Goal: Task Accomplishment & Management: Complete application form

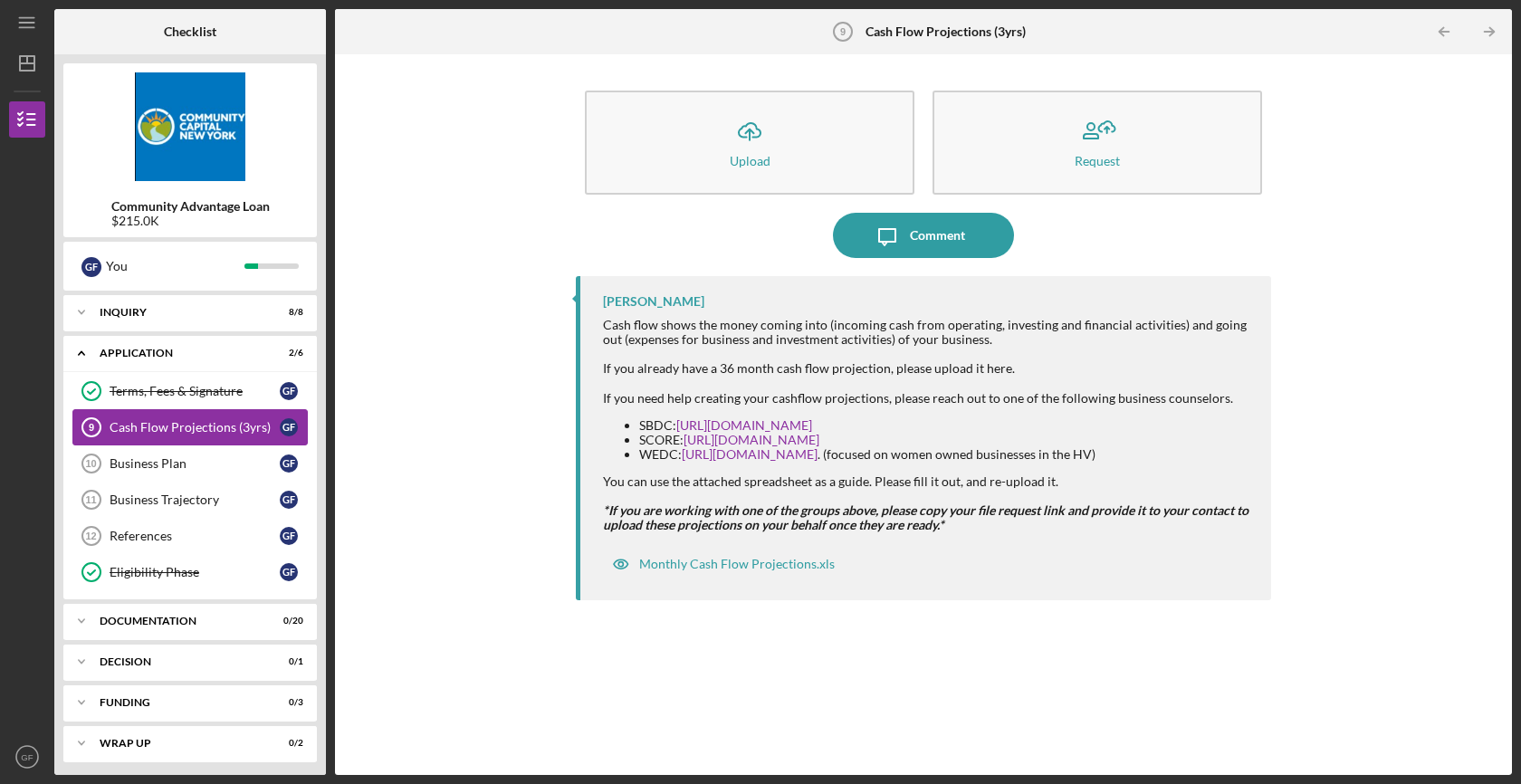
click at [161, 424] on div "Cash Flow Projections (3yrs)" at bounding box center [194, 426] width 170 height 14
click at [531, 398] on div "Icon/Upload Upload Request Icon/Message Comment Lisbel Rosario Cash flow shows …" at bounding box center [923, 414] width 1158 height 702
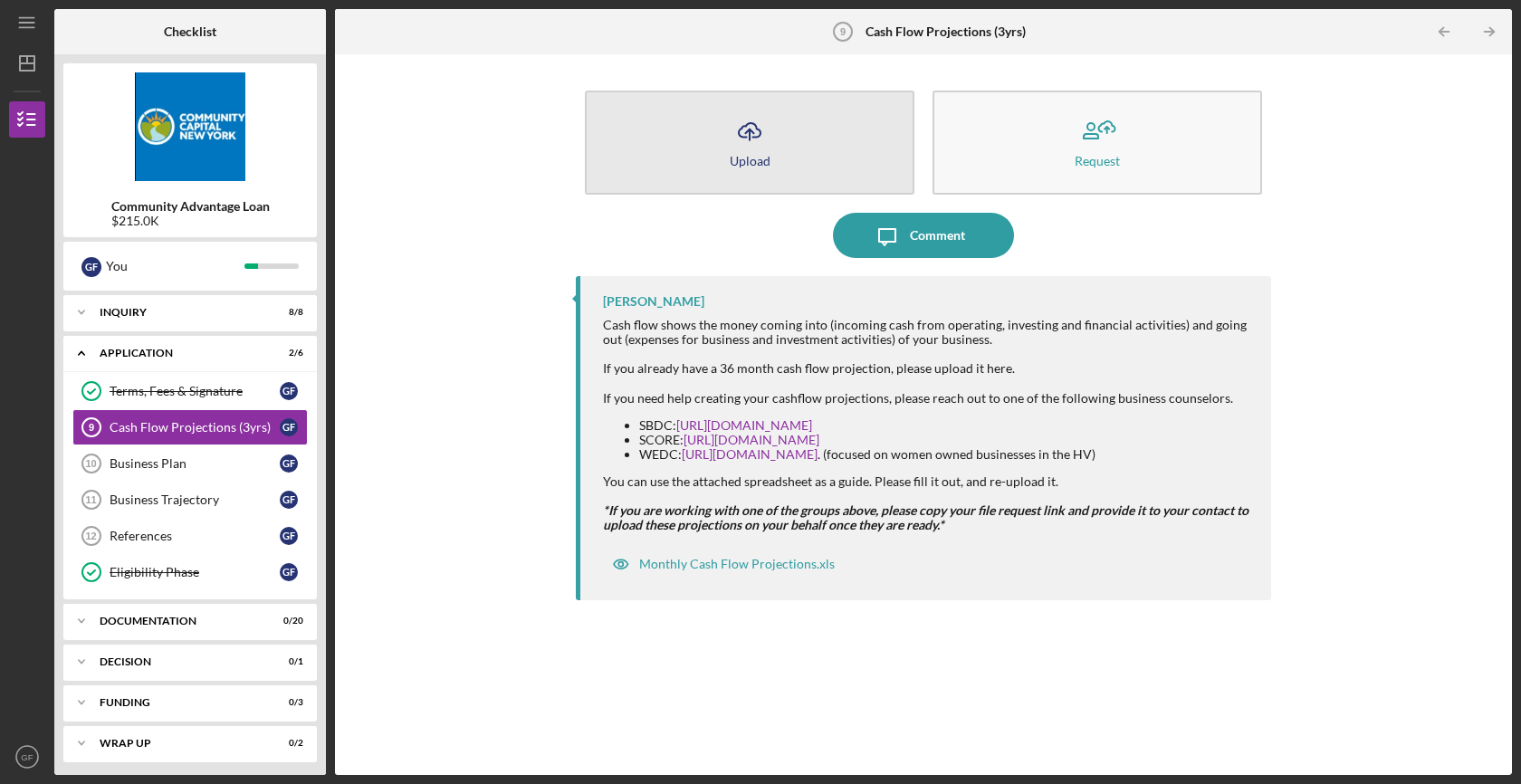
click at [764, 145] on icon "Icon/Upload" at bounding box center [750, 131] width 45 height 45
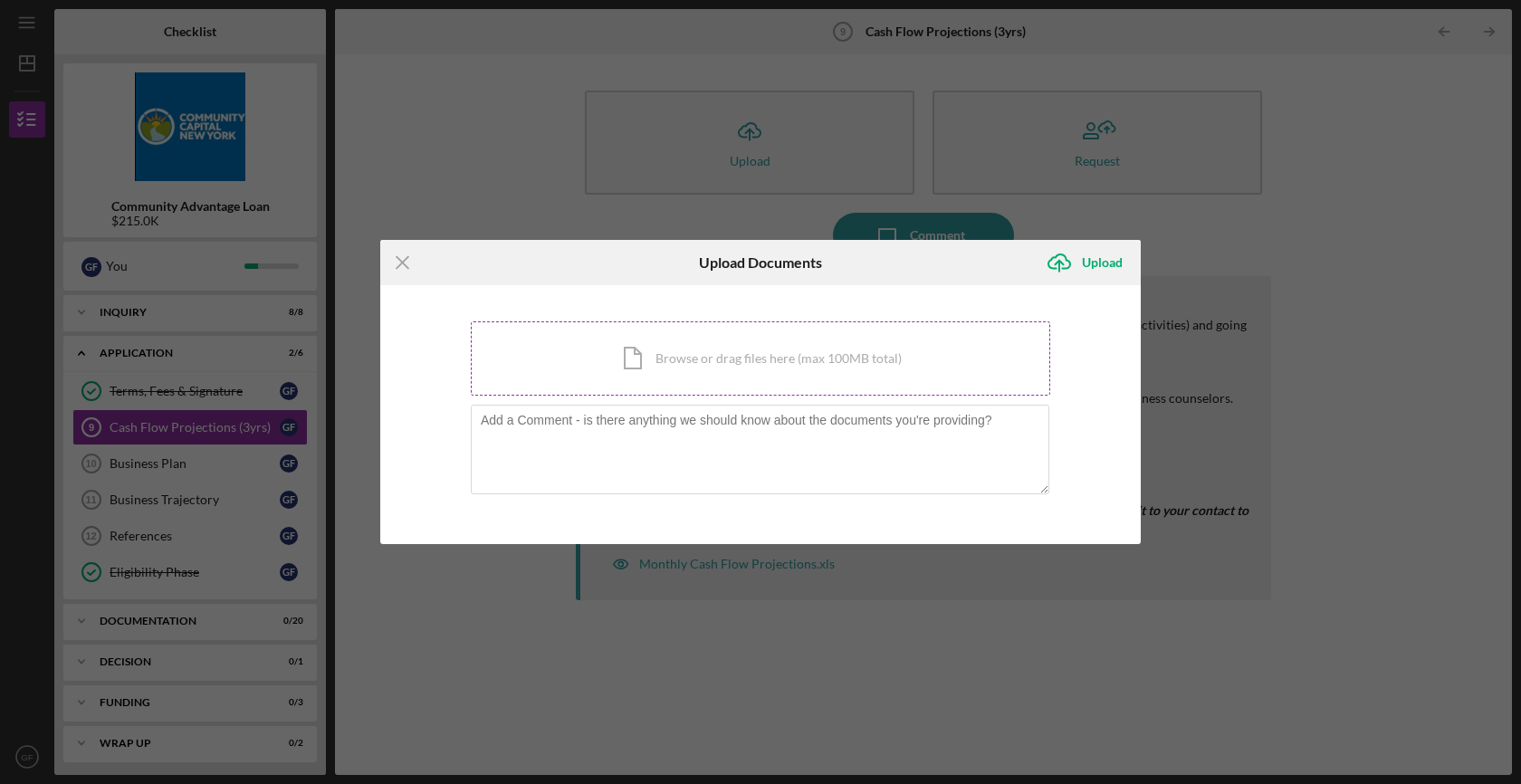
click at [710, 349] on div "Icon/Document Browse or drag files here (max 100MB total) Tap to choose files o…" at bounding box center [761, 358] width 580 height 74
click at [398, 263] on icon "Icon/Menu Close" at bounding box center [403, 263] width 45 height 45
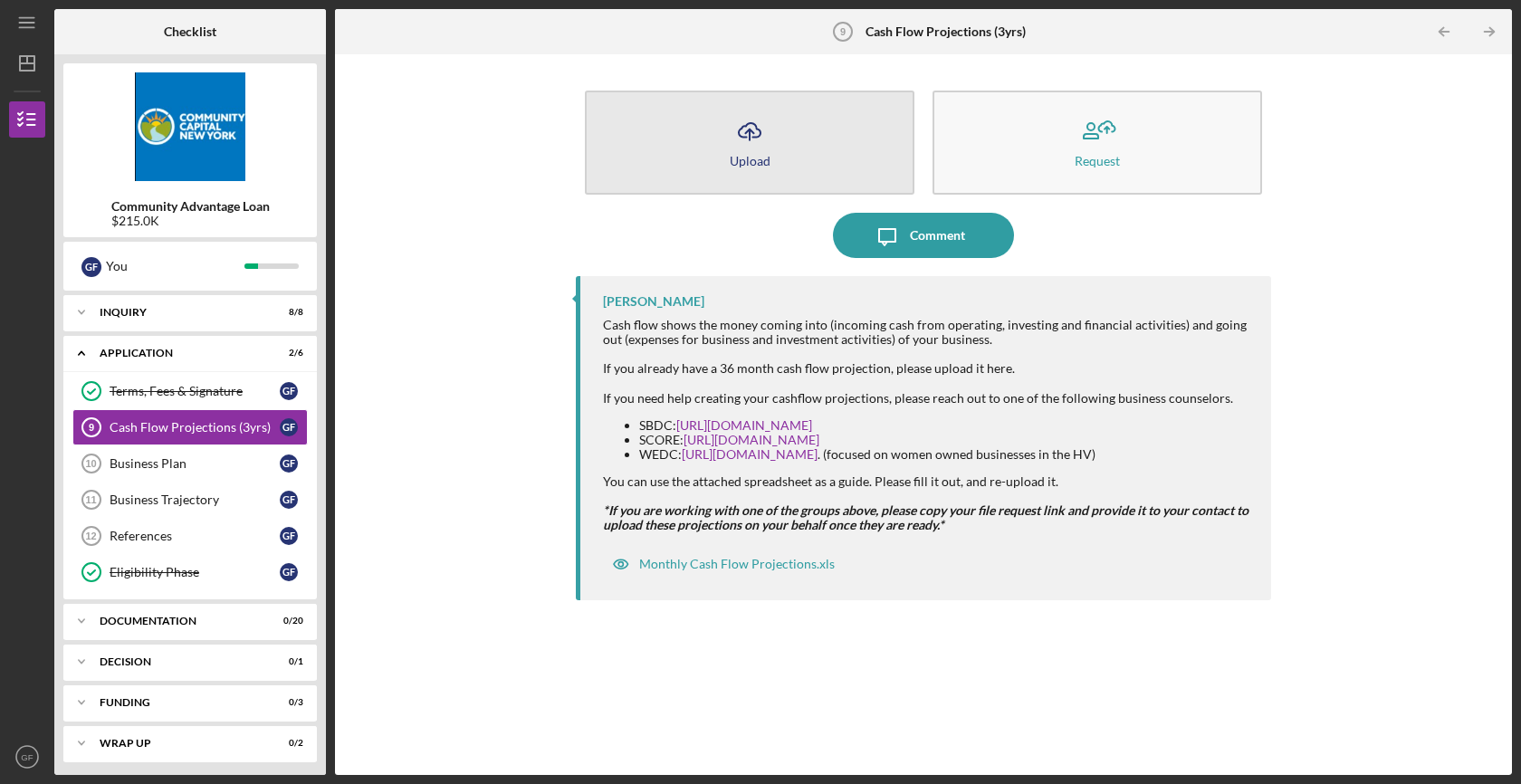
click at [796, 166] on button "Icon/Upload Upload" at bounding box center [750, 142] width 329 height 104
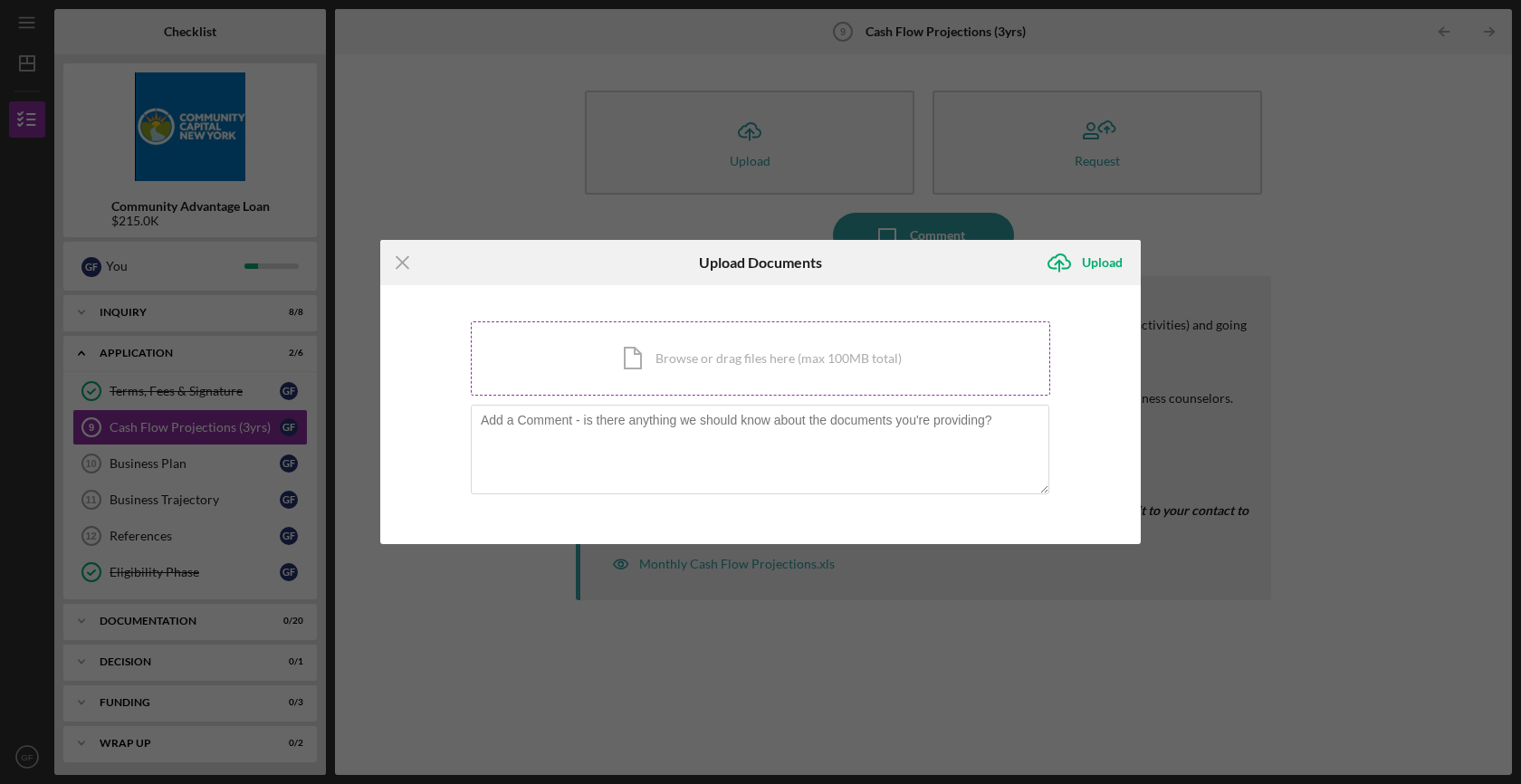
click at [628, 362] on div "Icon/Document Browse or drag files here (max 100MB total) Tap to choose files o…" at bounding box center [761, 358] width 580 height 74
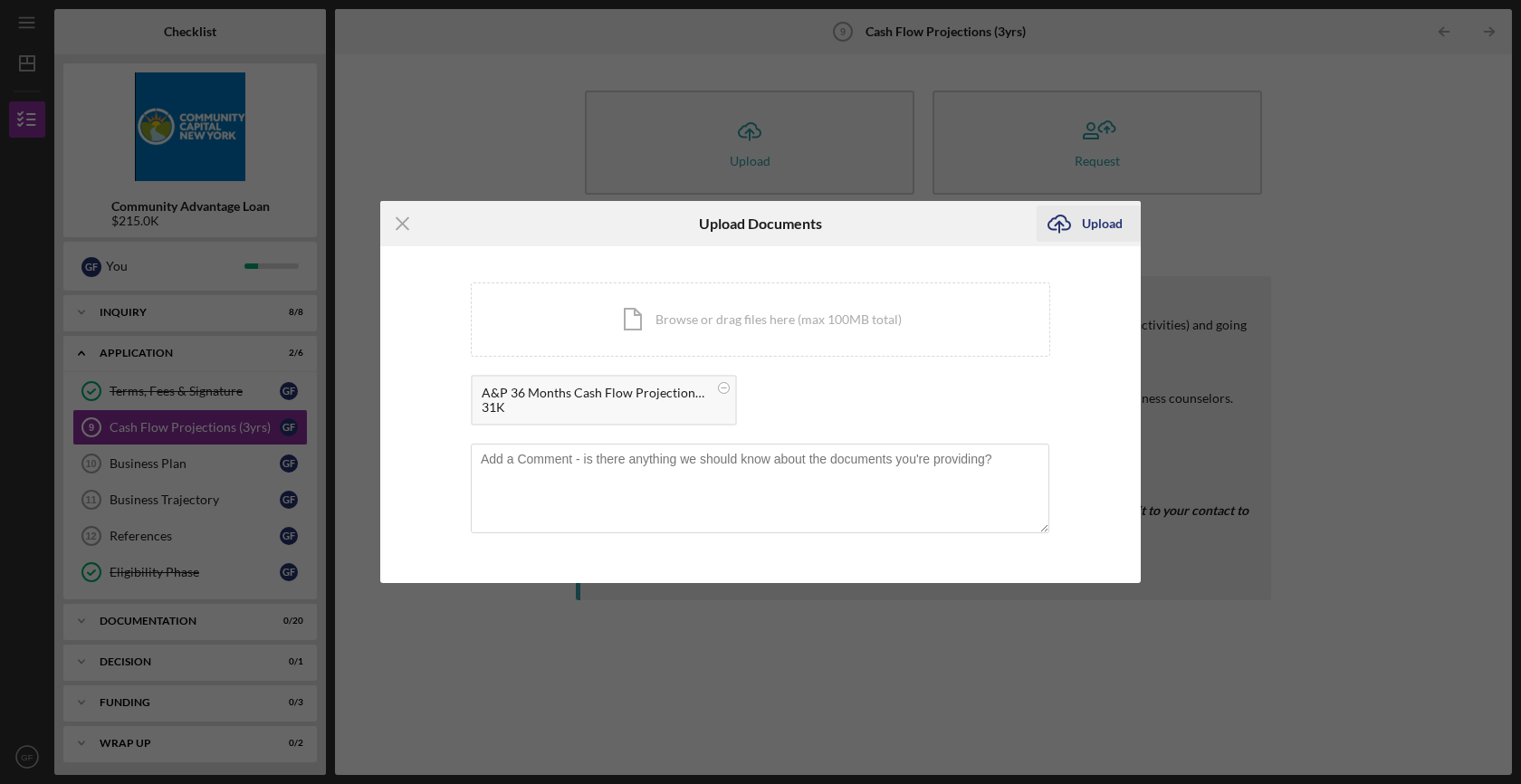
click at [1100, 220] on div "Upload" at bounding box center [1102, 223] width 41 height 36
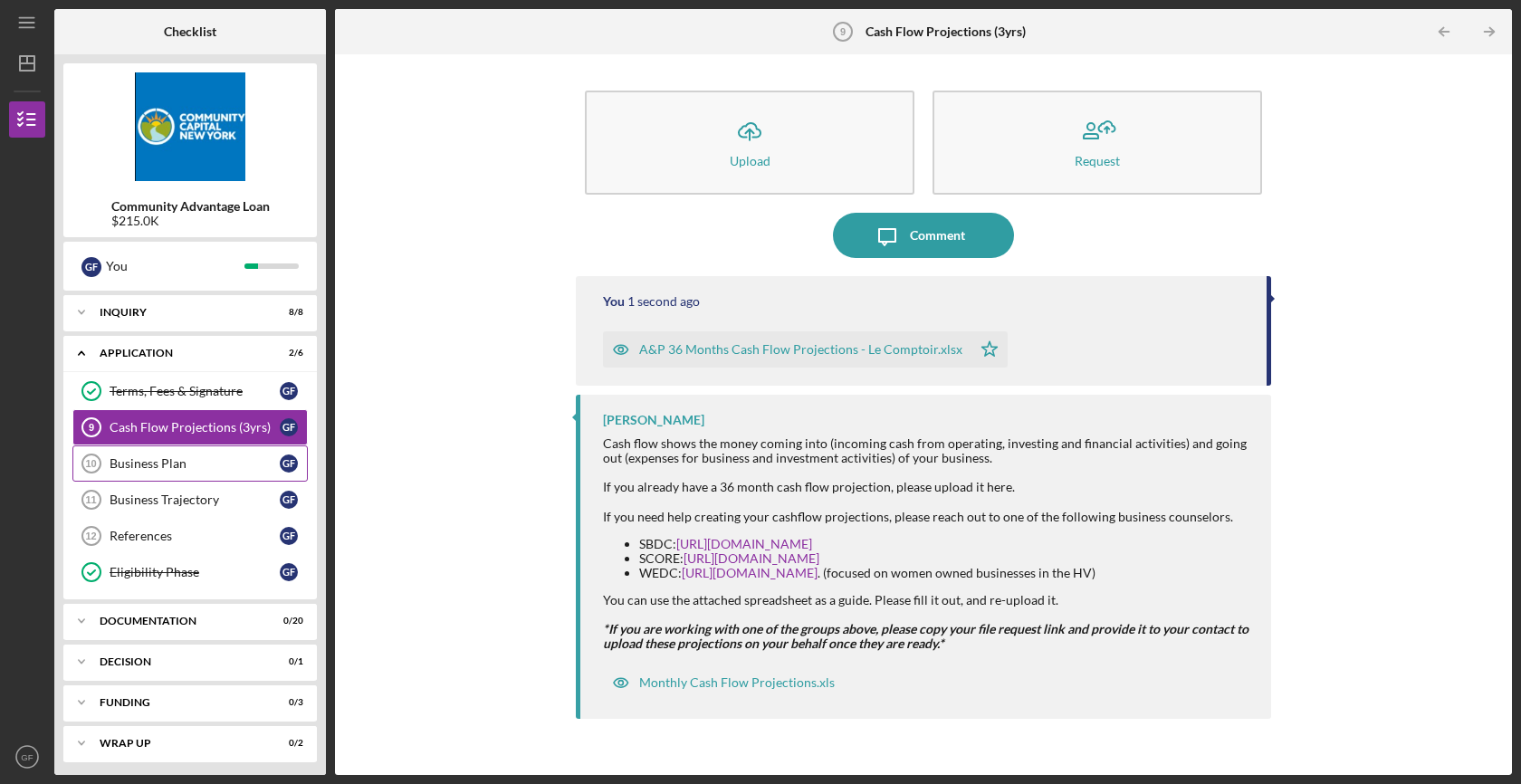
click at [234, 476] on link "Business Plan 10 Business Plan G F" at bounding box center [190, 463] width 236 height 36
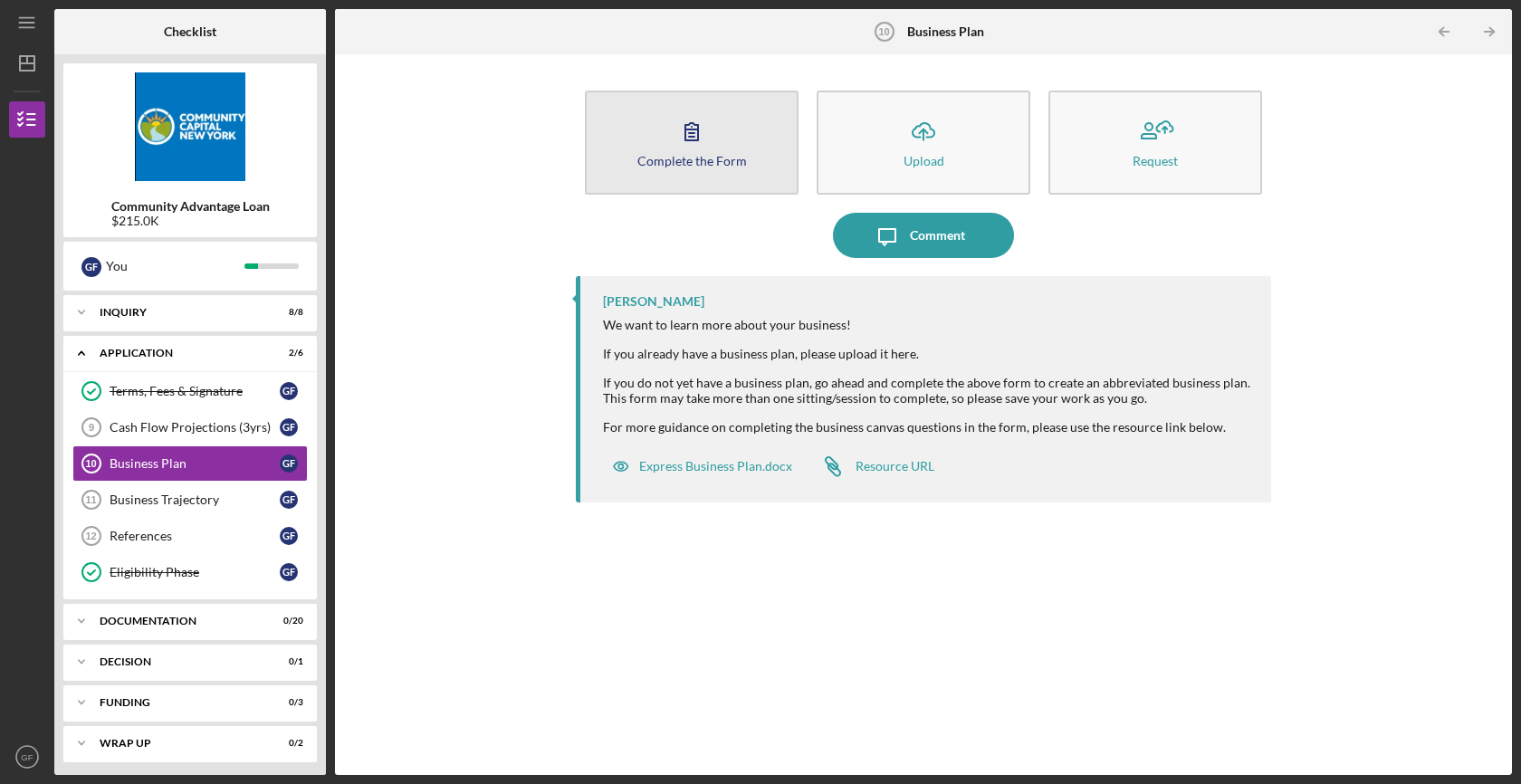
click at [717, 154] on div "Complete the Form" at bounding box center [692, 161] width 109 height 14
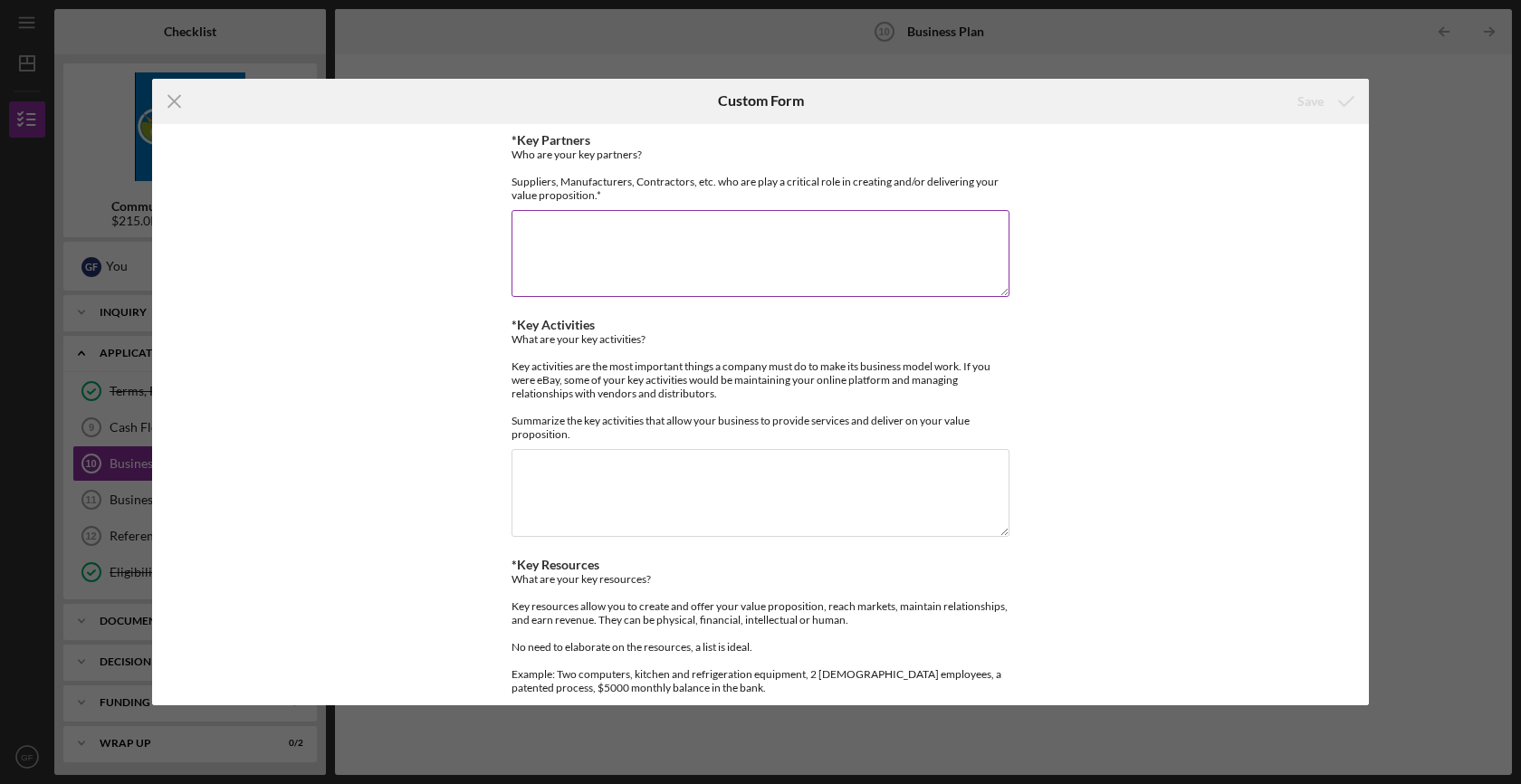
click at [644, 265] on textarea "*Key Partners" at bounding box center [760, 253] width 498 height 87
paste textarea "Specialty"
type textarea "Baldor Specialty Foods, [PERSON_NAME], [PERSON_NAME] and [PERSON_NAME]"
click at [437, 443] on div "*Key Partners Who are your key partners? Suppliers, Manufacturers, Contractors,…" at bounding box center [760, 415] width 1216 height 582
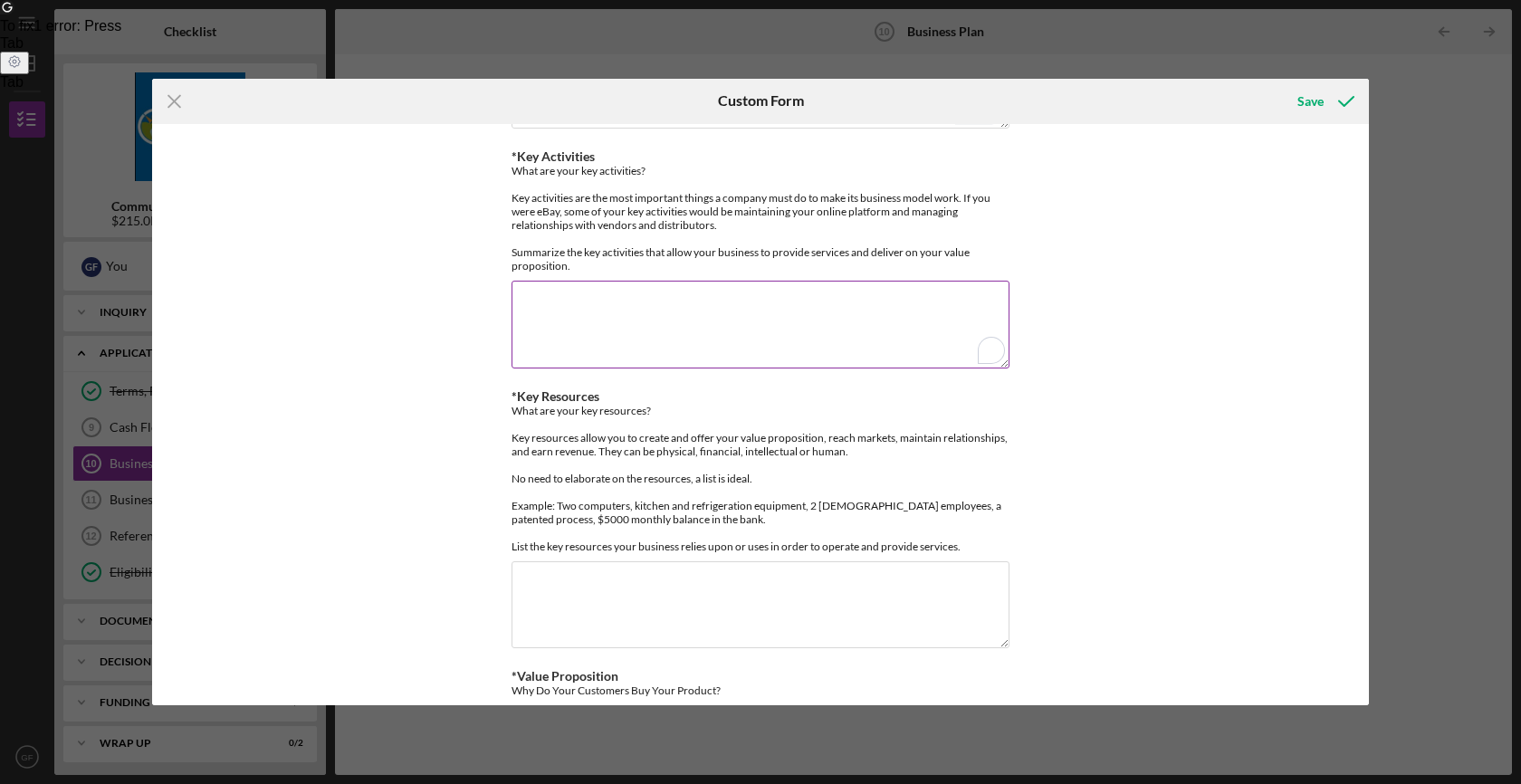
click at [687, 348] on textarea "*Key Activities" at bounding box center [760, 323] width 498 height 87
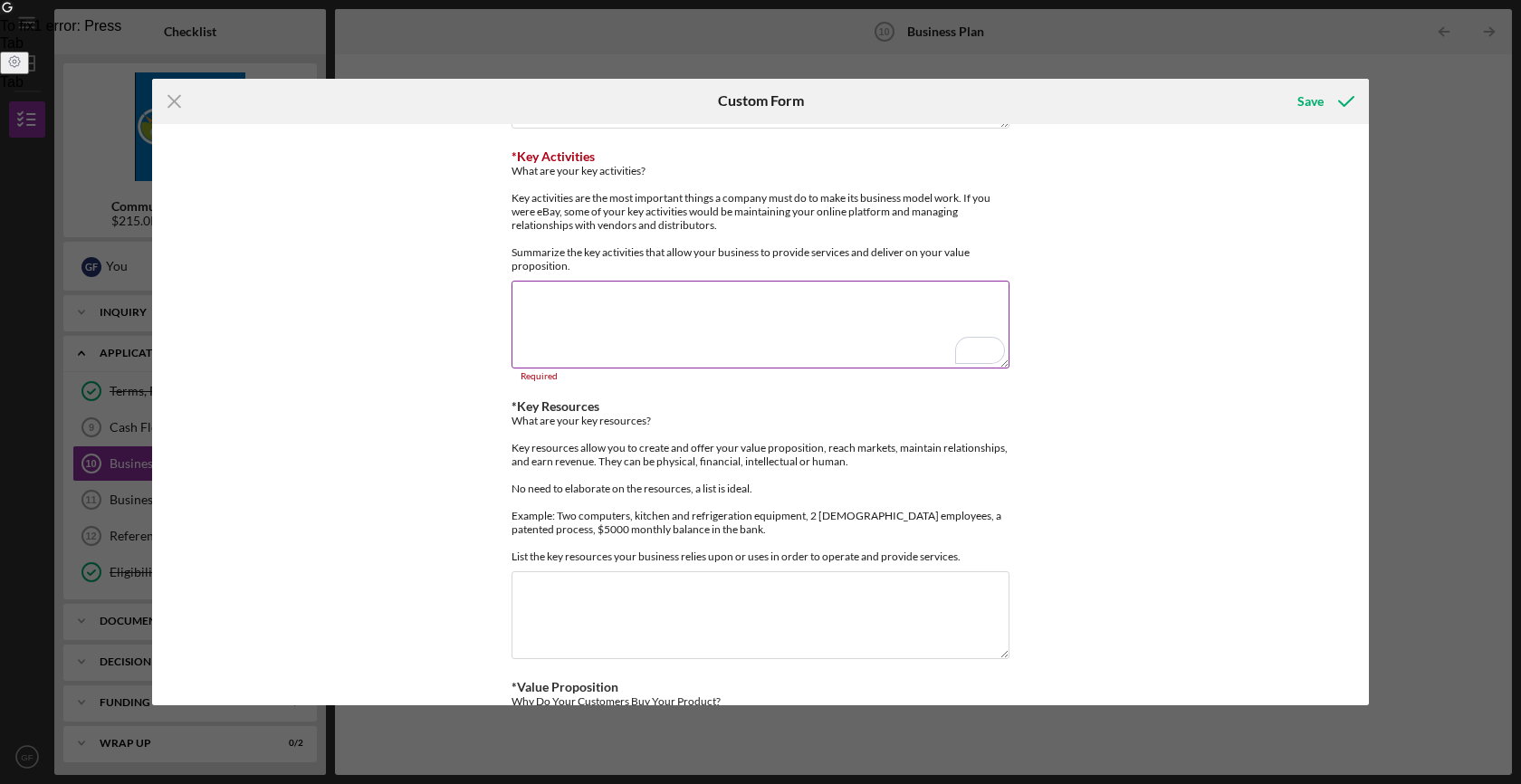
drag, startPoint x: 507, startPoint y: 199, endPoint x: 837, endPoint y: 292, distance: 342.9
click at [837, 292] on div "*Key Partners Who are your key partners? Suppliers, Manufacturers, Contractors,…" at bounding box center [760, 415] width 1216 height 582
copy div "What are your key activities? Key activities are the most important things a co…"
click at [611, 350] on textarea "*Key Activities" at bounding box center [760, 323] width 498 height 87
click at [641, 335] on textarea "*Key Activities" at bounding box center [760, 323] width 498 height 87
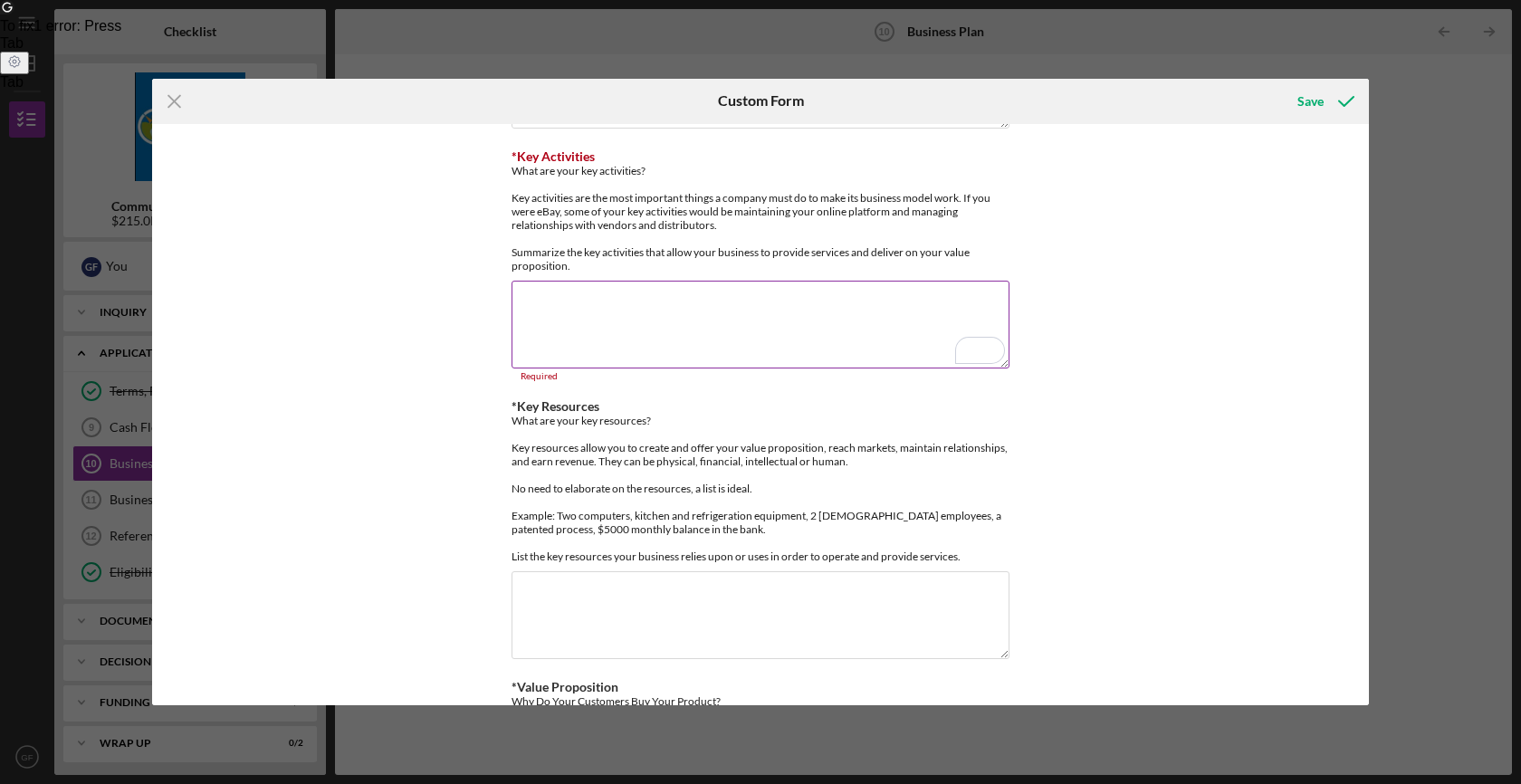
paste textarea "Our key activities include sourcing and maintaining strong relationships with w…"
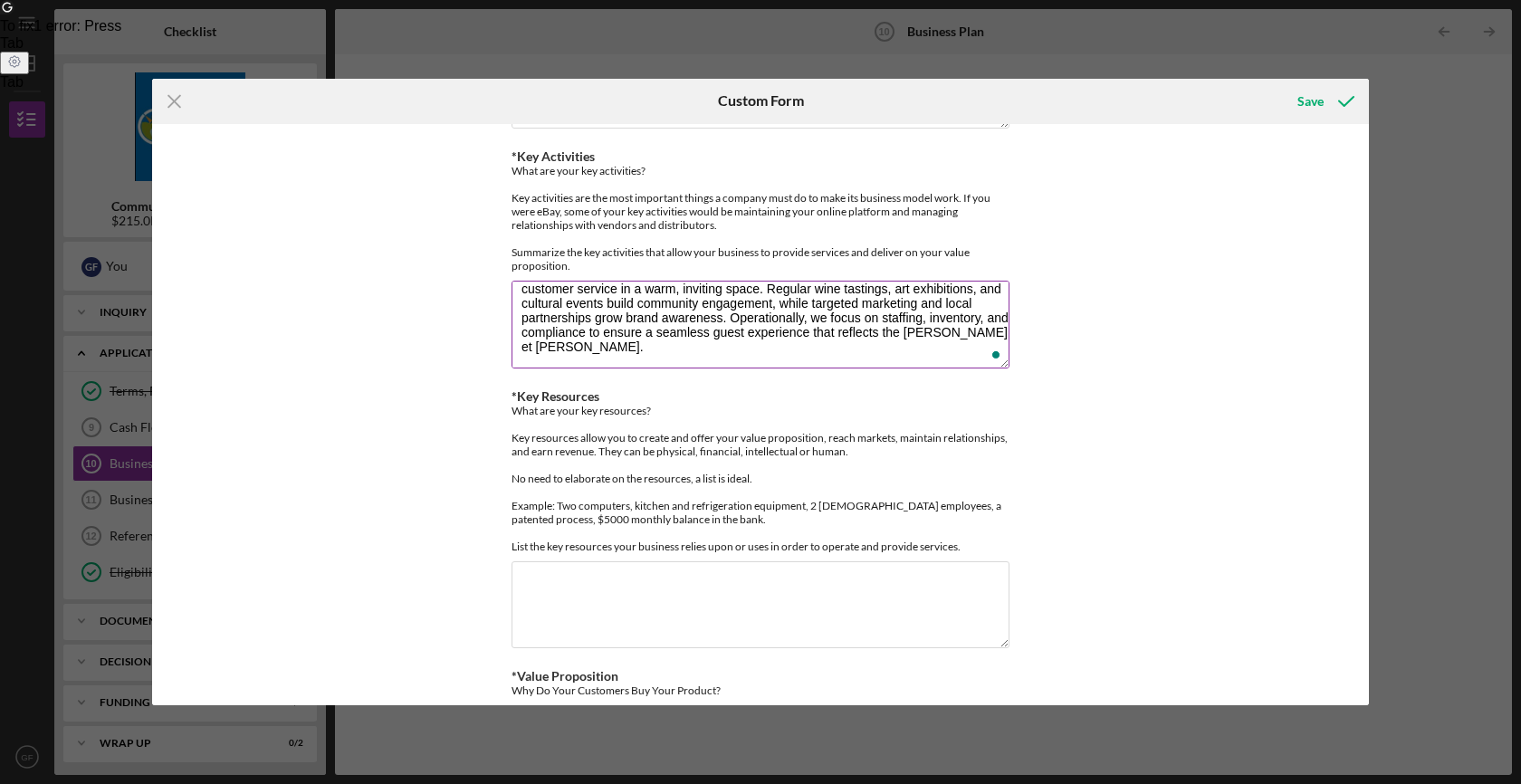
scroll to position [0, 0]
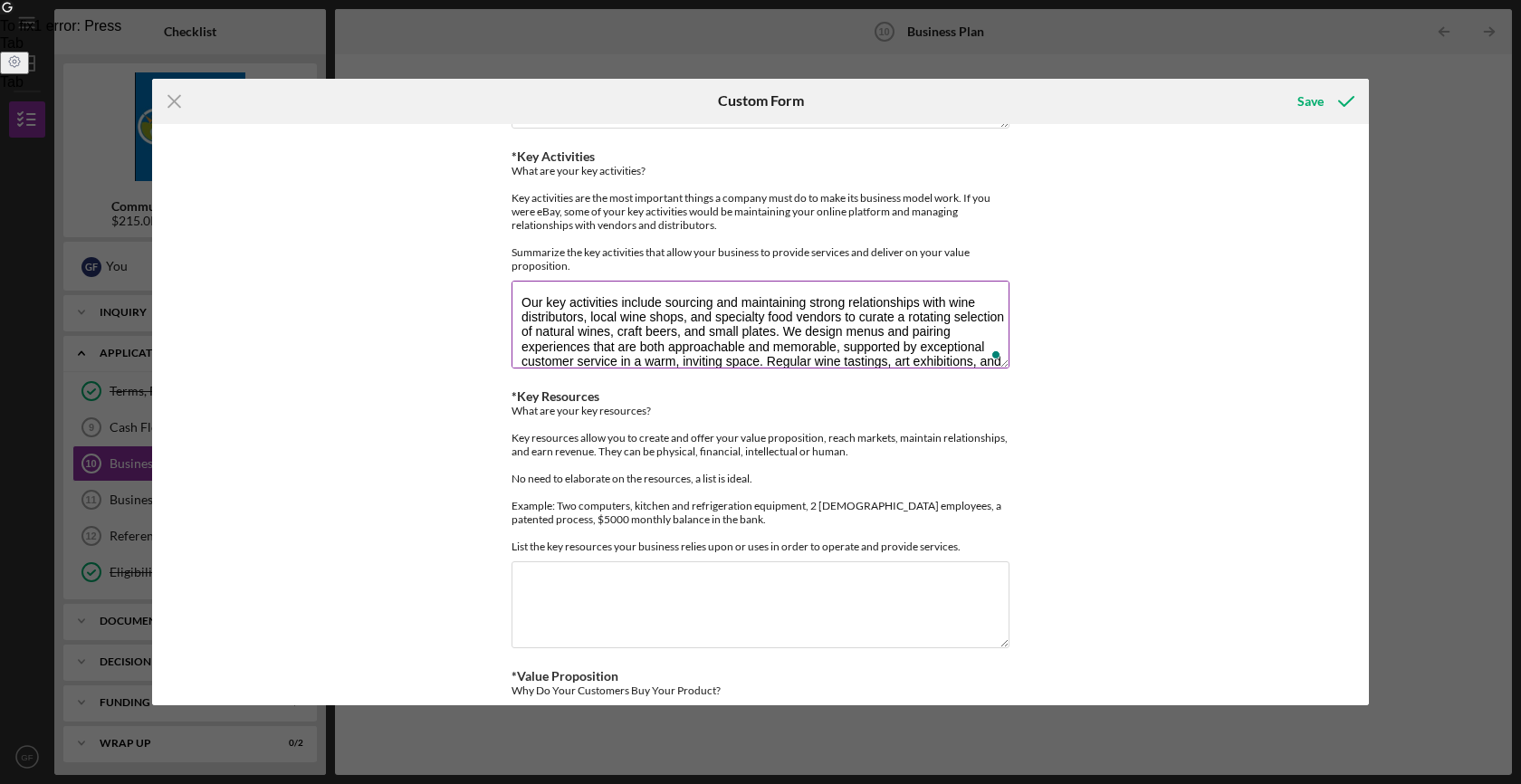
click at [520, 332] on textarea "Our key activities include sourcing and maintaining strong relationships with w…" at bounding box center [760, 323] width 498 height 87
click at [654, 321] on textarea "Our key activities include sourcing and maintaining strong relationships with w…" at bounding box center [760, 321] width 498 height 87
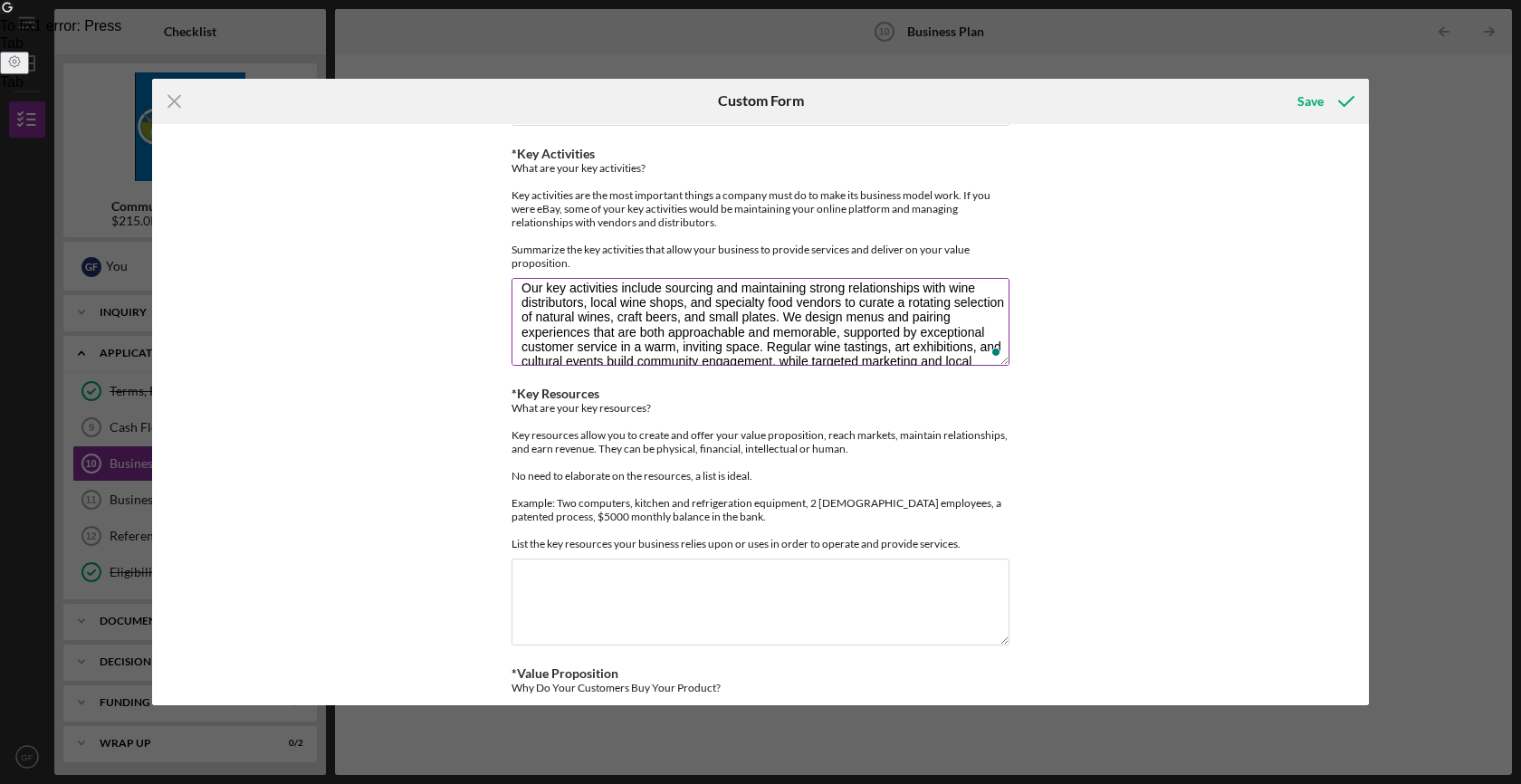
scroll to position [14, 0]
click at [639, 357] on textarea "Our key activities include sourcing and maintaining strong relationships with w…" at bounding box center [760, 321] width 498 height 87
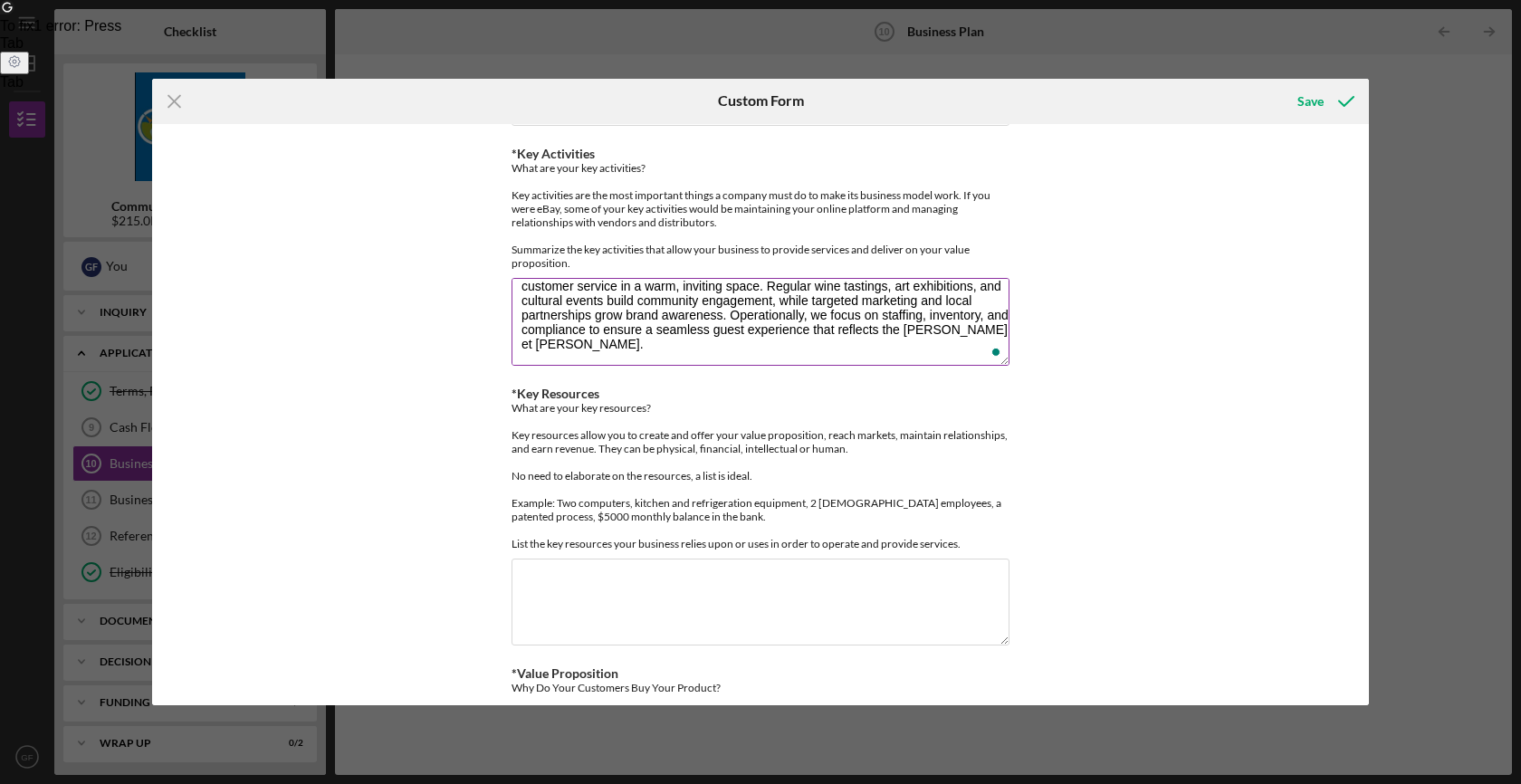
click at [911, 364] on textarea "Our key activities include sourcing and maintaining strong relationships with w…" at bounding box center [760, 321] width 498 height 87
type textarea "Our key activities include sourcing and maintaining strong relationships with w…"
click at [472, 368] on div "*Key Partners Who are your key partners? Suppliers, Manufacturers, Contractors,…" at bounding box center [760, 415] width 1216 height 582
click at [633, 364] on textarea "Our key activities include sourcing and maintaining strong relationships with w…" at bounding box center [760, 321] width 498 height 87
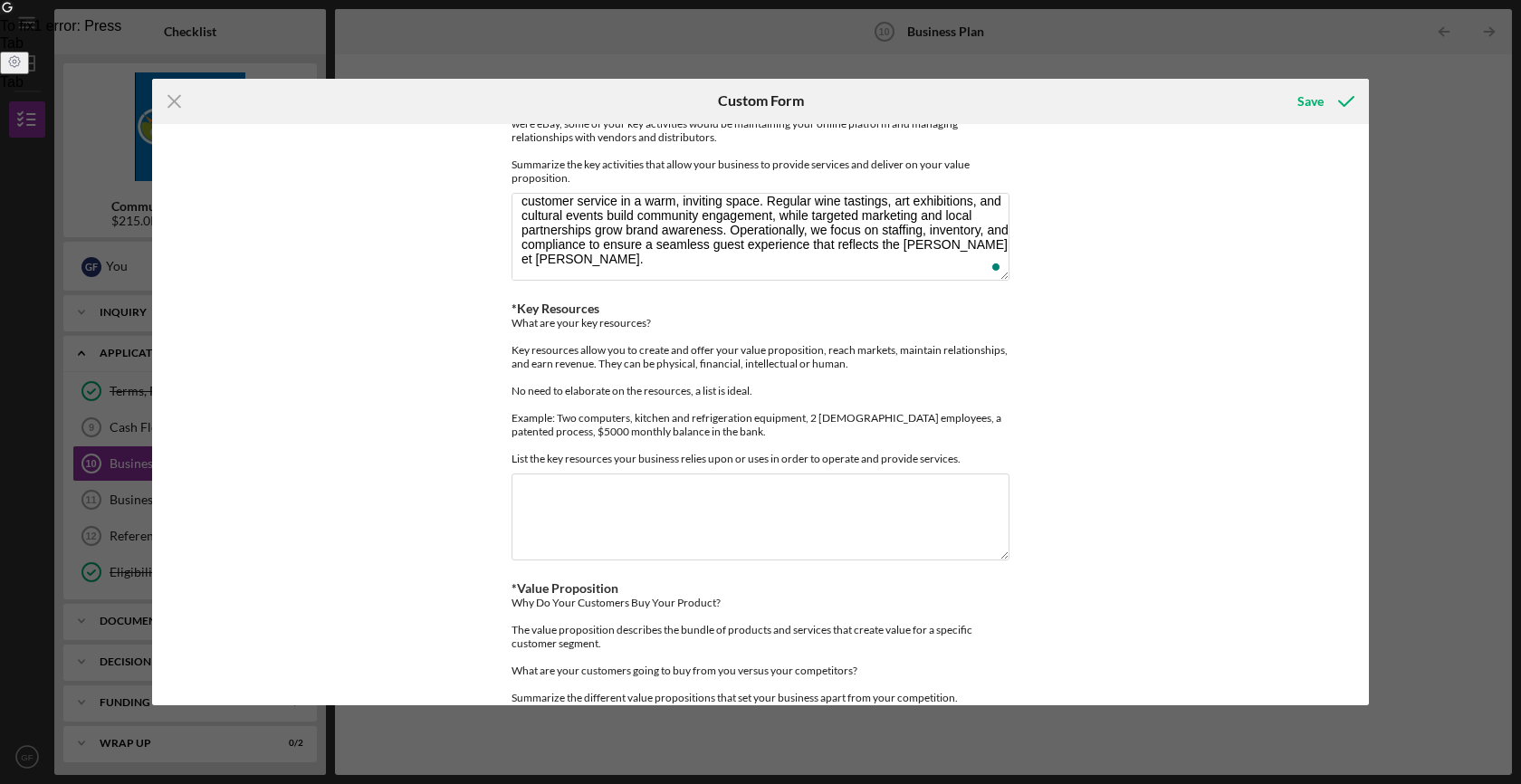
click at [483, 418] on div "*Key Partners Who are your key partners? Suppliers, Manufacturers, Contractors,…" at bounding box center [760, 415] width 1216 height 582
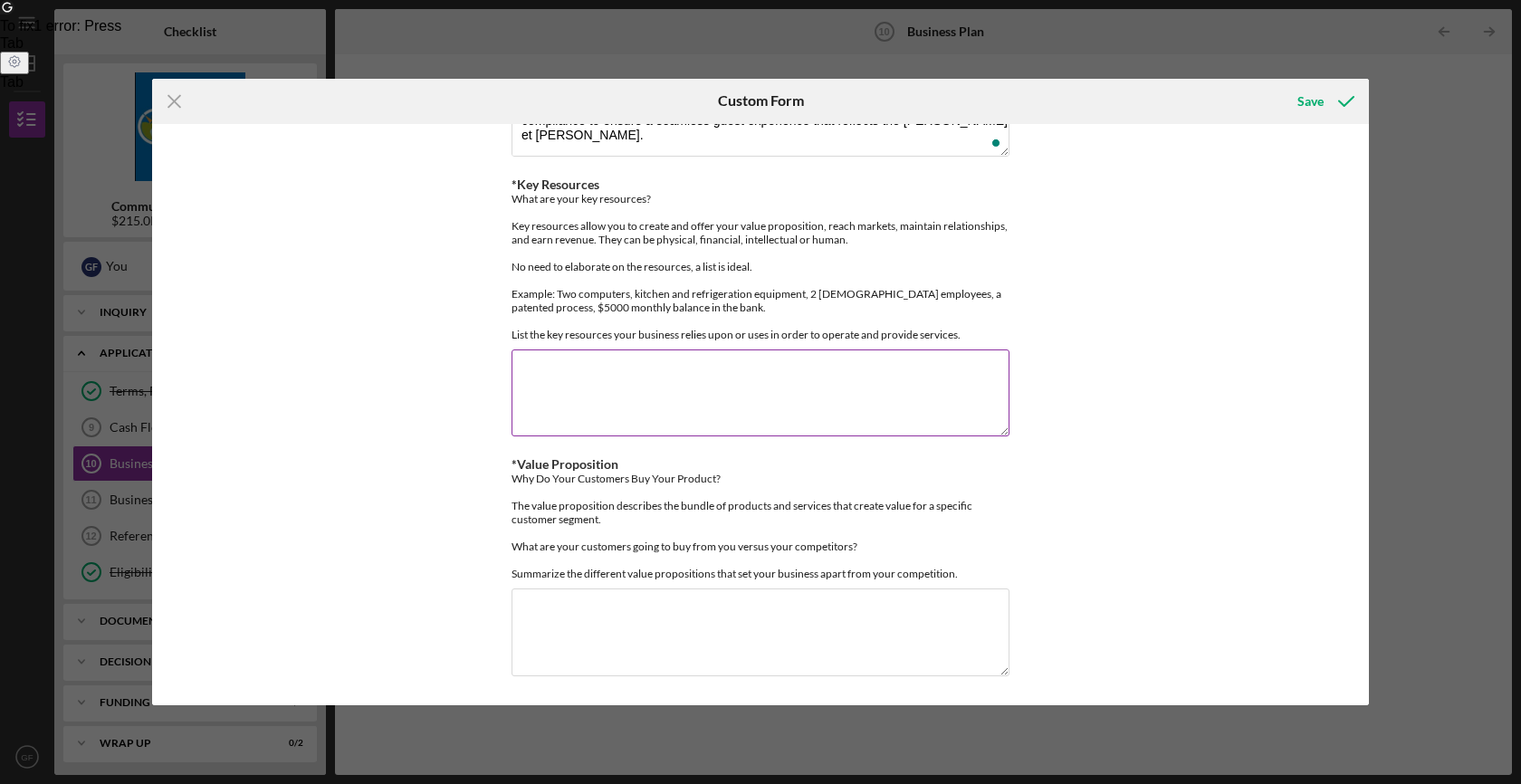
click at [597, 236] on div "What are your key resources? Key resources allow you to create and offer your v…" at bounding box center [760, 266] width 498 height 150
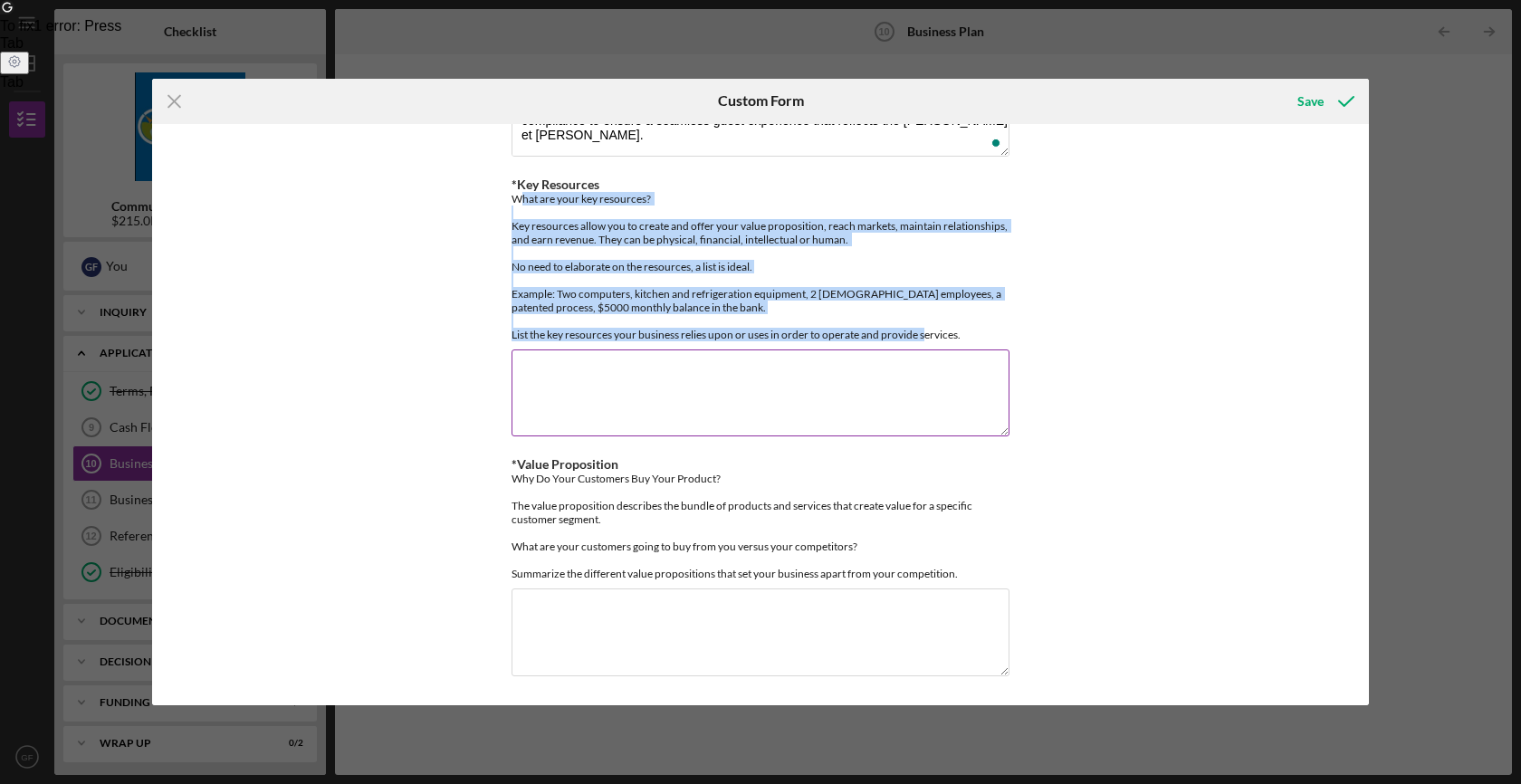
drag, startPoint x: 509, startPoint y: 186, endPoint x: 969, endPoint y: 326, distance: 480.8
click at [969, 326] on div "What are your key resources? Key resources allow you to create and offer your v…" at bounding box center [760, 266] width 498 height 150
copy div "What are your key resources? Key resources allow you to create and offer your v…"
click at [631, 396] on textarea "*Key Resources" at bounding box center [760, 392] width 498 height 87
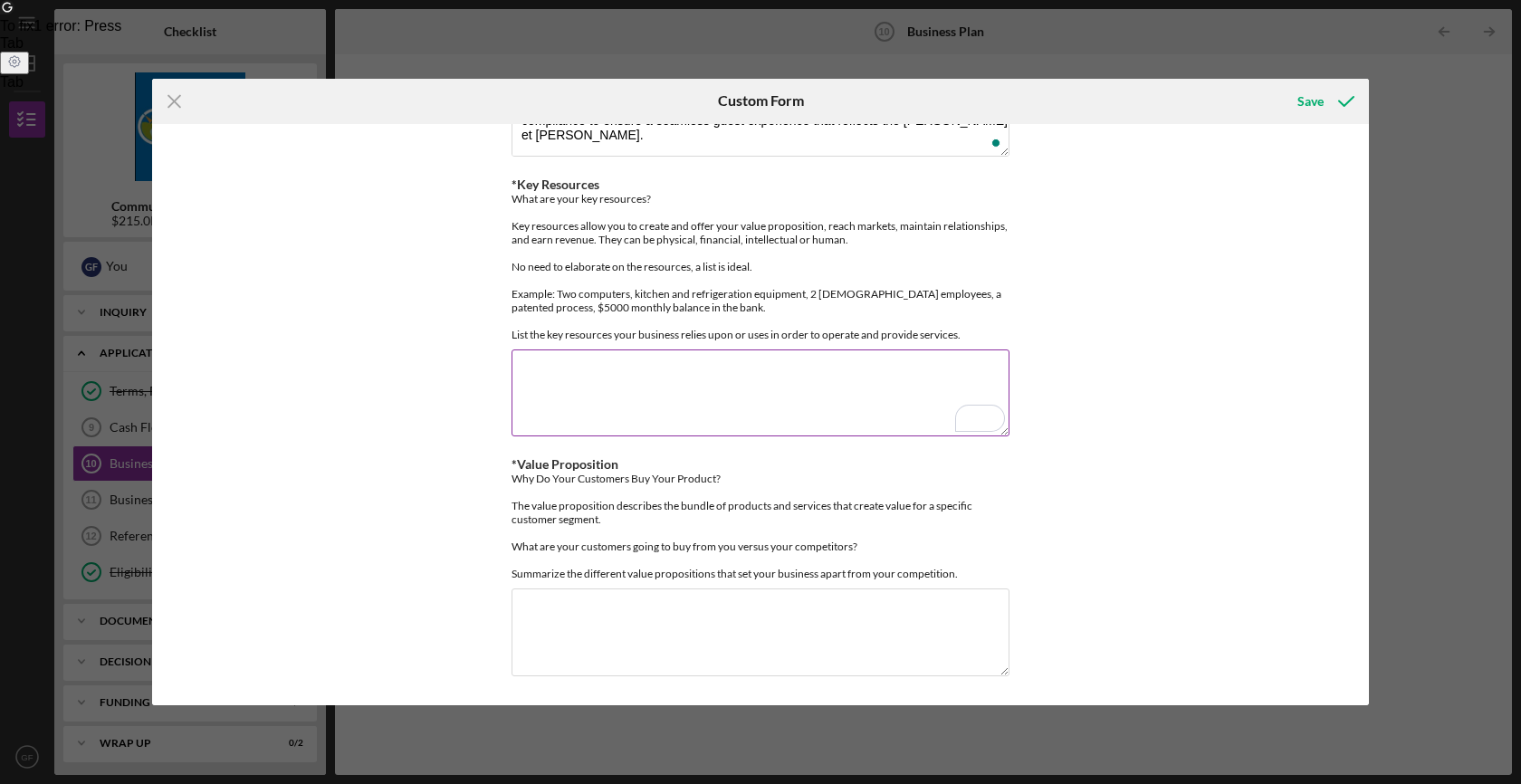
scroll to position [433, 0]
paste textarea "**Key Resources** * Lease for wine bar space in Hudson, NY * Build-out and tena…"
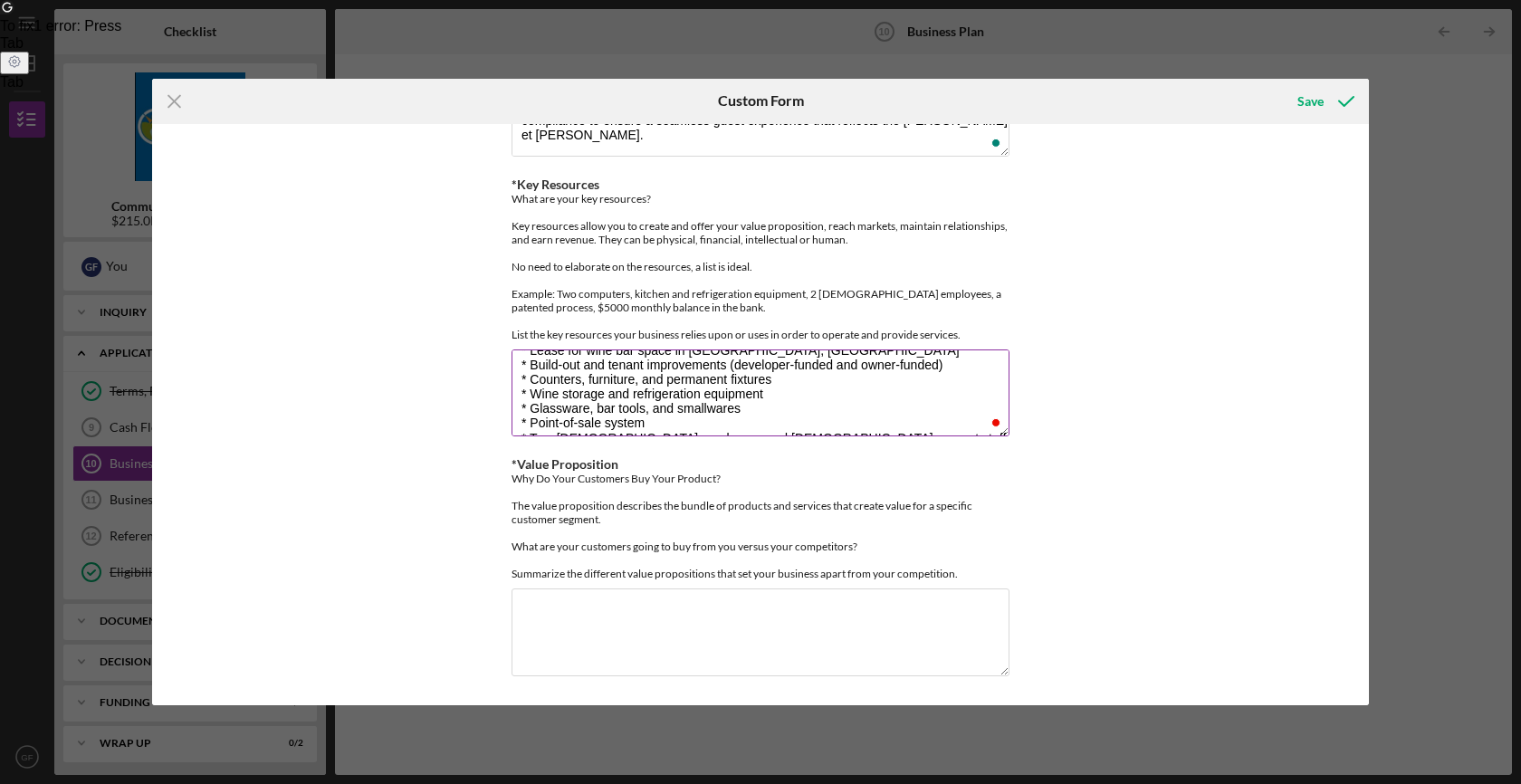
scroll to position [36, 0]
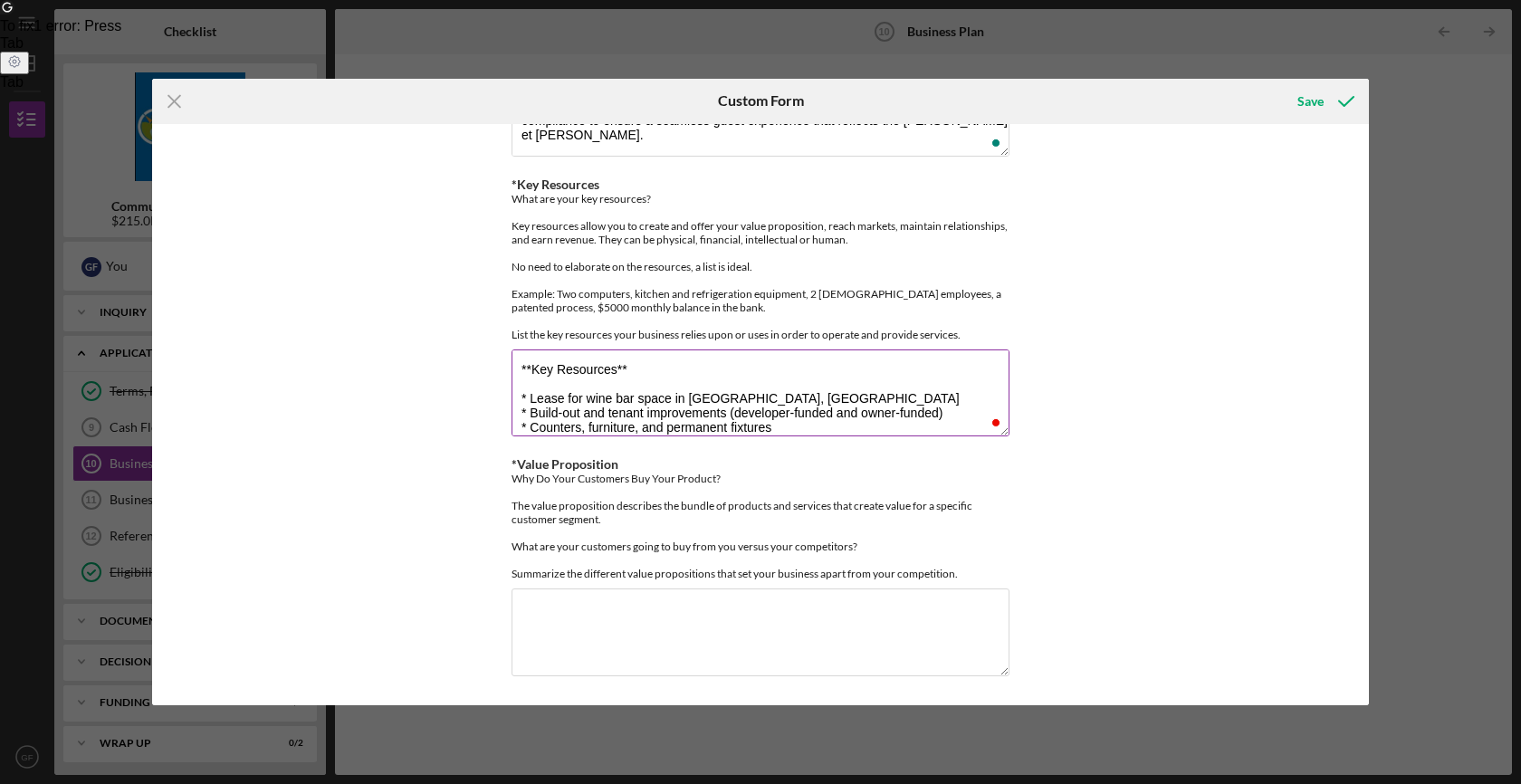
click at [565, 376] on textarea "**Key Resources** * Lease for wine bar space in Hudson, NY * Build-out and tena…" at bounding box center [760, 392] width 498 height 87
drag, startPoint x: 561, startPoint y: 376, endPoint x: 508, endPoint y: 332, distance: 68.9
click at [508, 332] on div "*Key Partners Who are your key partners? Suppliers, Manufacturers, Contractors,…" at bounding box center [760, 415] width 1216 height 582
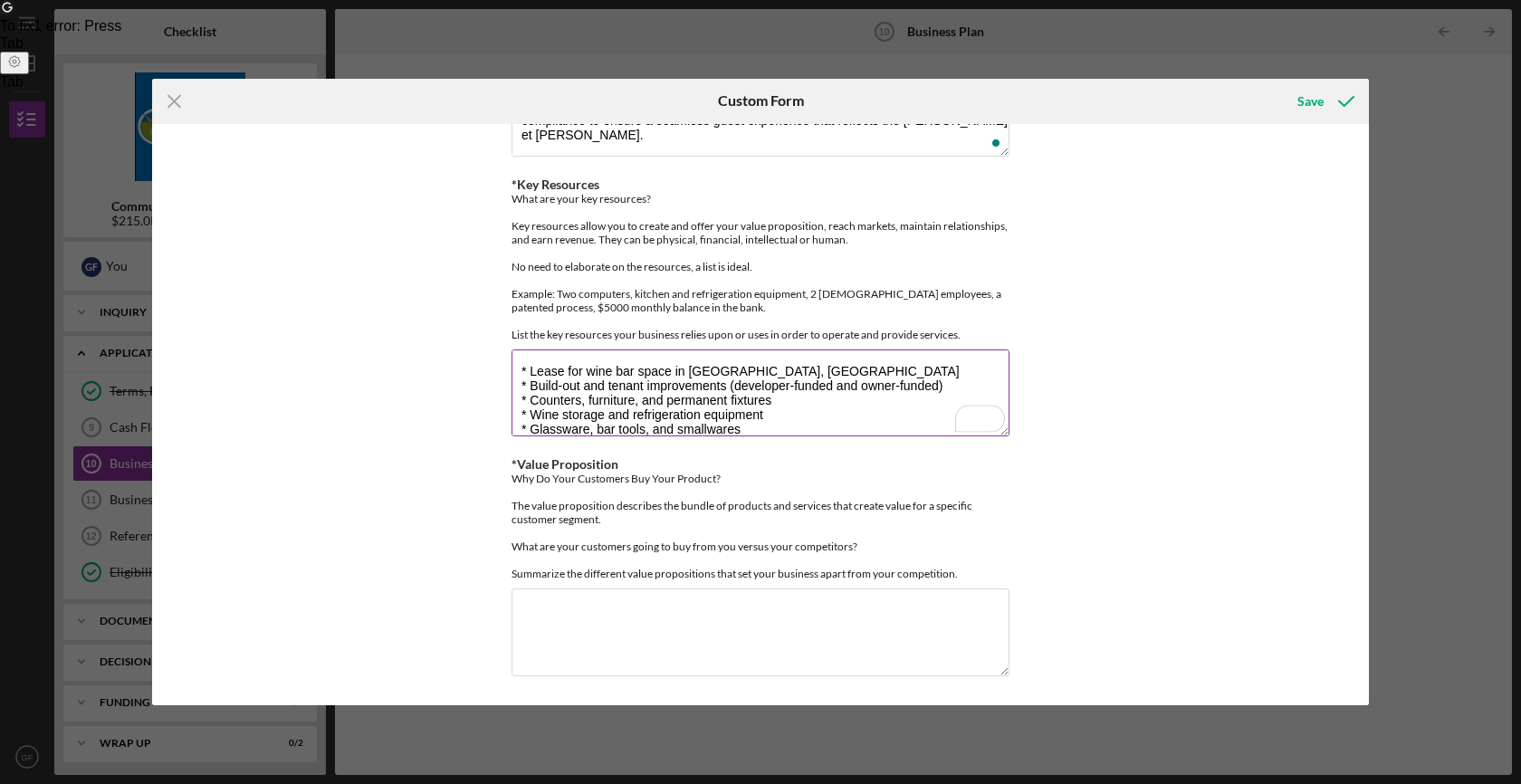
click at [541, 369] on textarea "* Lease for wine bar space in Hudson, NY * Build-out and tenant improvements (d…" at bounding box center [760, 392] width 498 height 87
click at [528, 374] on textarea "* Lease for wine bar space in Hudson, NY * Build-out and tenant improvements (d…" at bounding box center [760, 392] width 498 height 87
click at [526, 376] on textarea "-Lease for wine bar space in Hudson, NY * Build-out and tenant improvements (de…" at bounding box center [760, 392] width 498 height 87
click at [525, 386] on textarea "-Lease for wine bar space in Hudson, NY -Build-out and tenant improvements (dev…" at bounding box center [760, 392] width 498 height 87
click at [526, 401] on textarea "-Lease for wine bar space in Hudson, NY -Build-out and tenant improvements (dev…" at bounding box center [760, 392] width 498 height 87
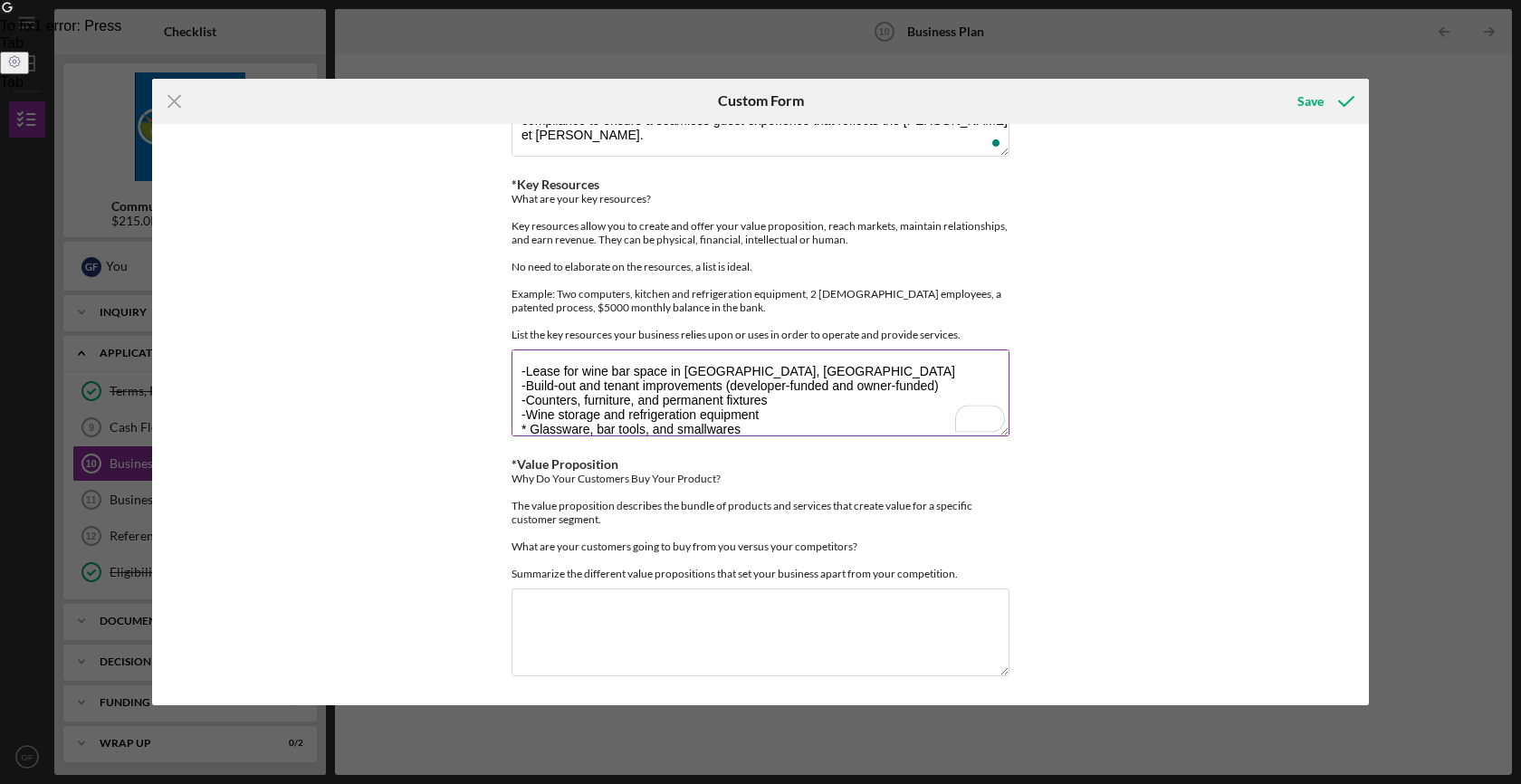
click at [529, 415] on textarea "-Lease for wine bar space in Hudson, NY -Build-out and tenant improvements (dev…" at bounding box center [760, 392] width 498 height 87
click at [522, 419] on textarea "-Lease for wine bar space in Hudson, NY -Build-out and tenant improvements (dev…" at bounding box center [760, 392] width 498 height 87
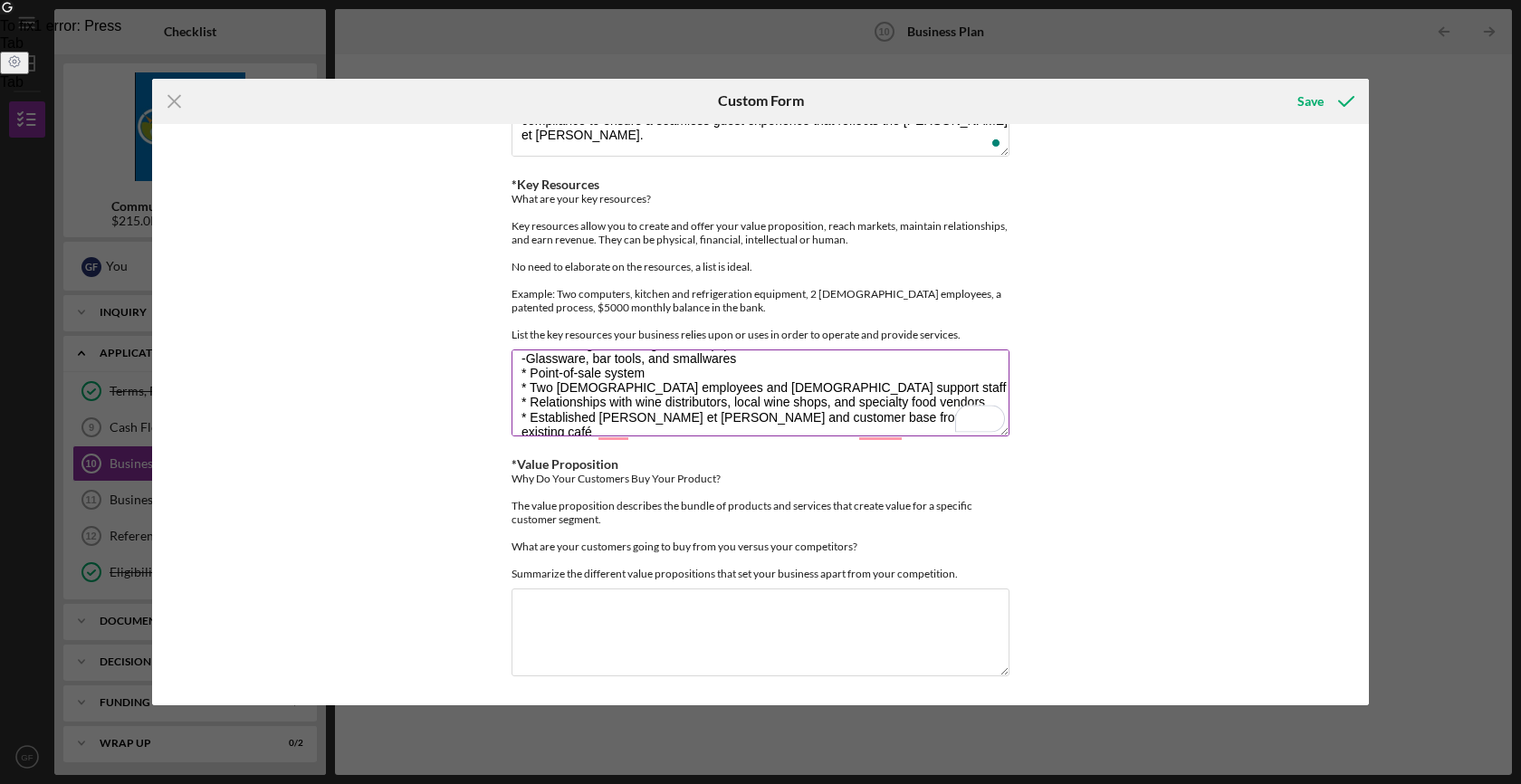
click at [530, 362] on textarea "-Lease for wine bar space in Hudson, NY -Build-out and tenant improvements (dev…" at bounding box center [760, 392] width 498 height 87
click at [527, 376] on textarea "-Lease for wine bar space in Hudson, NY -Build-out and tenant improvements (dev…" at bounding box center [760, 392] width 498 height 87
click at [529, 386] on textarea "-Lease for wine bar space in Hudson, NY -Build-out and tenant improvements (dev…" at bounding box center [760, 392] width 498 height 87
click at [529, 406] on textarea "-Lease for wine bar space in Hudson, NY -Build-out and tenant improvements (dev…" at bounding box center [760, 392] width 498 height 87
click at [528, 417] on textarea "-Lease for wine bar space in Hudson, NY -Build-out and tenant improvements (dev…" at bounding box center [760, 392] width 498 height 87
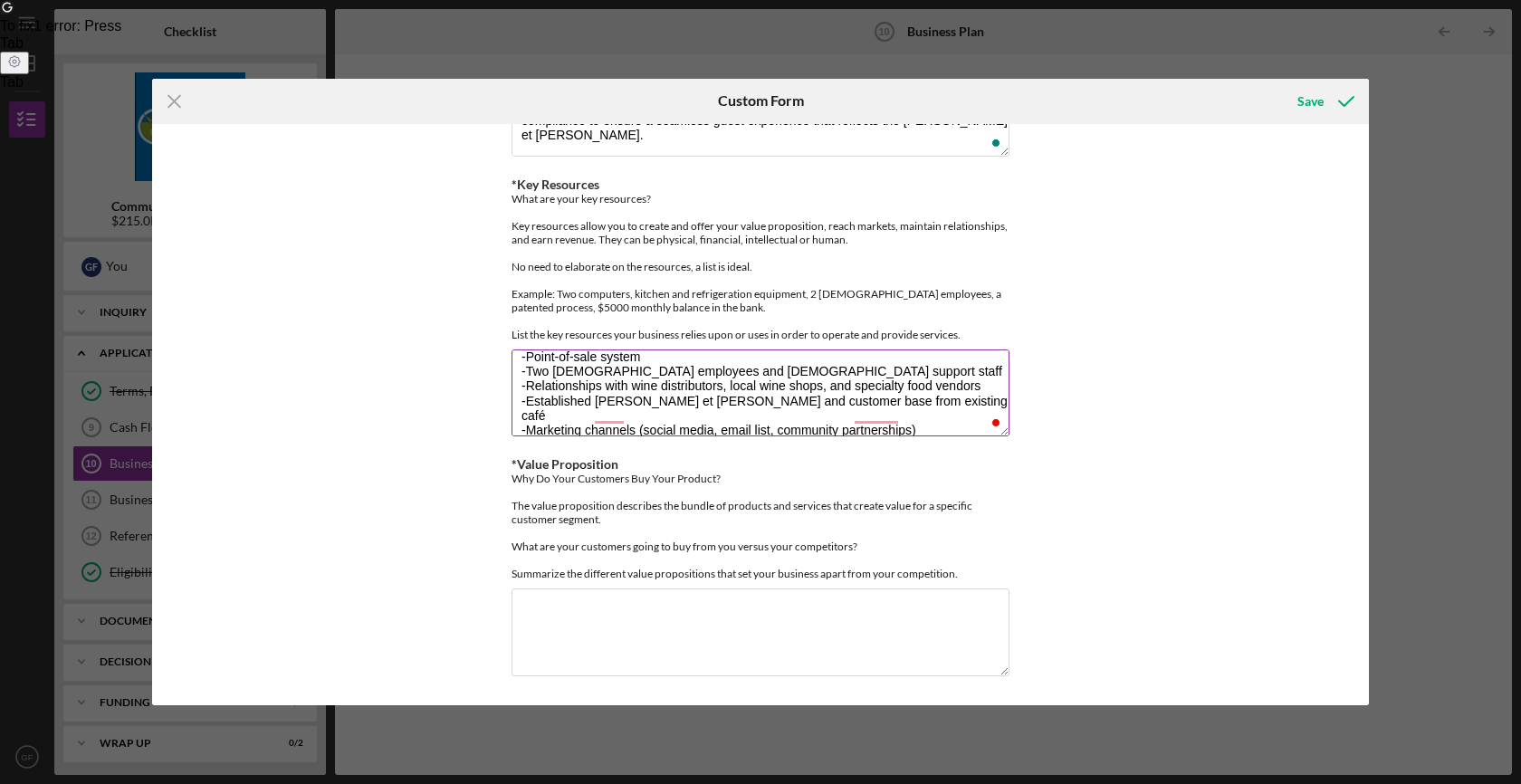
click at [714, 376] on textarea "-Lease for wine bar space in [GEOGRAPHIC_DATA], [GEOGRAPHIC_DATA] -Build-out an…" at bounding box center [760, 392] width 498 height 87
click at [620, 385] on textarea "-Lease for wine bar space in [GEOGRAPHIC_DATA], [GEOGRAPHIC_DATA] -Build-out an…" at bounding box center [760, 392] width 498 height 87
click at [872, 357] on textarea "-Lease for wine bar space in [GEOGRAPHIC_DATA], [GEOGRAPHIC_DATA] -Build-out an…" at bounding box center [760, 392] width 498 height 87
type textarea "-Lease for wine bar space in [GEOGRAPHIC_DATA], [GEOGRAPHIC_DATA] -Build-out an…"
click at [533, 484] on div "Why Do Your Customers Buy Your Product? The value proposition describes the bun…" at bounding box center [760, 526] width 498 height 108
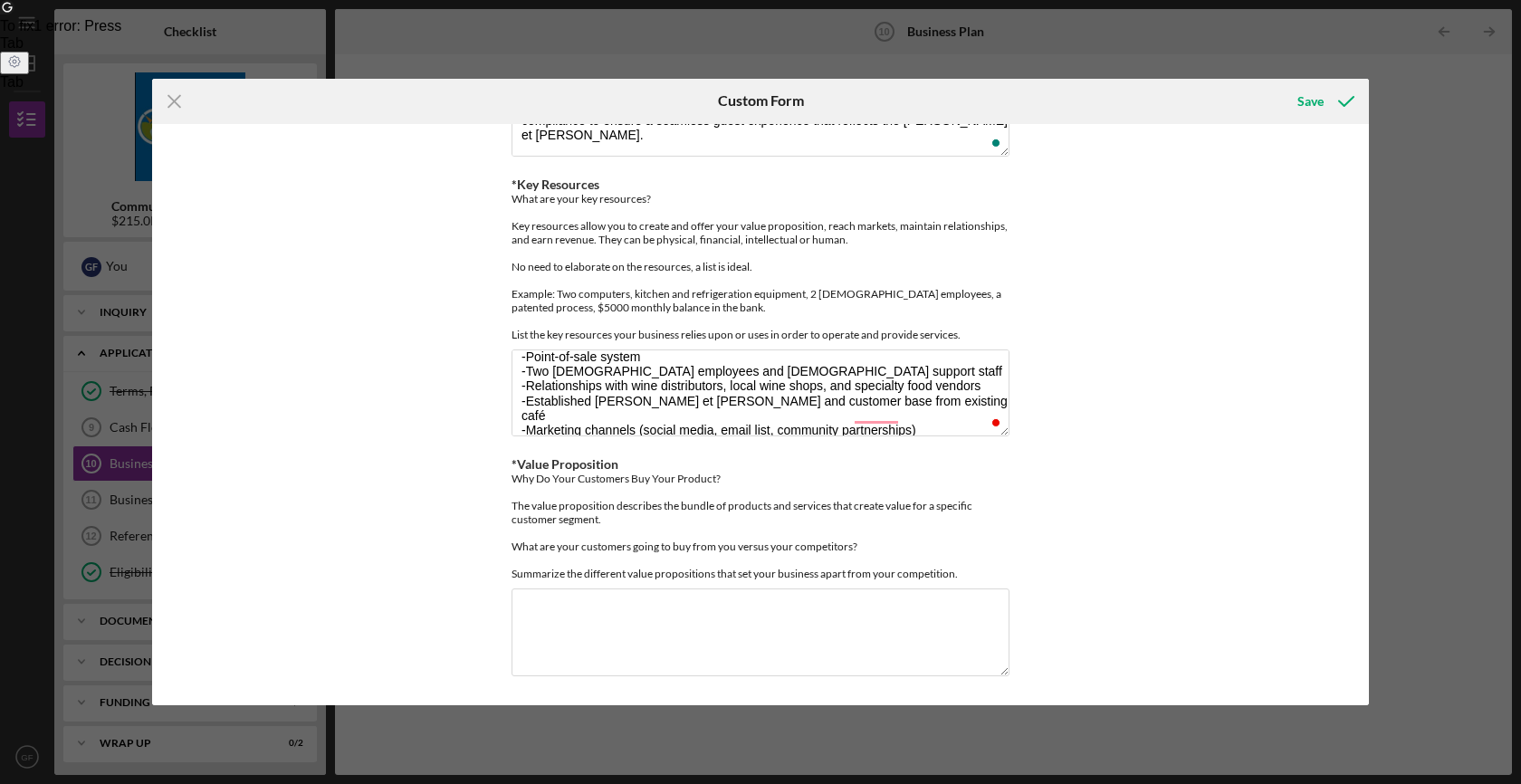
click at [506, 480] on div "*Key Partners Who are your key partners? Suppliers, Manufacturers, Contractors,…" at bounding box center [760, 415] width 1216 height 582
drag, startPoint x: 509, startPoint y: 476, endPoint x: 970, endPoint y: 569, distance: 470.3
click at [970, 569] on div "Why Do Your Customers Buy Your Product? The value proposition describes the bun…" at bounding box center [760, 526] width 498 height 108
copy div "Why Do Your Customers Buy Your Product? The value proposition describes the bun…"
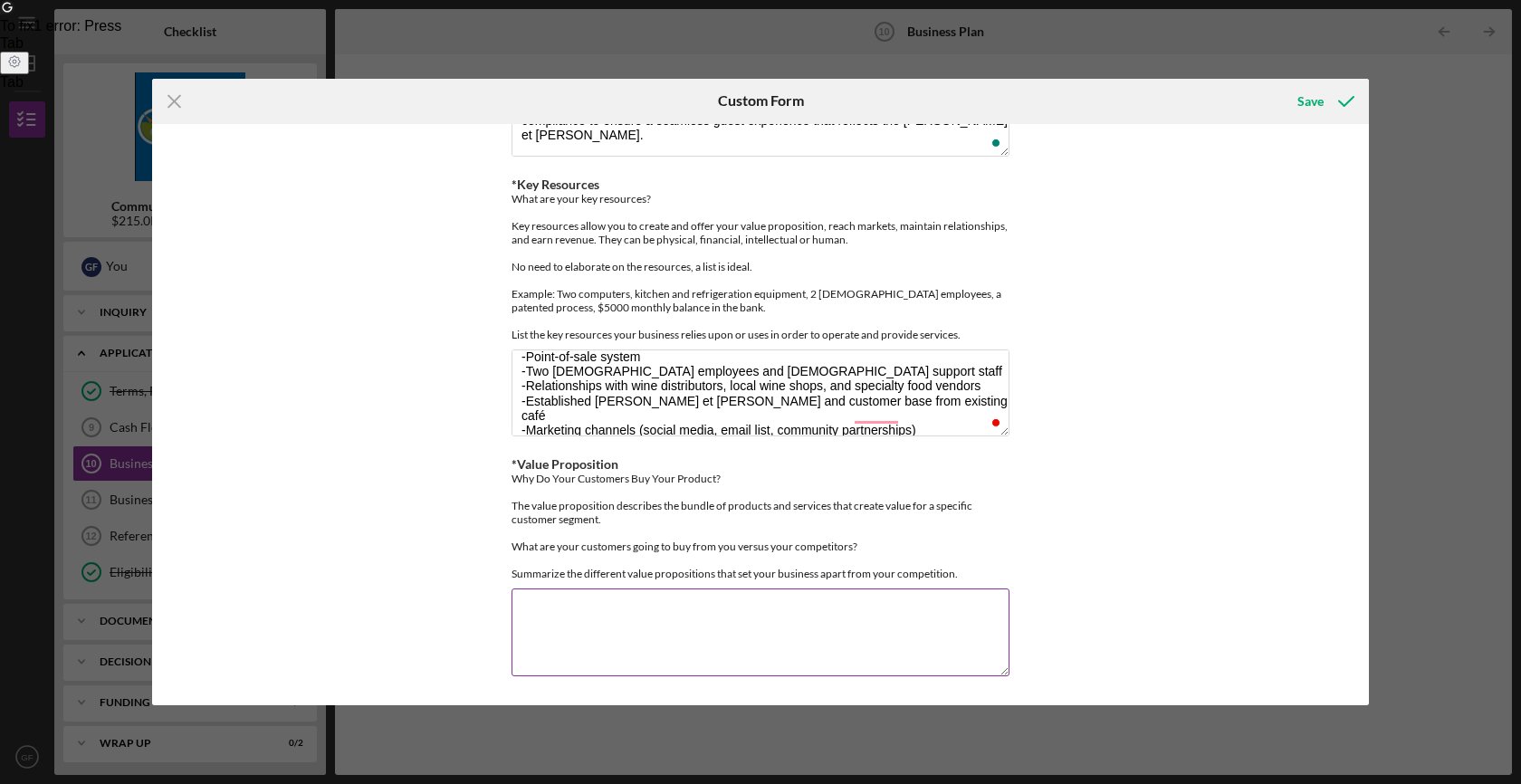
click at [601, 557] on div "Why Do Your Customers Buy Your Product? The value proposition describes the bun…" at bounding box center [760, 526] width 498 height 108
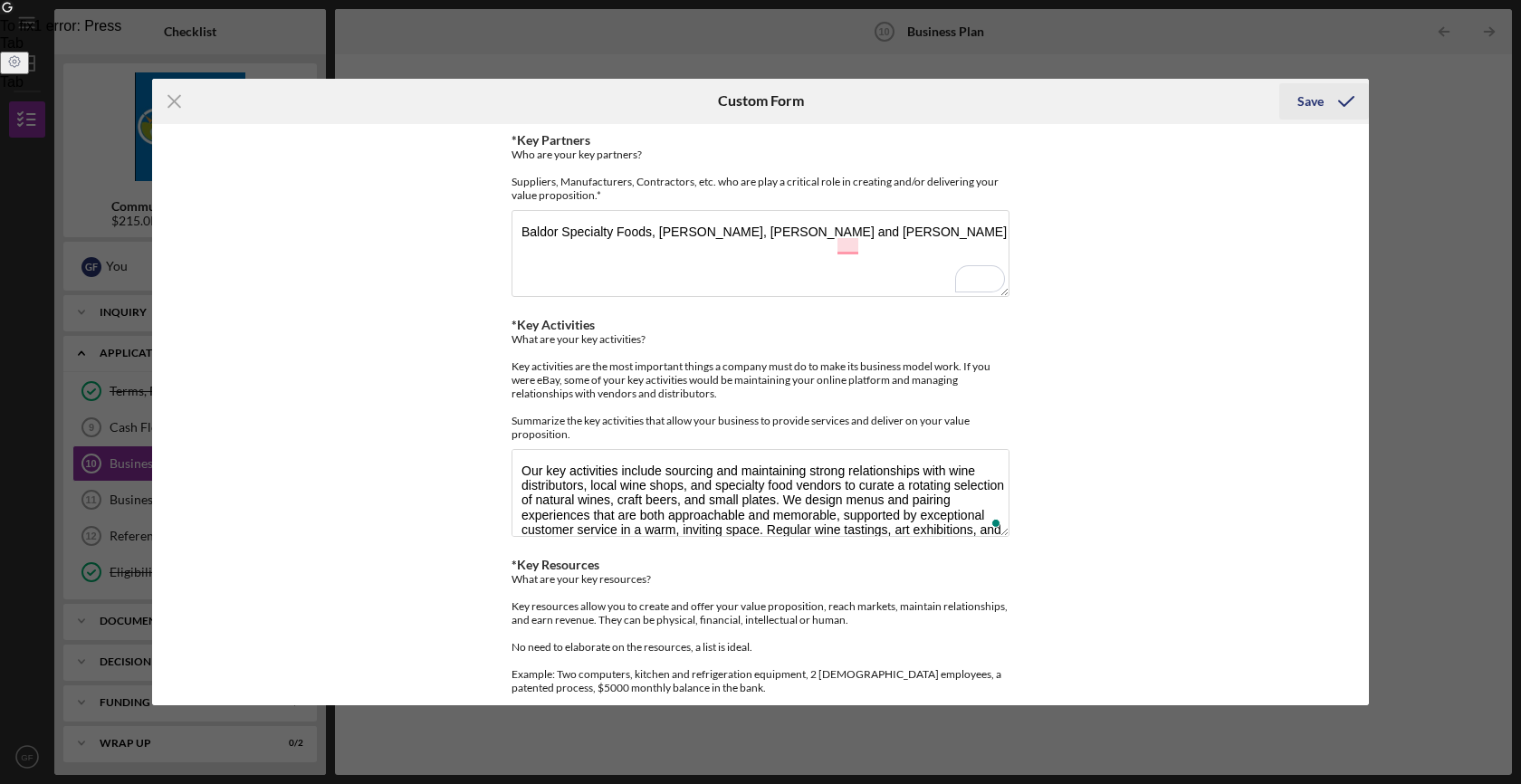
scroll to position [87, 0]
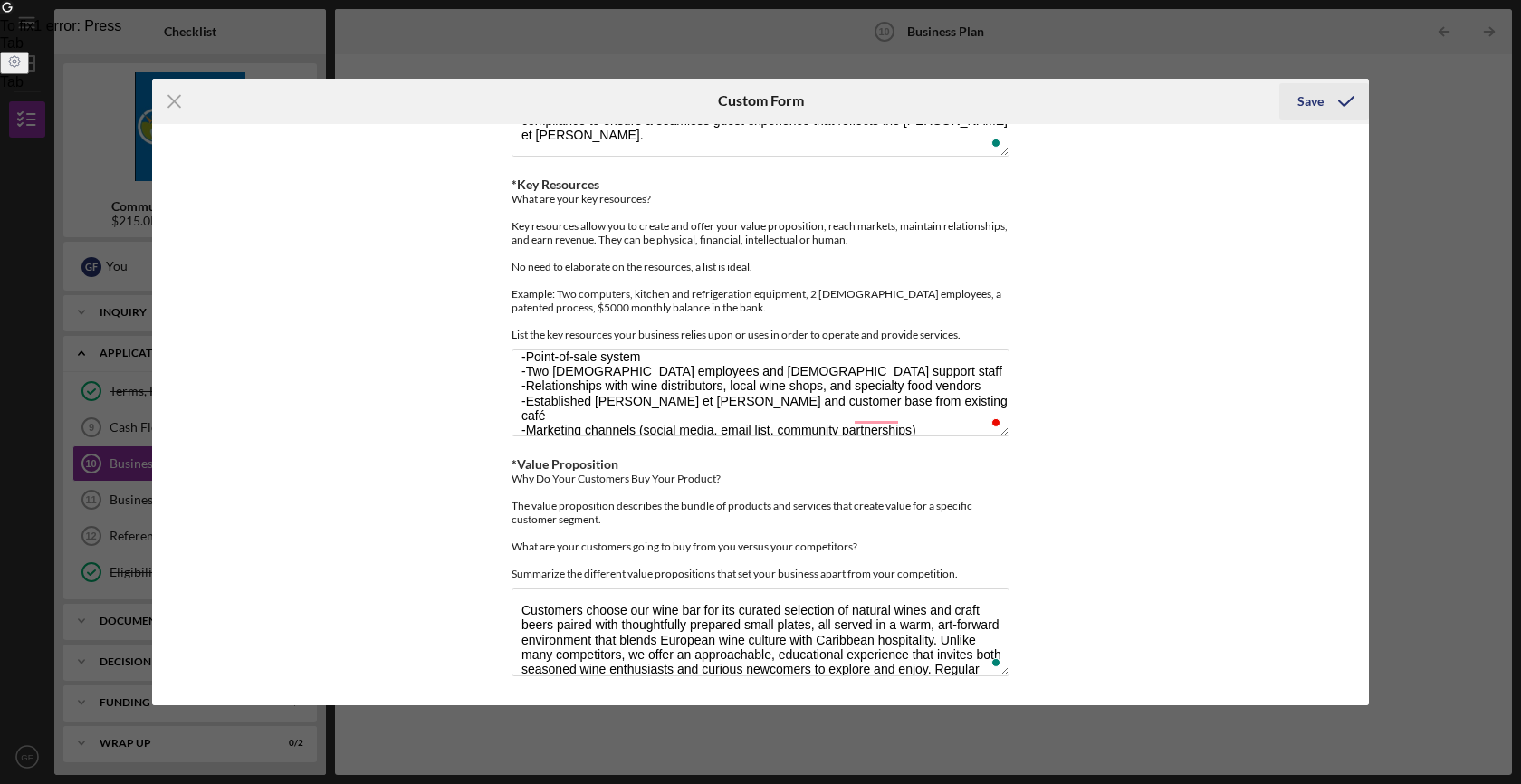
click at [1320, 104] on div "Save" at bounding box center [1311, 101] width 26 height 36
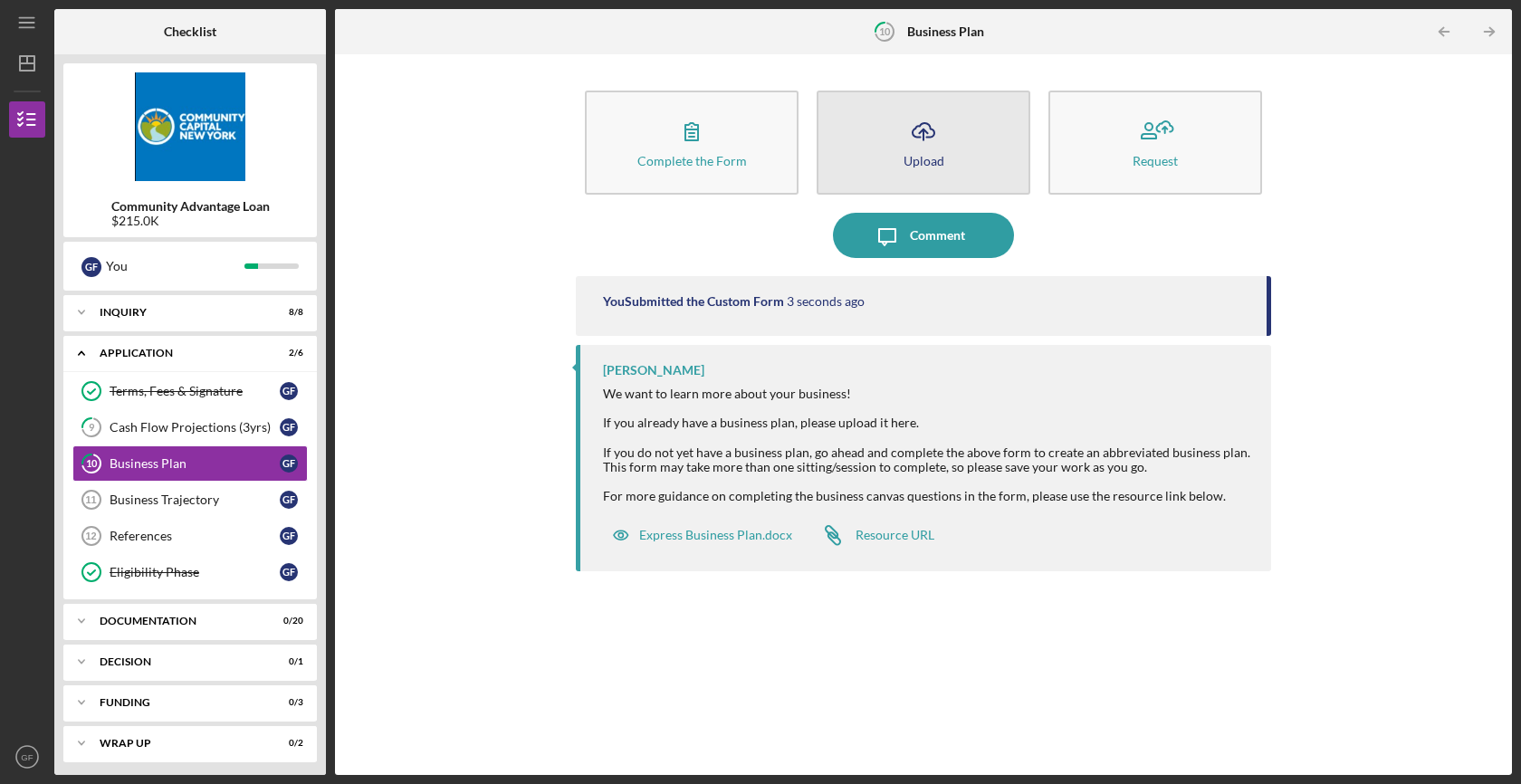
click at [929, 144] on icon "Icon/Upload" at bounding box center [923, 131] width 45 height 45
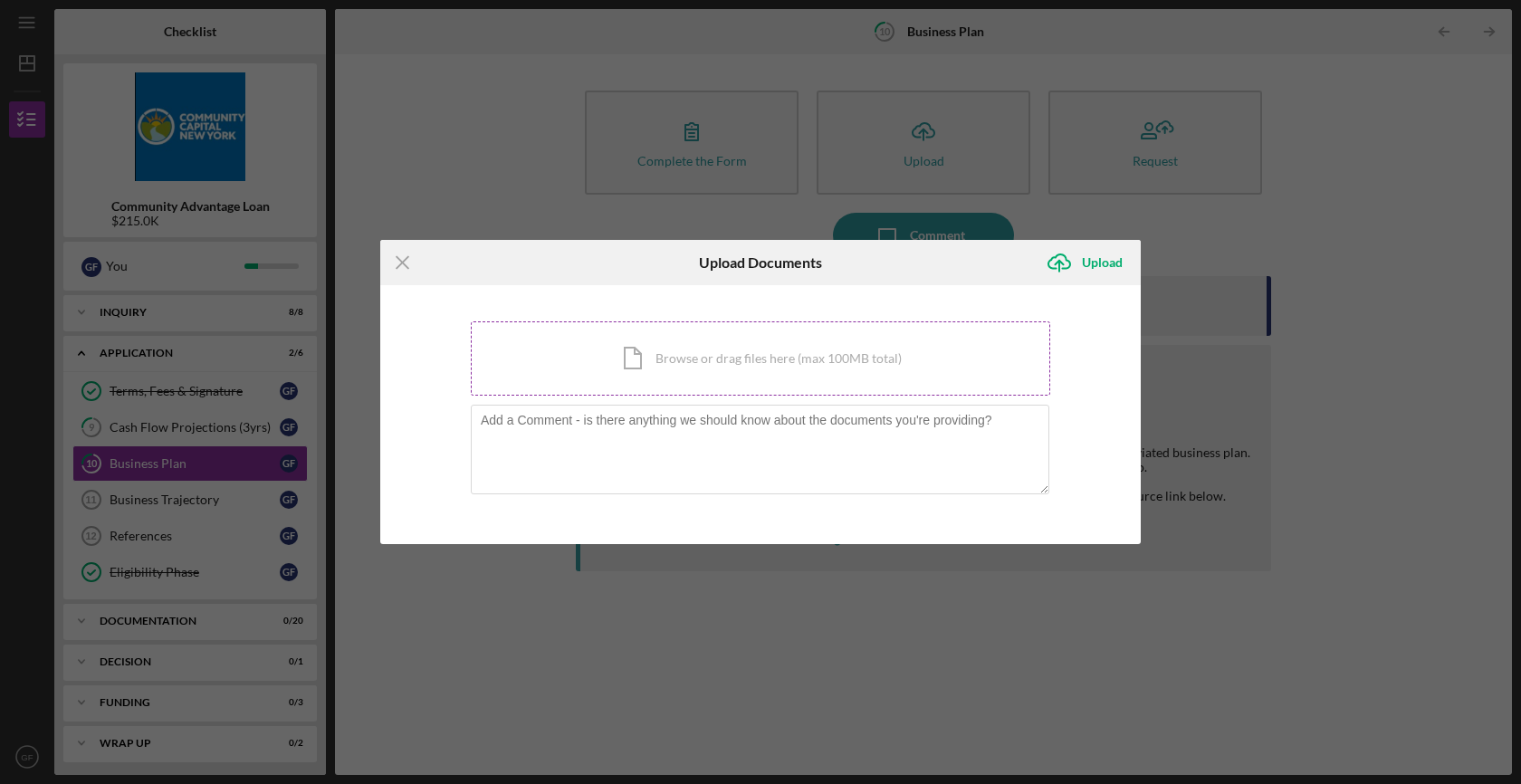
click at [748, 373] on div "Icon/Document Browse or drag files here (max 100MB total) Tap to choose files o…" at bounding box center [761, 358] width 580 height 74
click at [682, 346] on div "Icon/Document Browse or drag files here (max 100MB total) Tap to choose files o…" at bounding box center [761, 358] width 580 height 74
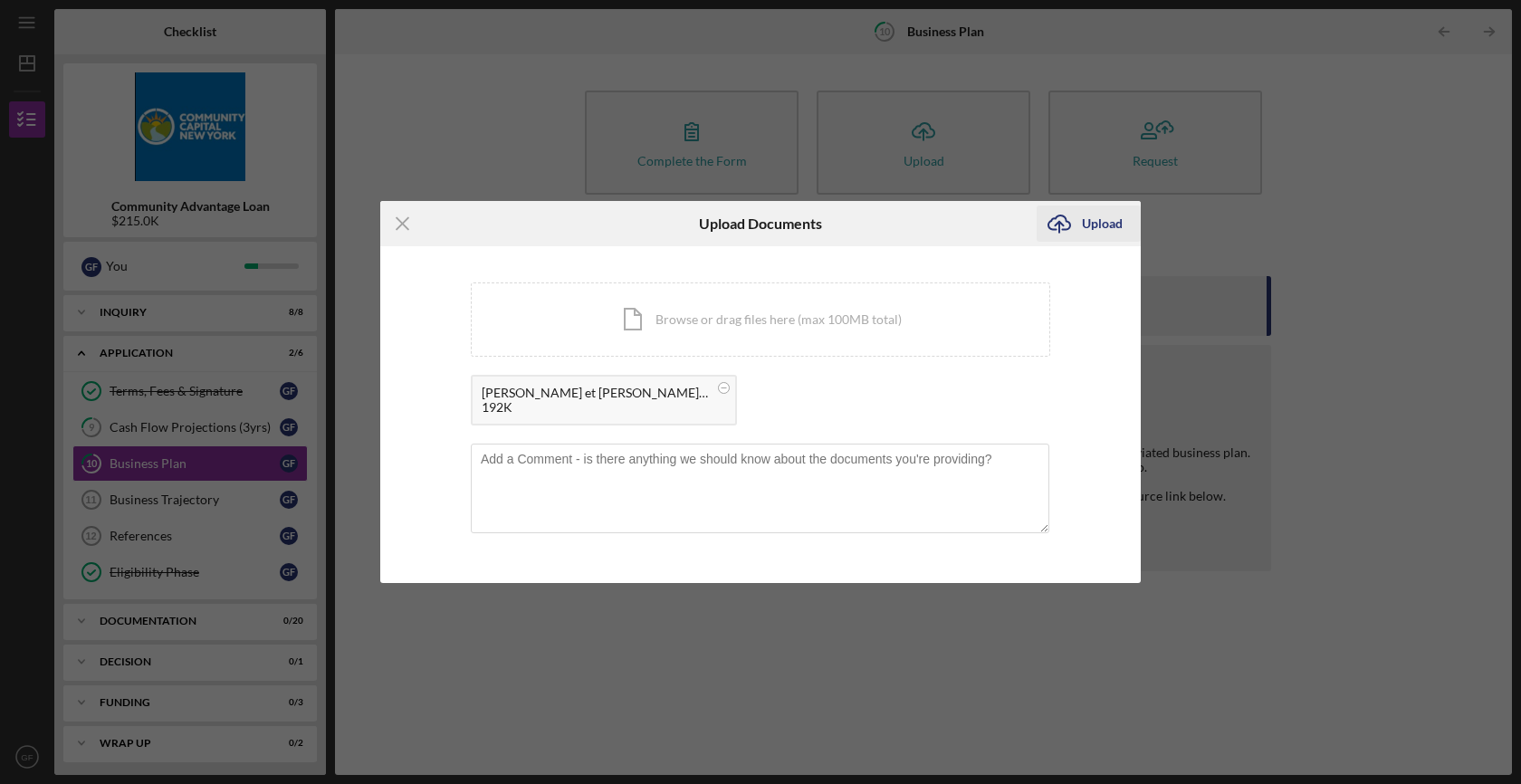
click at [1106, 215] on div "Upload" at bounding box center [1102, 223] width 41 height 36
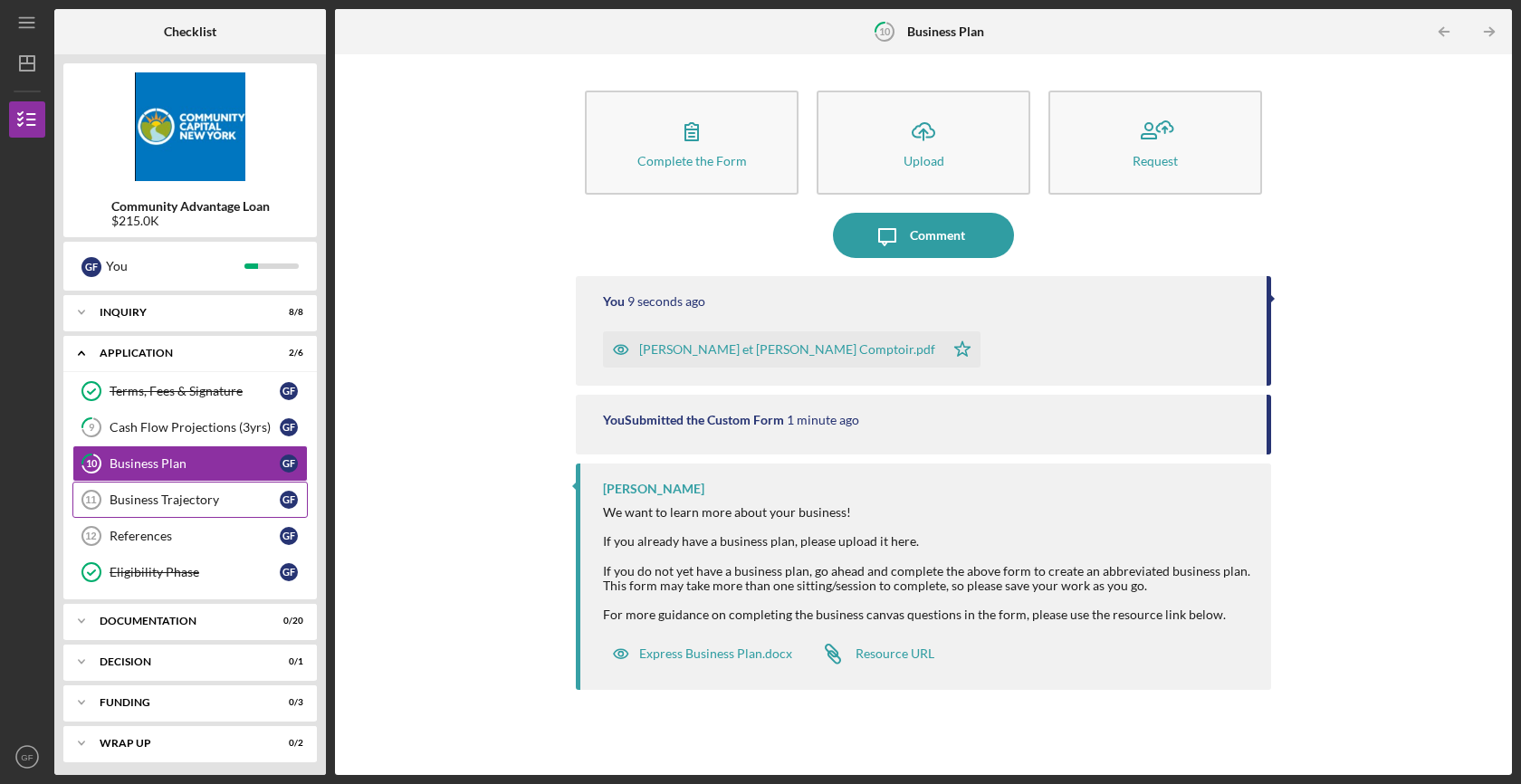
click at [182, 507] on link "Business Trajectory 11 Business Trajectory G F" at bounding box center [190, 499] width 236 height 36
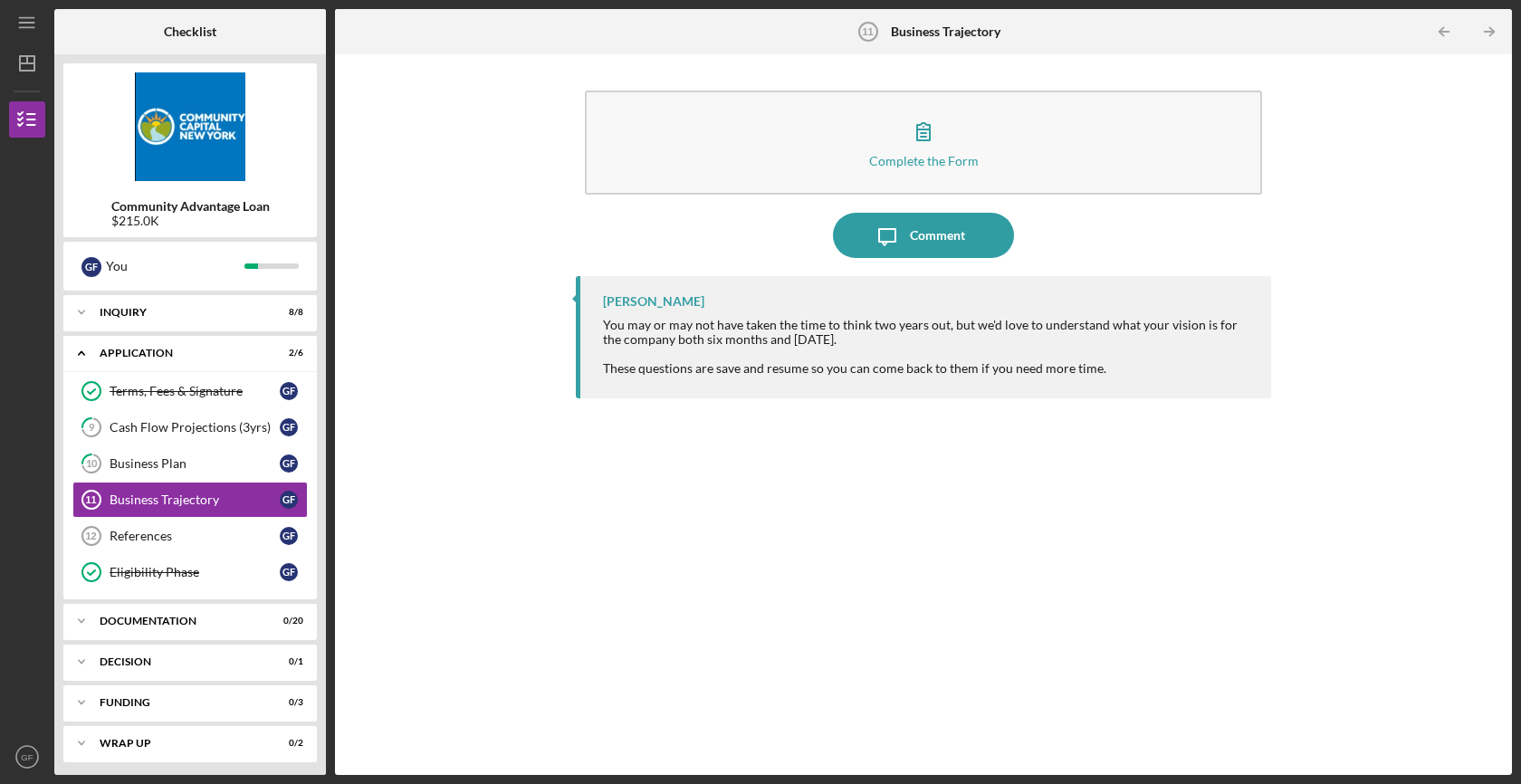
click at [549, 207] on div "Complete the Form Form Icon/Message Comment [PERSON_NAME] You may or may not ha…" at bounding box center [923, 414] width 1158 height 702
click at [568, 169] on div "Complete the Form Form Icon/Message Comment [PERSON_NAME] You may or may not ha…" at bounding box center [923, 414] width 1158 height 702
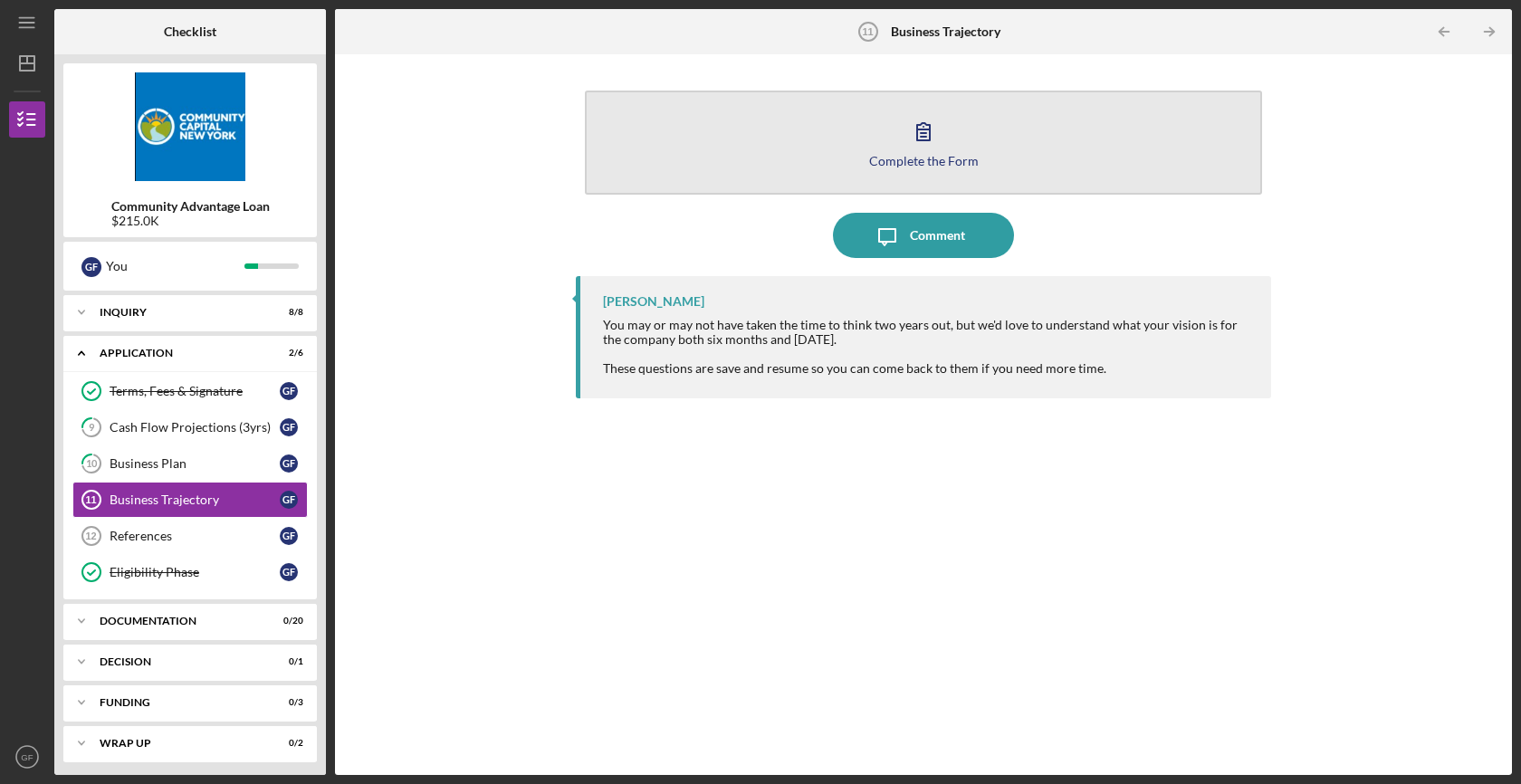
click at [761, 170] on button "Complete the Form Form" at bounding box center [924, 142] width 677 height 104
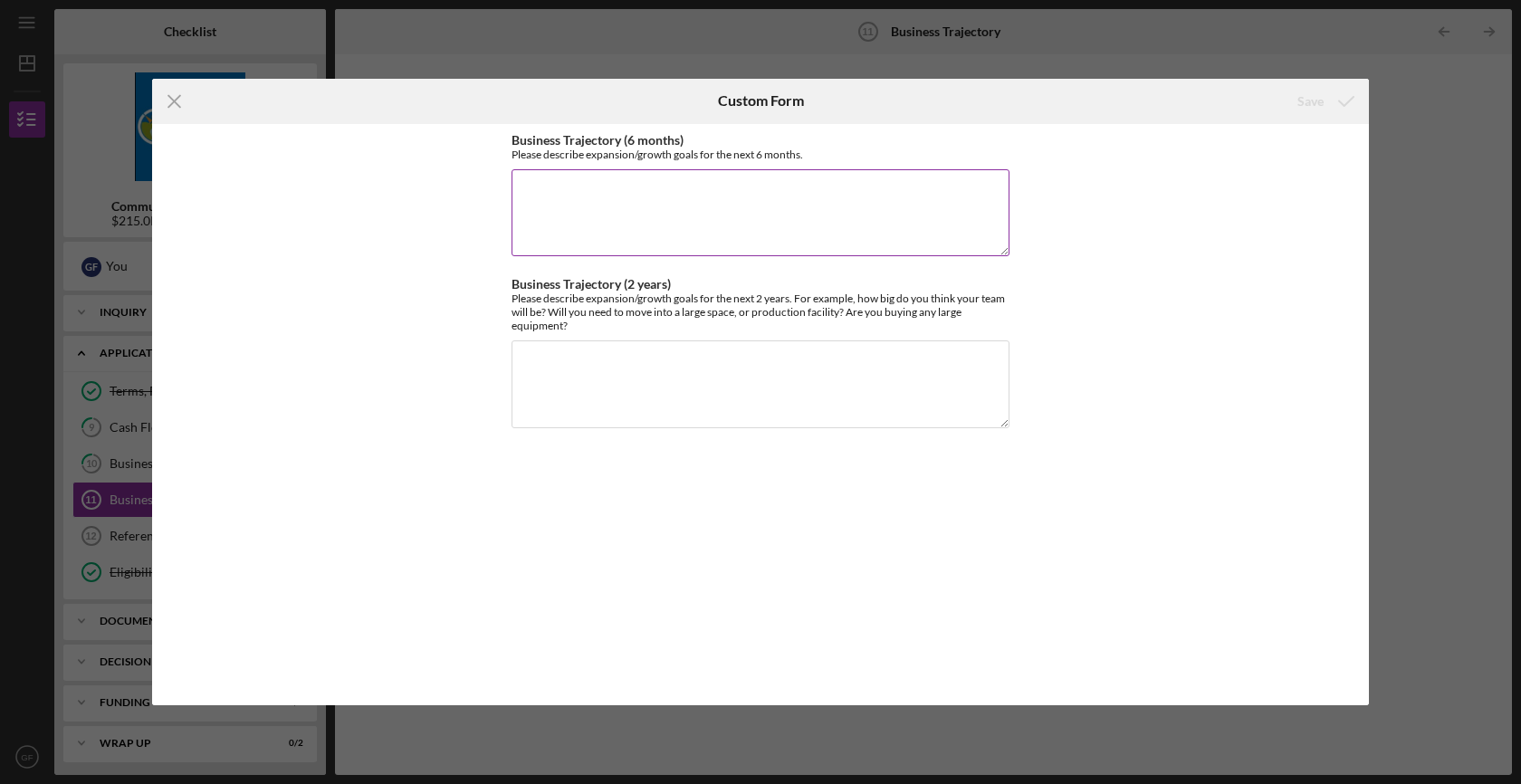
click at [712, 203] on textarea "Business Trajectory (6 months)" at bounding box center [760, 212] width 498 height 87
drag, startPoint x: 837, startPoint y: 157, endPoint x: 492, endPoint y: 142, distance: 345.3
click at [492, 142] on div "Business Trajectory (6 months) Please describe expansion/growth goals for the n…" at bounding box center [760, 415] width 1216 height 582
copy div "Business Trajectory (6 months) Please describe expansion/growth goals for the n…"
click at [628, 214] on textarea "Business Trajectory (6 months)" at bounding box center [760, 212] width 498 height 87
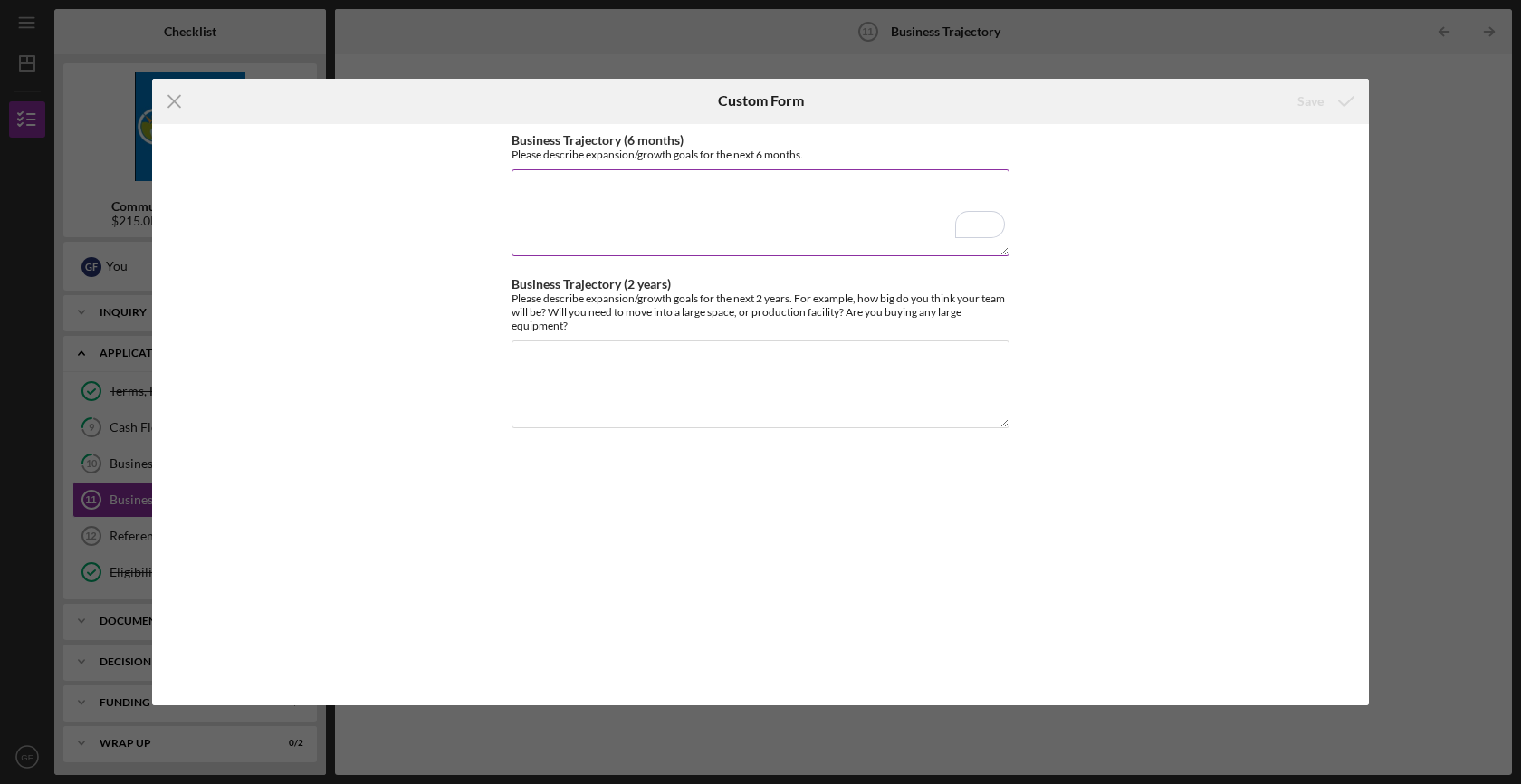
paste textarea "Over the next six months, our focus is on completing the wine bar build-out, se…"
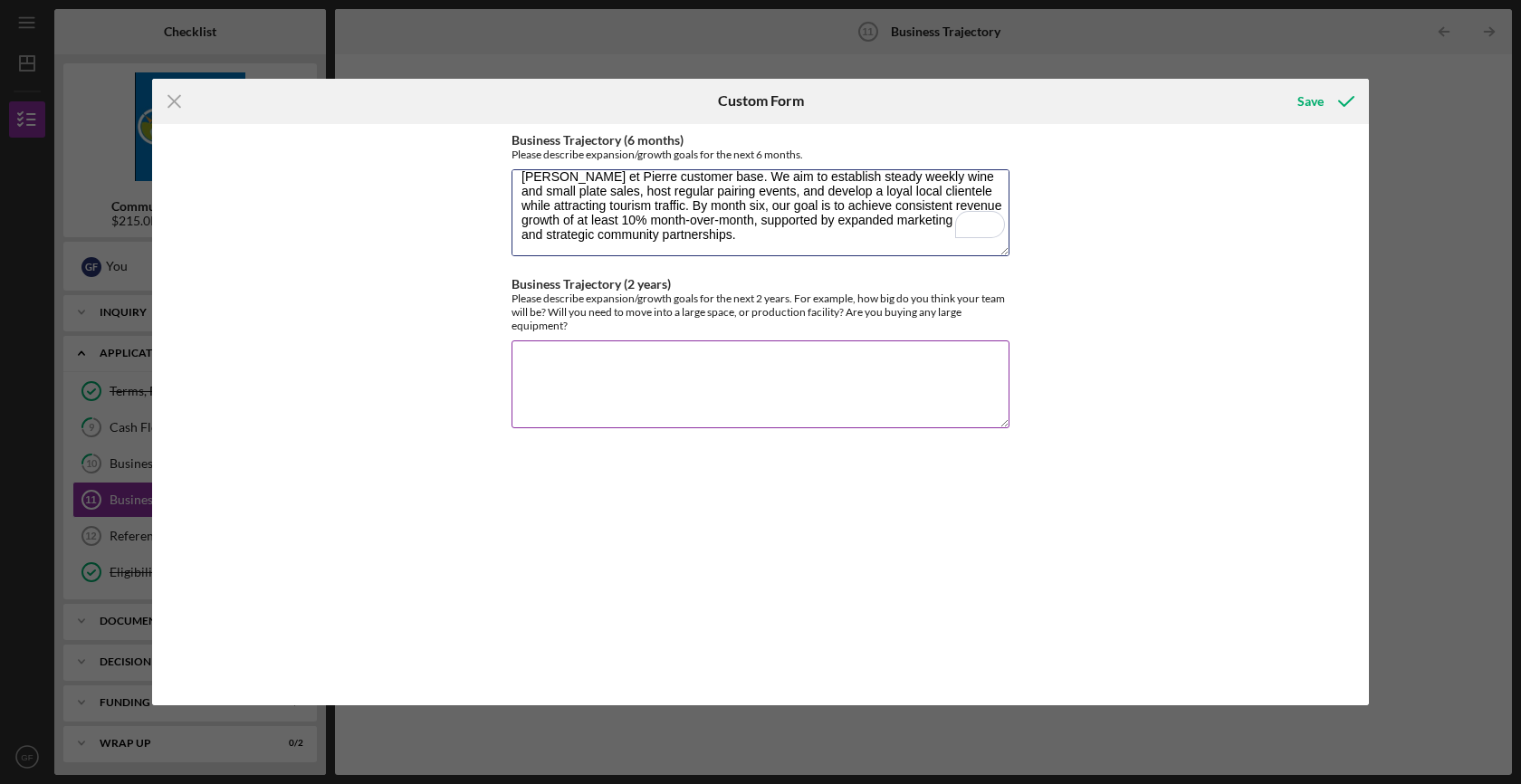
type textarea "Over the next six months, our focus is on completing the wine bar build-out, se…"
click at [630, 356] on textarea "Business Trajectory (2 years)" at bounding box center [760, 383] width 498 height 87
click at [597, 306] on div "Please describe expansion/growth goals for the next 2 years. For example, how b…" at bounding box center [760, 312] width 498 height 41
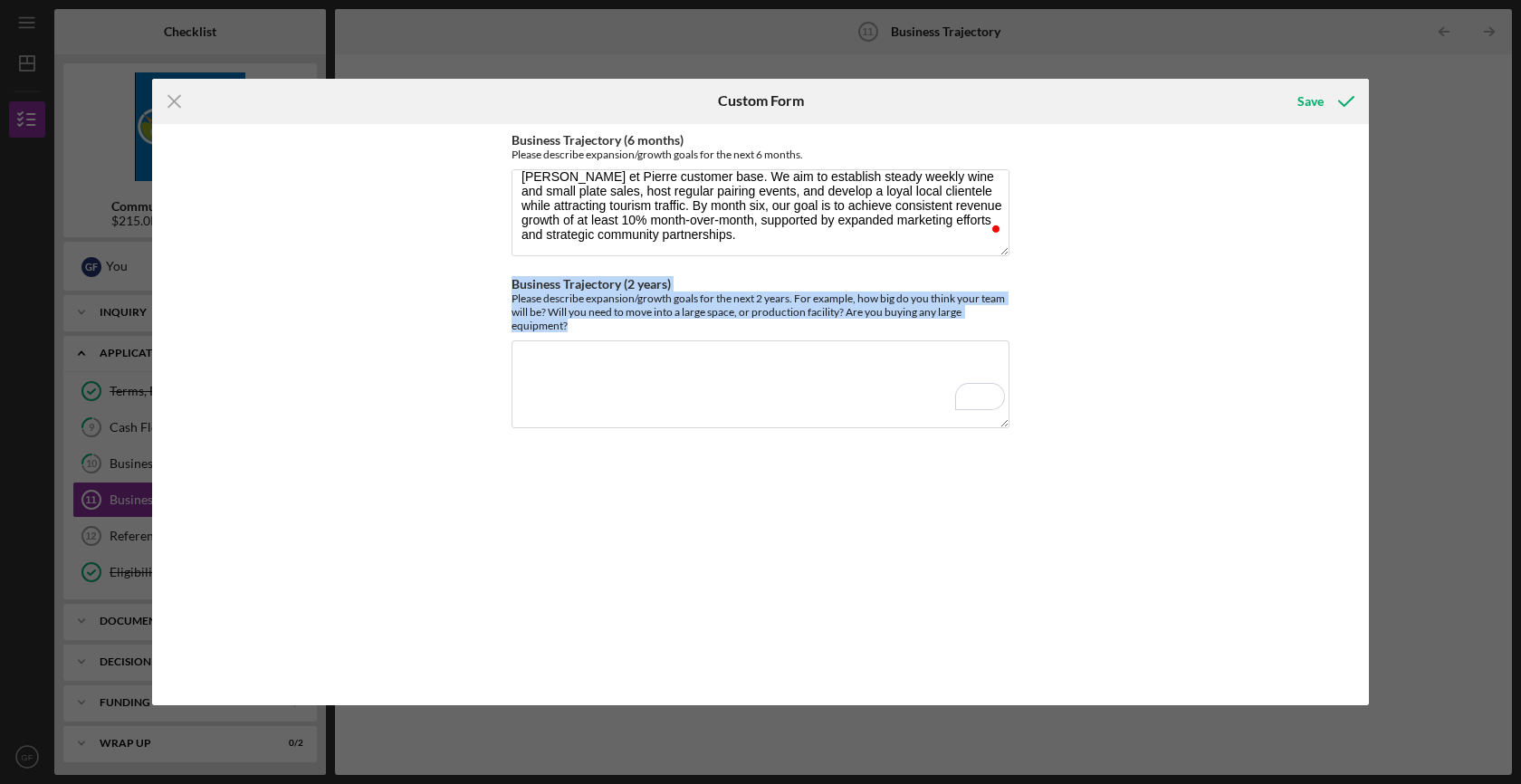
drag, startPoint x: 589, startPoint y: 330, endPoint x: 500, endPoint y: 287, distance: 98.8
click at [500, 287] on div "Business Trajectory (6 months) Please describe expansion/growth goals for the n…" at bounding box center [760, 415] width 1216 height 582
copy div "Business Trajectory (2 years) Please describe expansion/growth goals for the ne…"
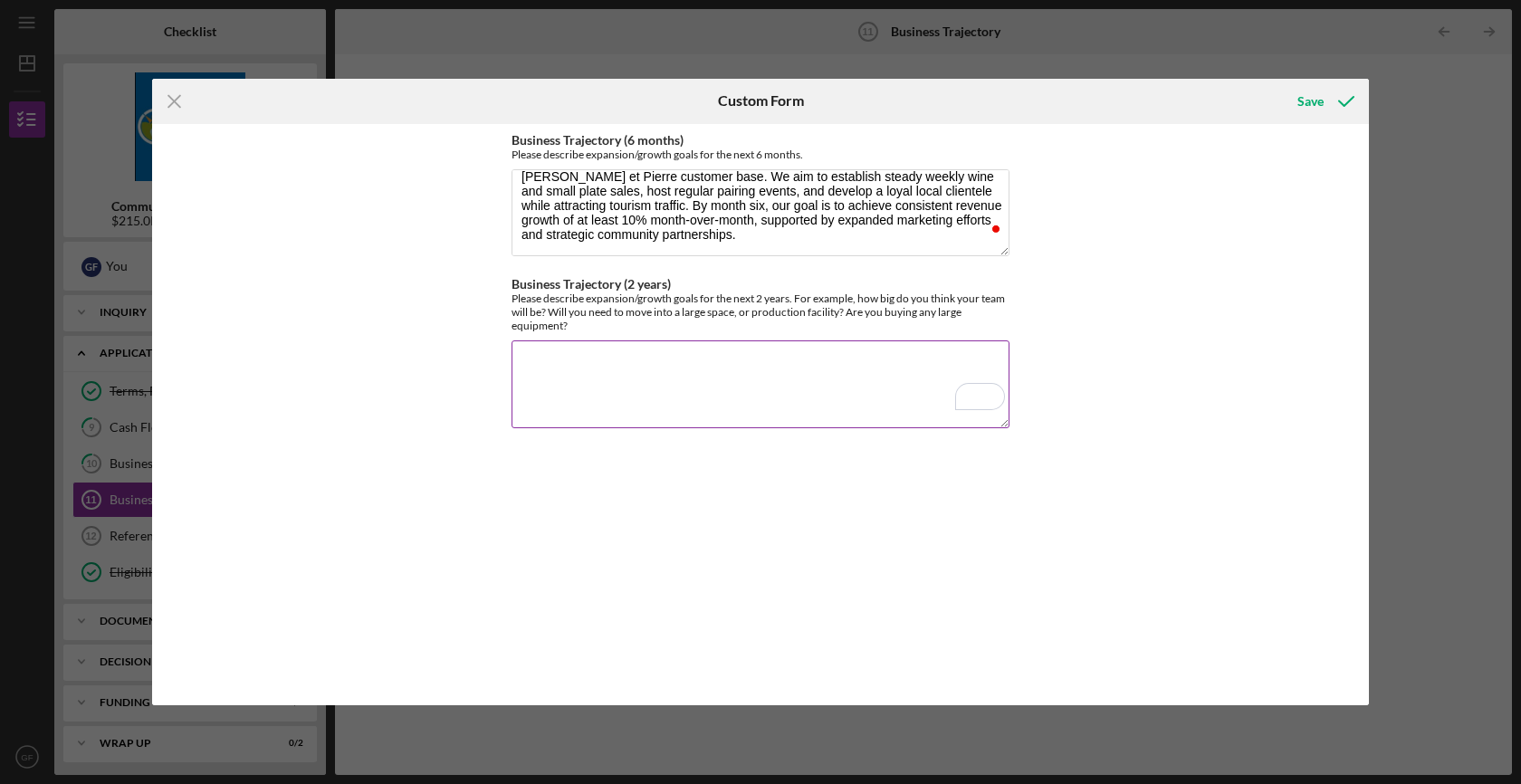
click at [676, 368] on textarea "Business Trajectory (2 years)" at bounding box center [760, 383] width 498 height 87
paste textarea "[DATE], our goal is to operate the wine bar at full capacity with a team of 6–8…"
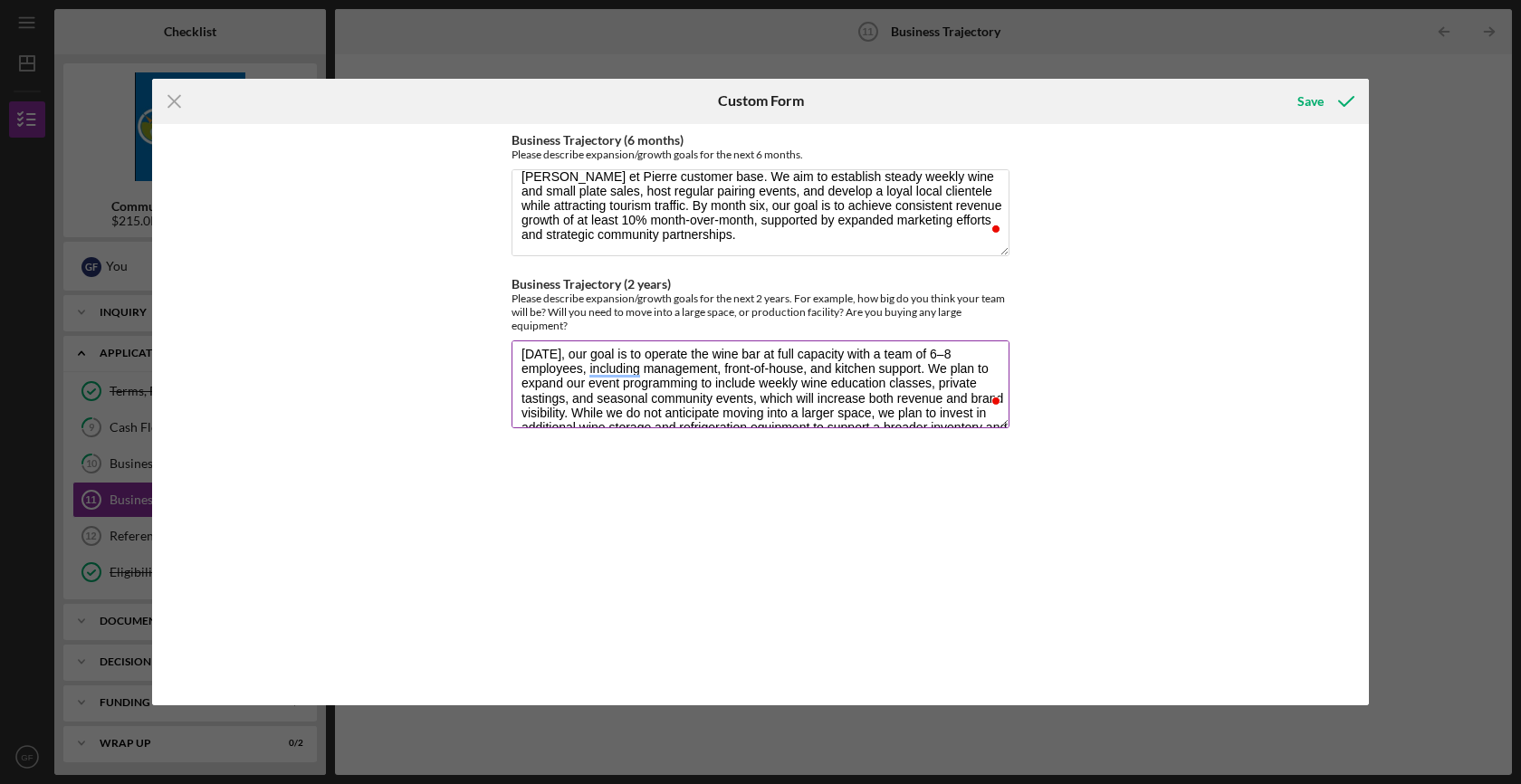
scroll to position [13, 0]
click at [538, 372] on textarea "[DATE], our goal is to operate the wine bar at full capacity with a team of 6–8…" at bounding box center [760, 383] width 498 height 87
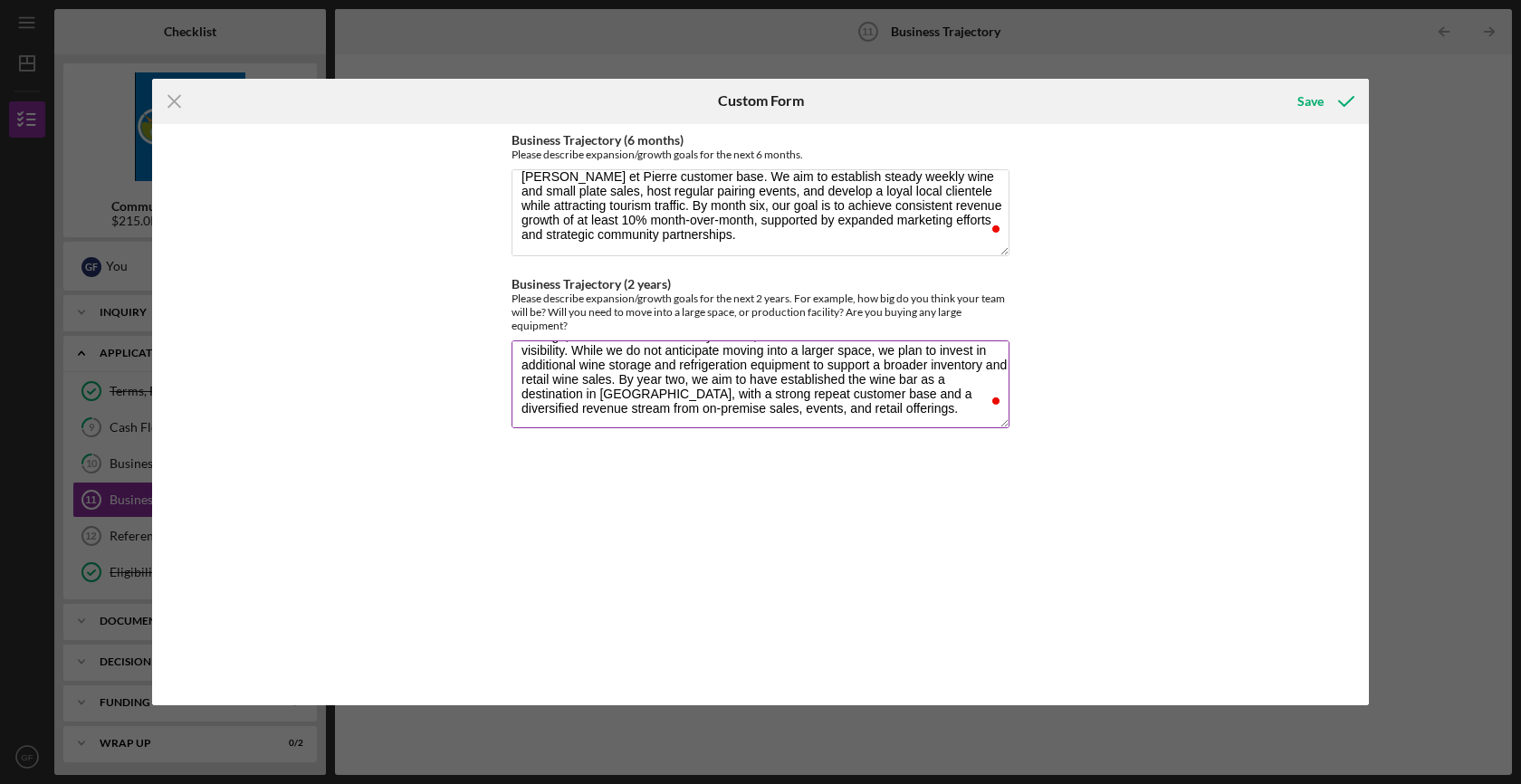
click at [626, 378] on textarea "[DATE], our goal is to operate the wine bar at full capacity with a team of 6–8…" at bounding box center [760, 383] width 498 height 87
click at [854, 406] on textarea "[DATE], our goal is to operate the wine bar at full capacity with a team of 6–8…" at bounding box center [760, 383] width 498 height 87
click at [864, 409] on textarea "[DATE], our goal is to operate the wine bar at full capacity with a team of 6–8…" at bounding box center [760, 383] width 498 height 87
type textarea "[DATE], our goal is to operate the wine bar at full capacity with a team of 6–8…"
click at [854, 500] on div "Business Trajectory (6 months) Please describe expansion/growth goals for the n…" at bounding box center [760, 414] width 498 height 563
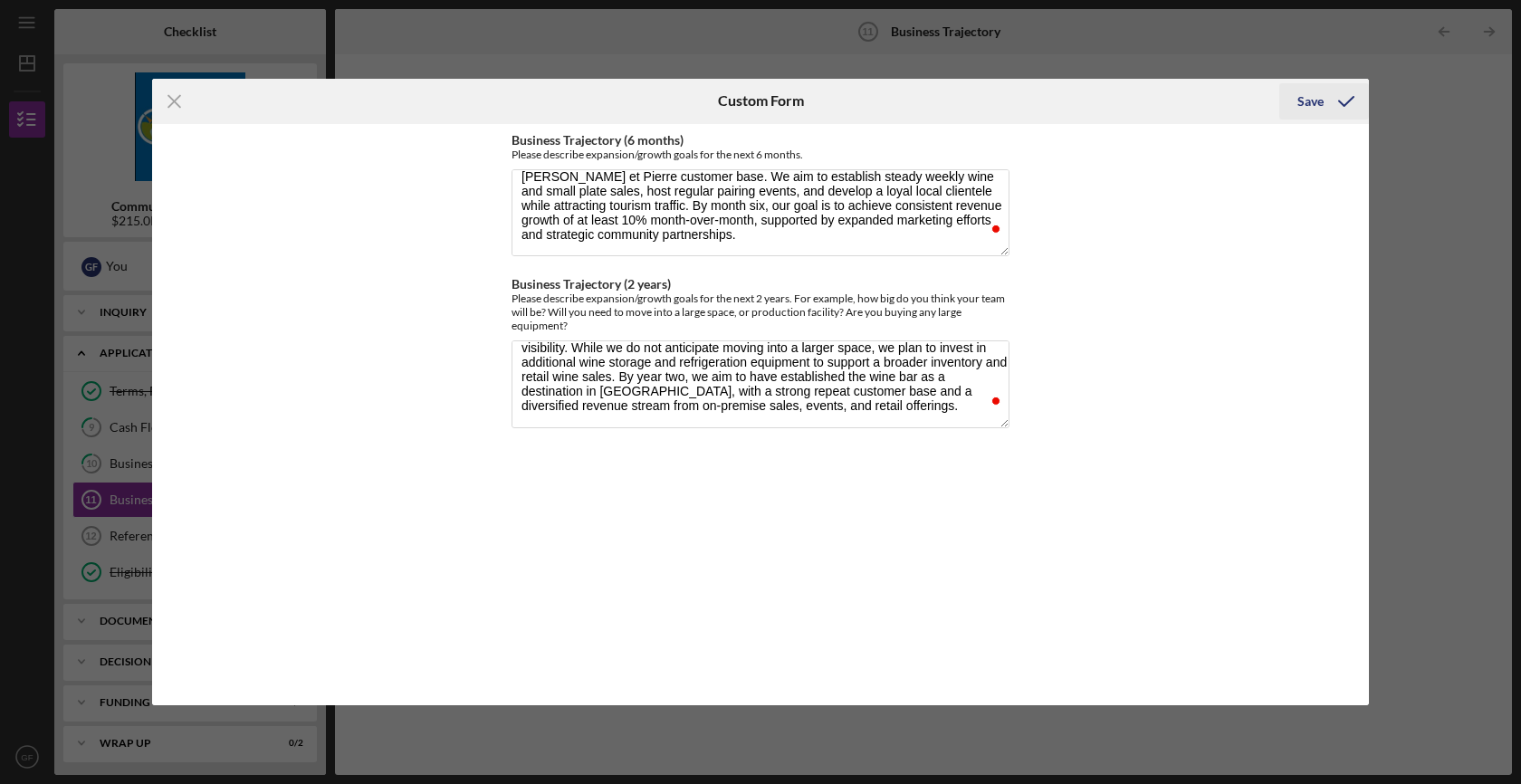
click at [1327, 103] on icon "submit" at bounding box center [1346, 101] width 45 height 45
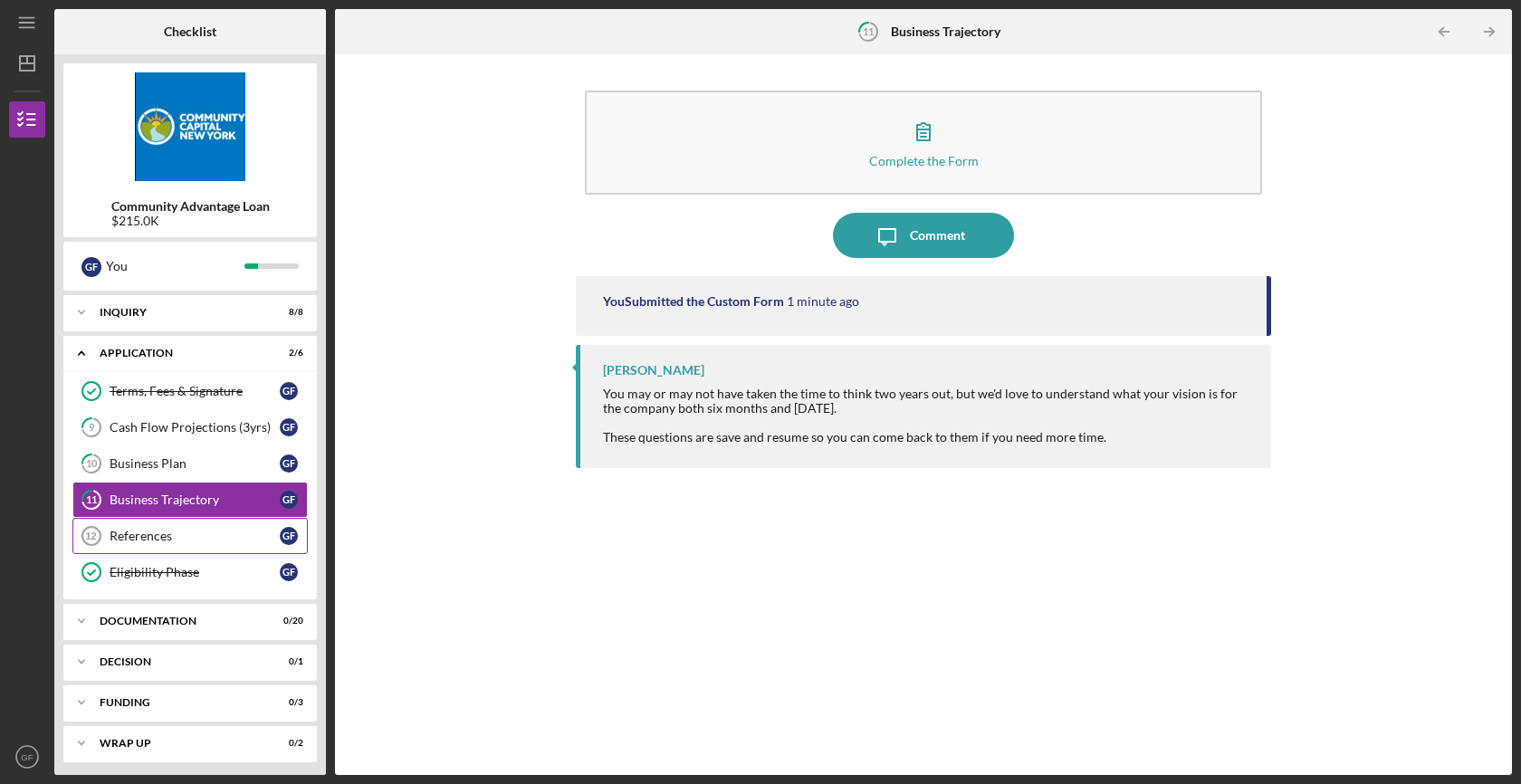
click at [186, 535] on div "References" at bounding box center [194, 535] width 170 height 14
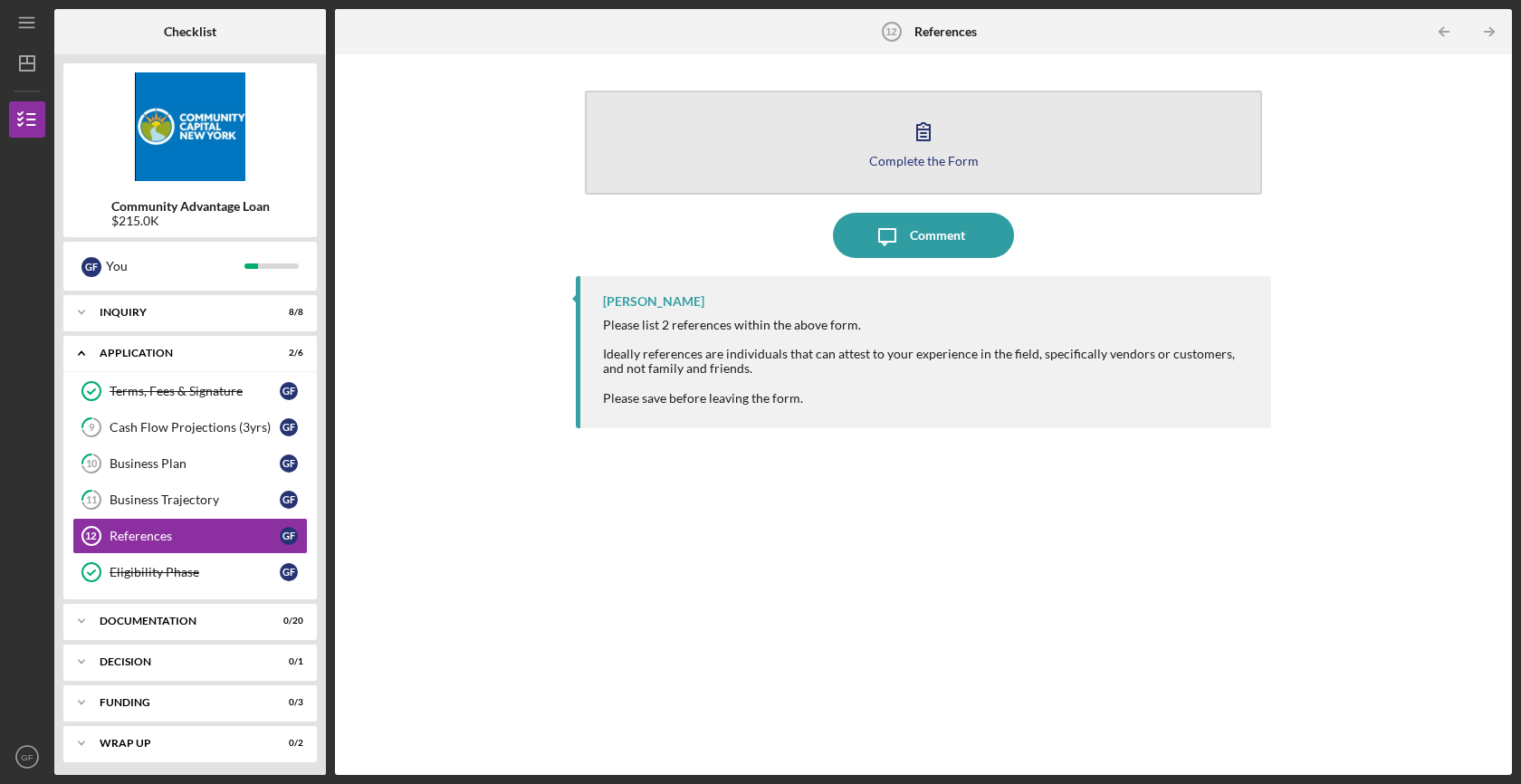
click at [813, 150] on button "Complete the Form Form" at bounding box center [924, 142] width 677 height 104
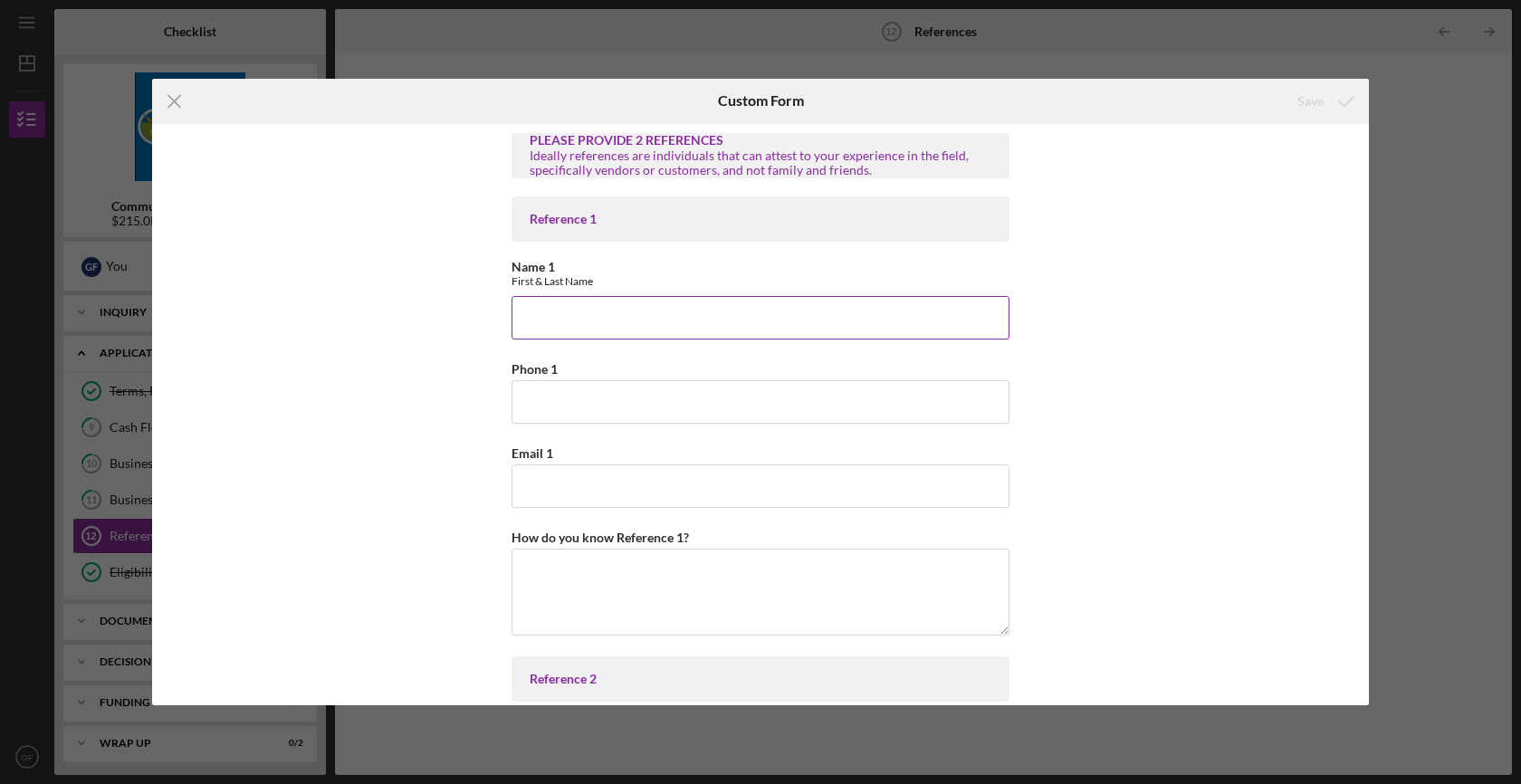
click at [608, 317] on input "Name 1" at bounding box center [760, 318] width 498 height 43
click at [608, 316] on input "Name 1" at bounding box center [760, 318] width 498 height 43
click at [295, 321] on div "PLEASE PROVIDE 2 REFERENCES Ideally references are individuals that can attest …" at bounding box center [760, 415] width 1216 height 582
click at [592, 324] on input "Name 1" at bounding box center [760, 318] width 498 height 43
type input "[PERSON_NAME]"
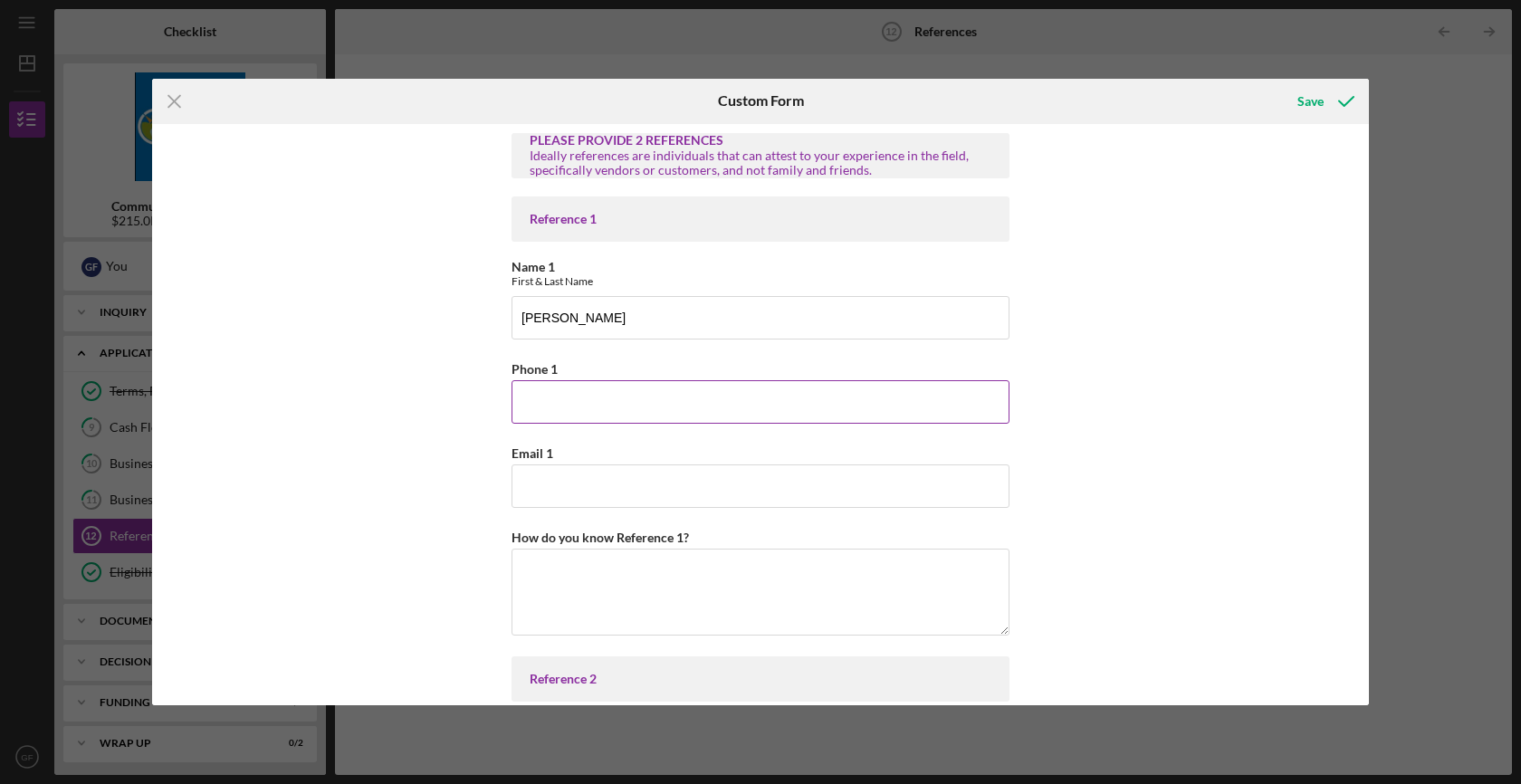
click at [618, 409] on input "Phone 1" at bounding box center [760, 402] width 498 height 43
click at [616, 408] on input "Phone 1" at bounding box center [760, 402] width 498 height 43
type input "5622909740"
click at [560, 473] on input "Email 1" at bounding box center [760, 486] width 498 height 43
click at [552, 498] on input "Email 1" at bounding box center [760, 486] width 498 height 43
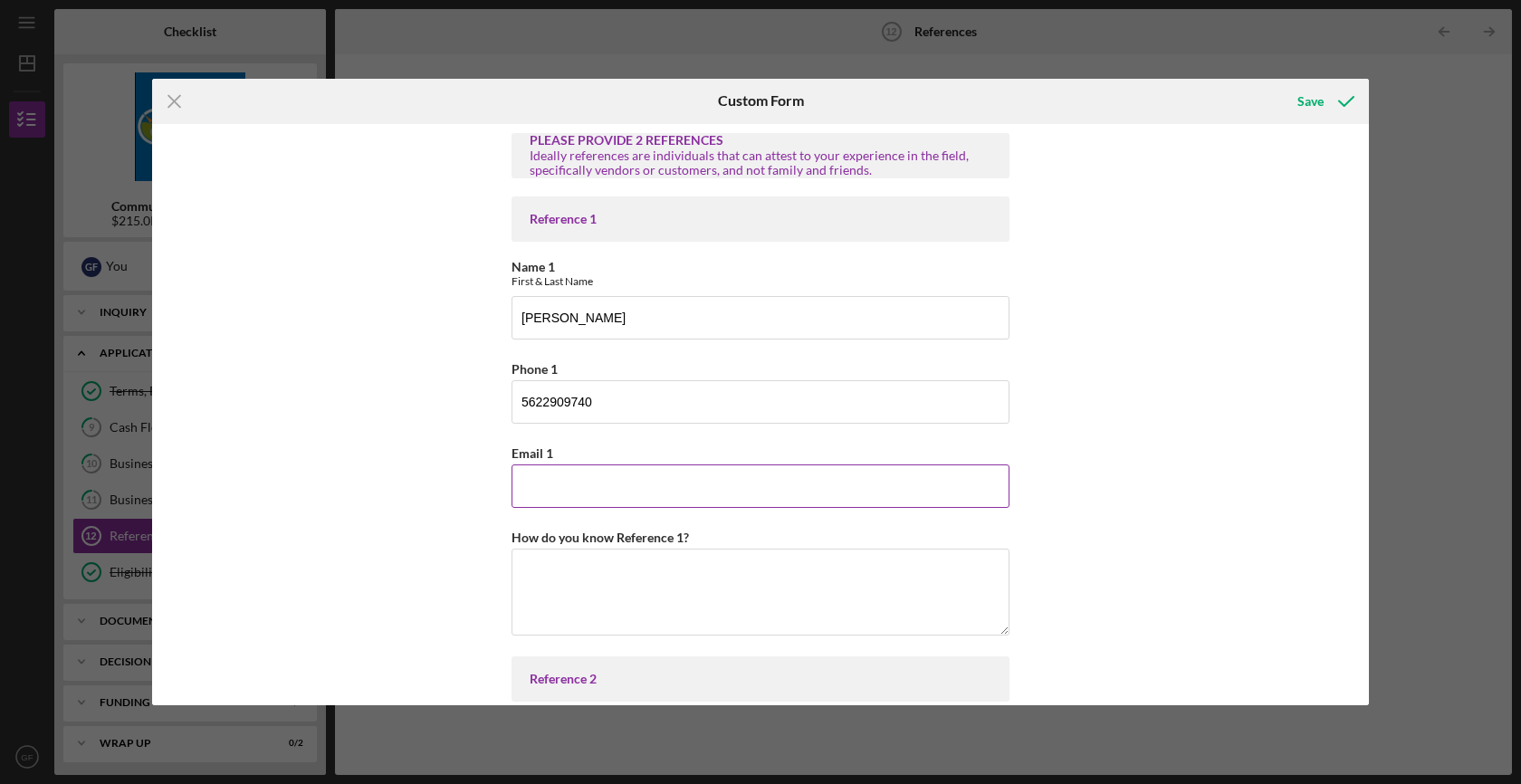
paste input "[PERSON_NAME][EMAIL_ADDRESS][DOMAIN_NAME]"
type input "[PERSON_NAME][EMAIL_ADDRESS][DOMAIN_NAME]"
click at [399, 517] on div "PLEASE PROVIDE 2 REFERENCES Ideally references are individuals that can attest …" at bounding box center [760, 415] width 1216 height 582
click at [548, 559] on textarea "How do you know Reference 1?" at bounding box center [760, 592] width 498 height 87
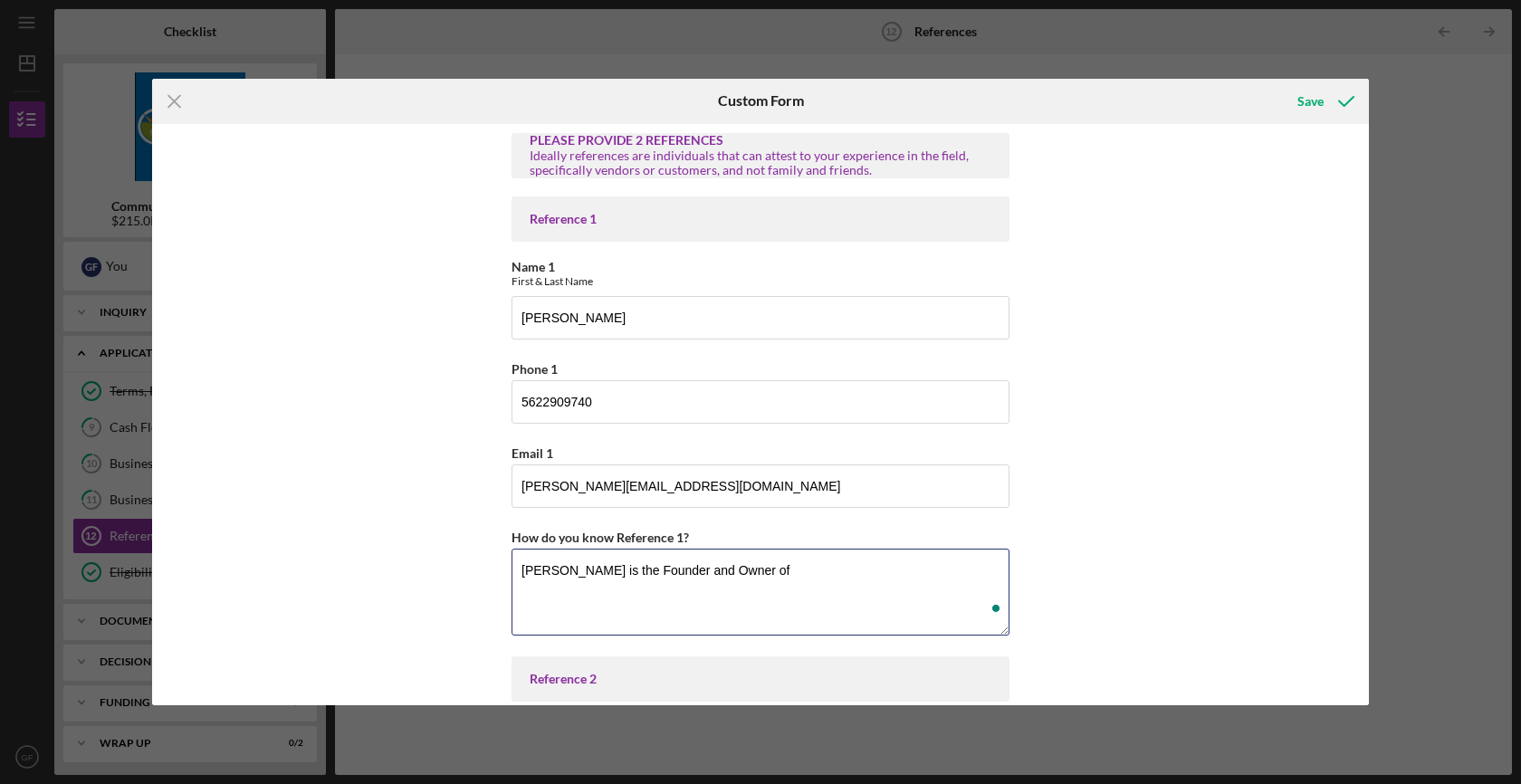
type textarea "[PERSON_NAME] is the Founder and Owner of"
drag, startPoint x: 750, startPoint y: 571, endPoint x: 654, endPoint y: 571, distance: 96.0
click at [654, 571] on textarea "[PERSON_NAME] is the Founder and Owner of" at bounding box center [760, 592] width 498 height 87
type textarea "Douglas is the Founder of Pass the Honey, a honeycomb company. I met Douglas at…"
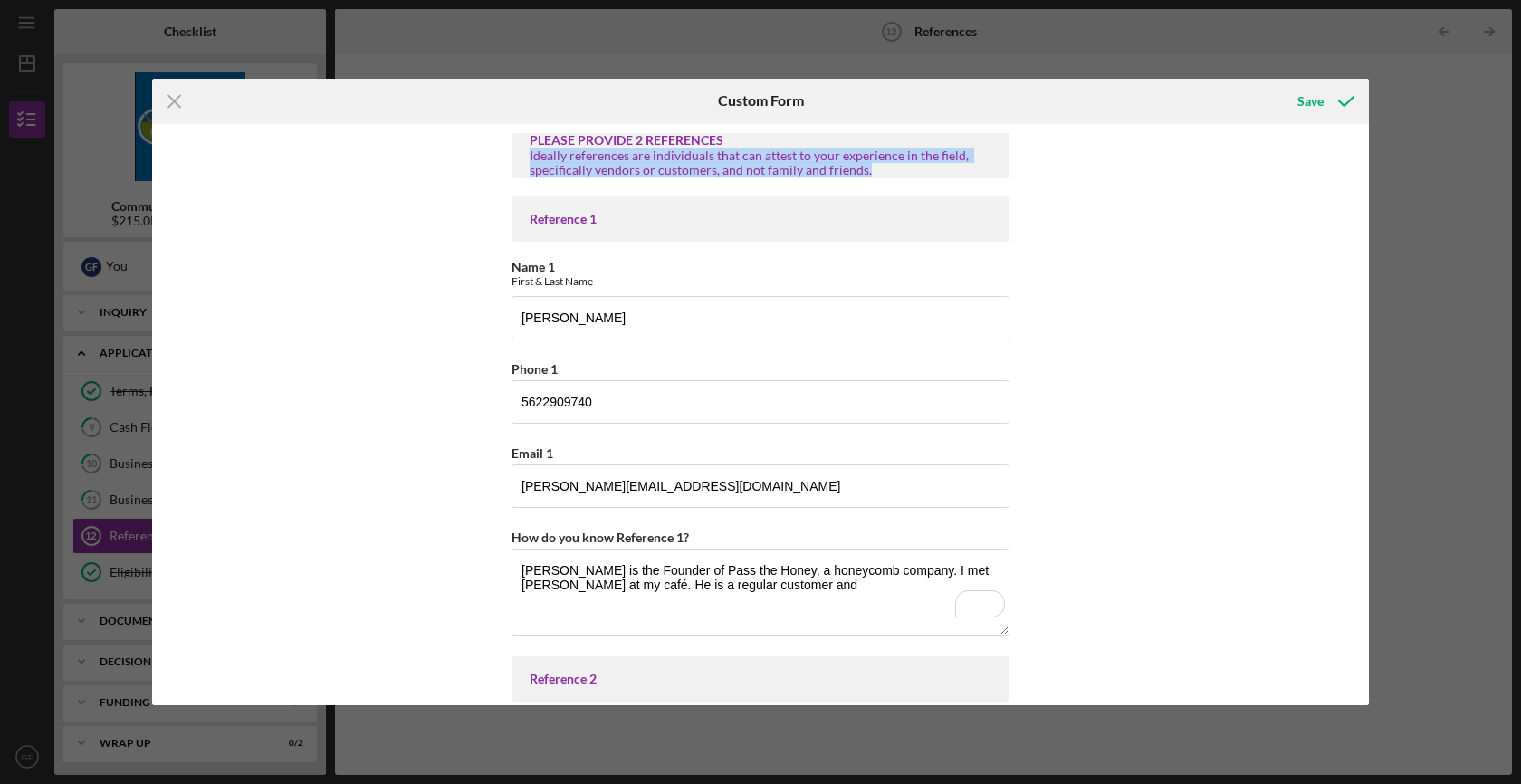
drag, startPoint x: 873, startPoint y: 170, endPoint x: 510, endPoint y: 158, distance: 363.2
click at [511, 158] on div "PLEASE PROVIDE 2 REFERENCES Ideally references are individuals that can attest …" at bounding box center [760, 155] width 498 height 45
copy div "Ideally references are individuals that can attest to your experience in the fi…"
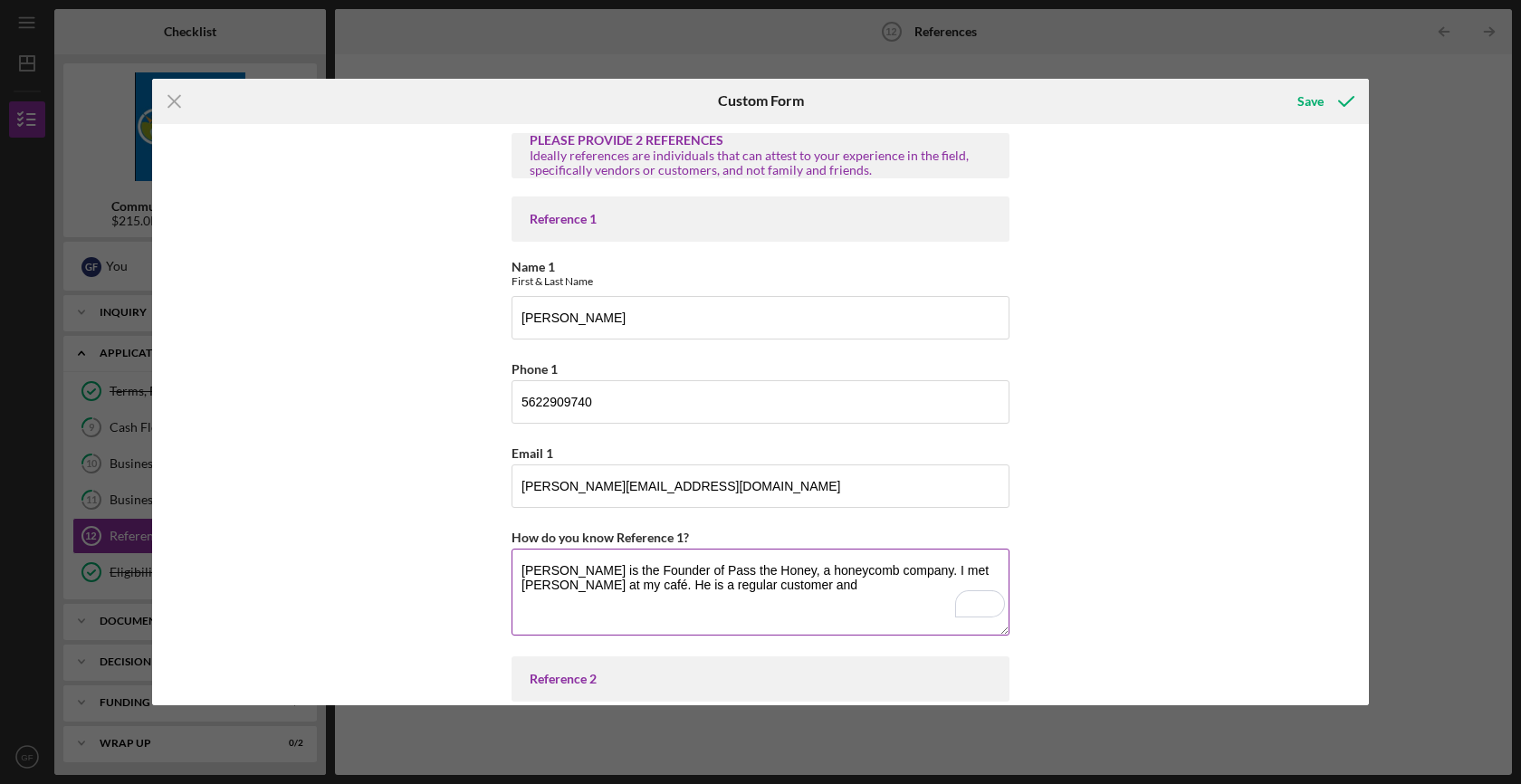
click at [607, 565] on textarea "Douglas is the Founder of Pass the Honey, a honeycomb company. I met Douglas at…" at bounding box center [760, 592] width 498 height 87
click at [641, 567] on textarea "How do you know Reference 1?" at bounding box center [760, 592] width 498 height 87
paste textarea "Douglas is the Founder of Pass the Honey, a company specializing in premium hon…"
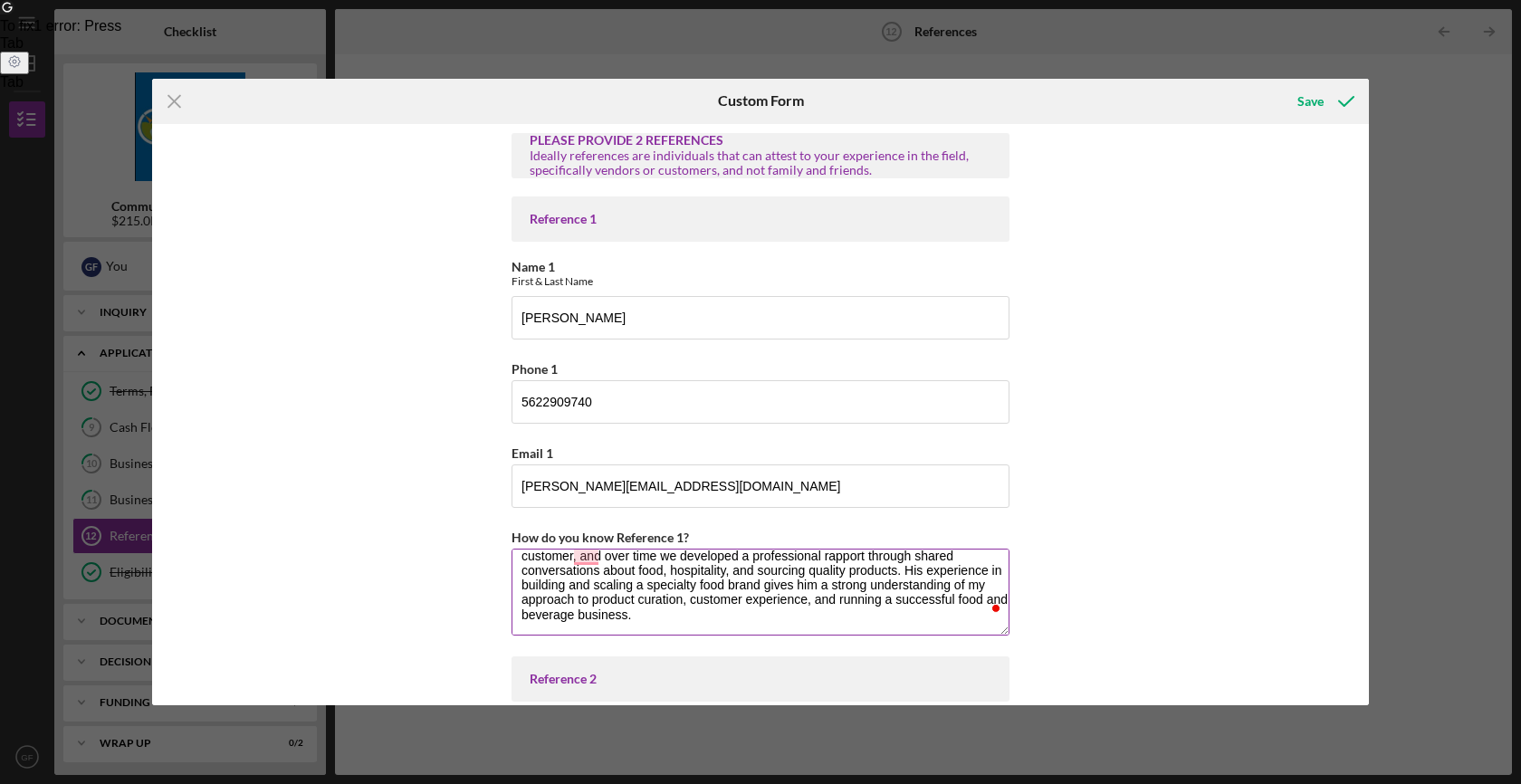
scroll to position [35, 0]
type textarea "Douglas is the Founder of Pass the Honey, a company specializing in premium hon…"
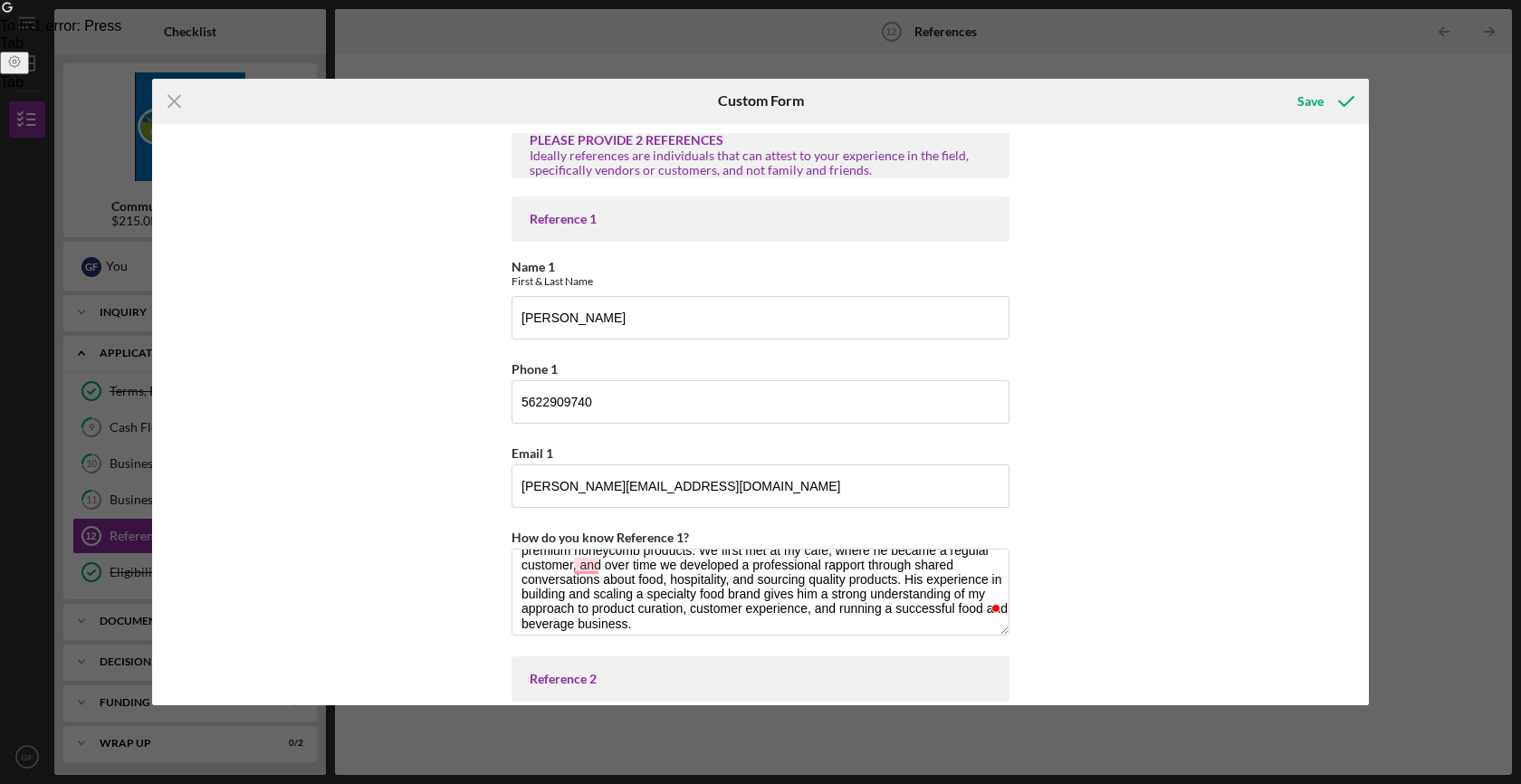
click at [476, 606] on div "PLEASE PROVIDE 2 REFERENCES Ideally references are individuals that can attest …" at bounding box center [760, 415] width 1216 height 582
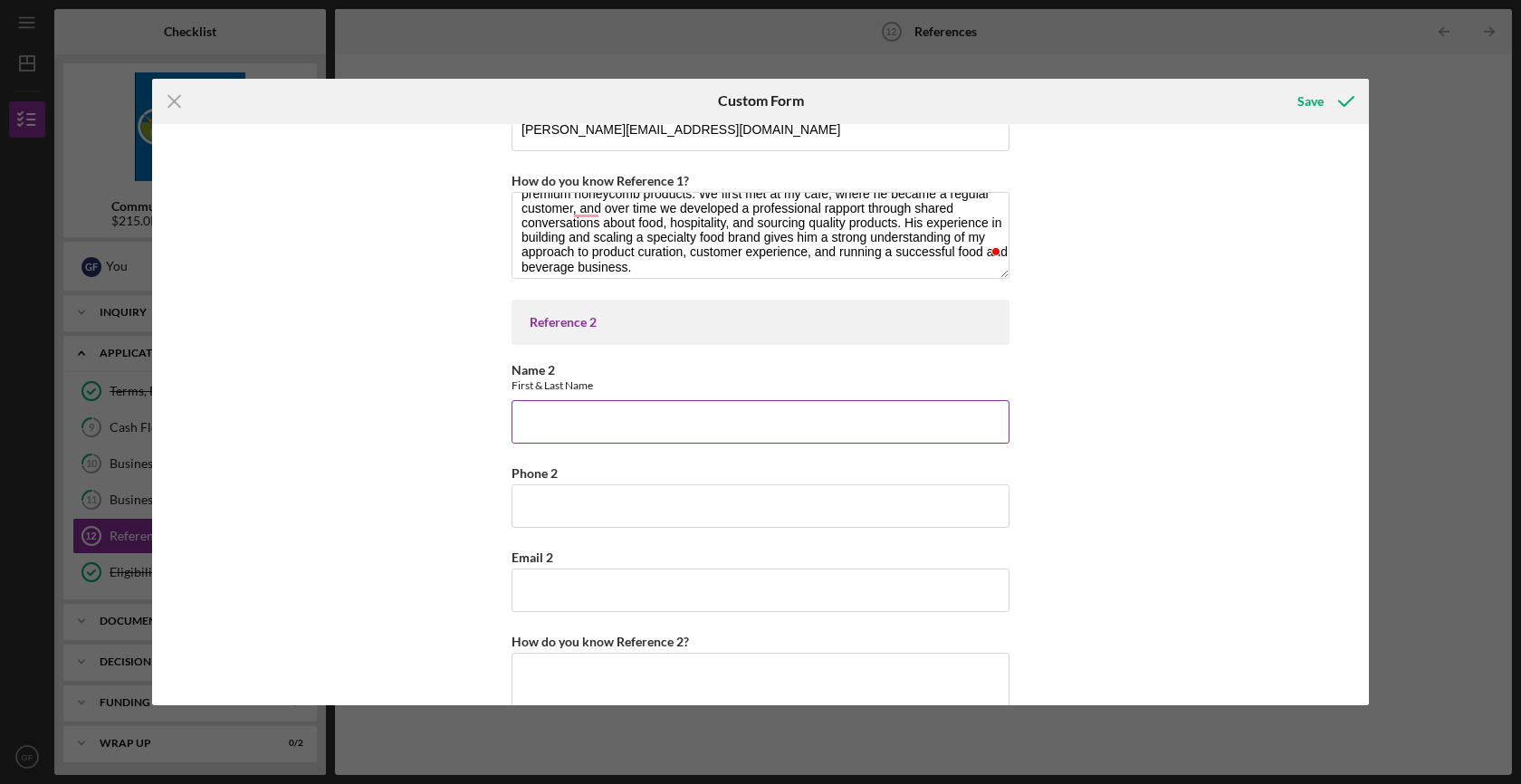
click at [567, 412] on input "Name 2" at bounding box center [760, 421] width 498 height 43
click at [374, 403] on div "PLEASE PROVIDE 2 REFERENCES Ideally references are individuals that can attest …" at bounding box center [760, 415] width 1216 height 582
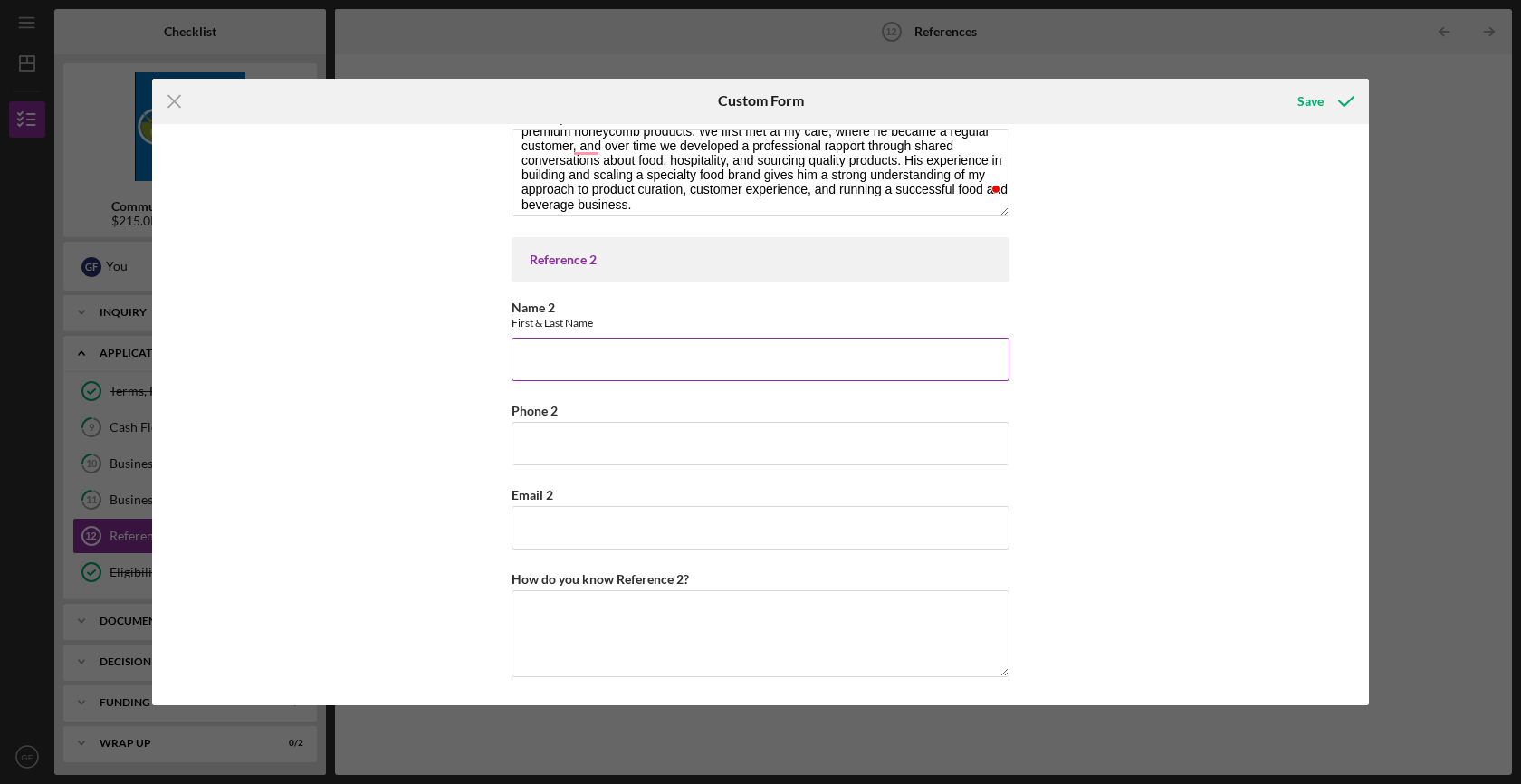
click at [555, 354] on input "Name 2" at bounding box center [760, 359] width 498 height 43
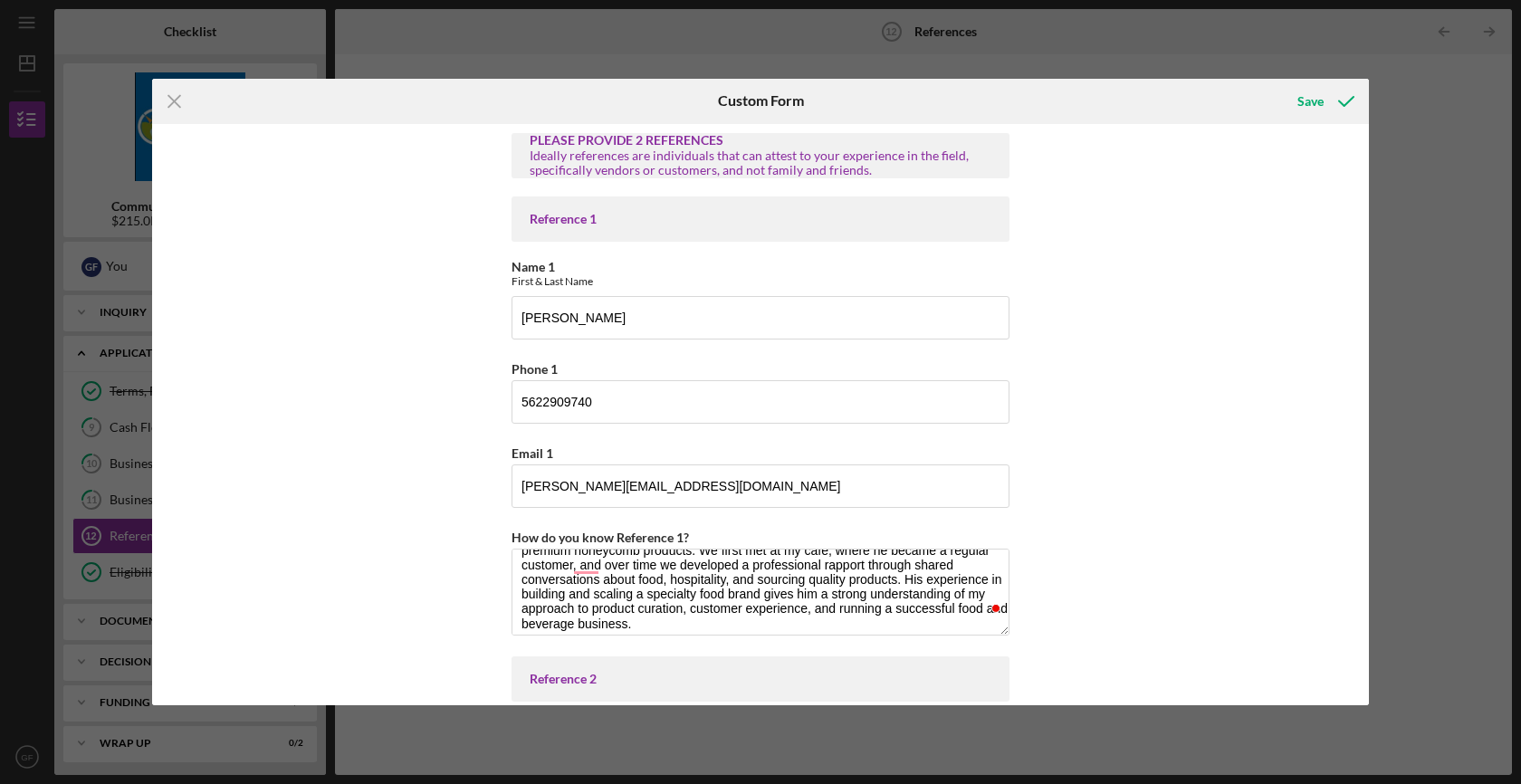
scroll to position [312, 0]
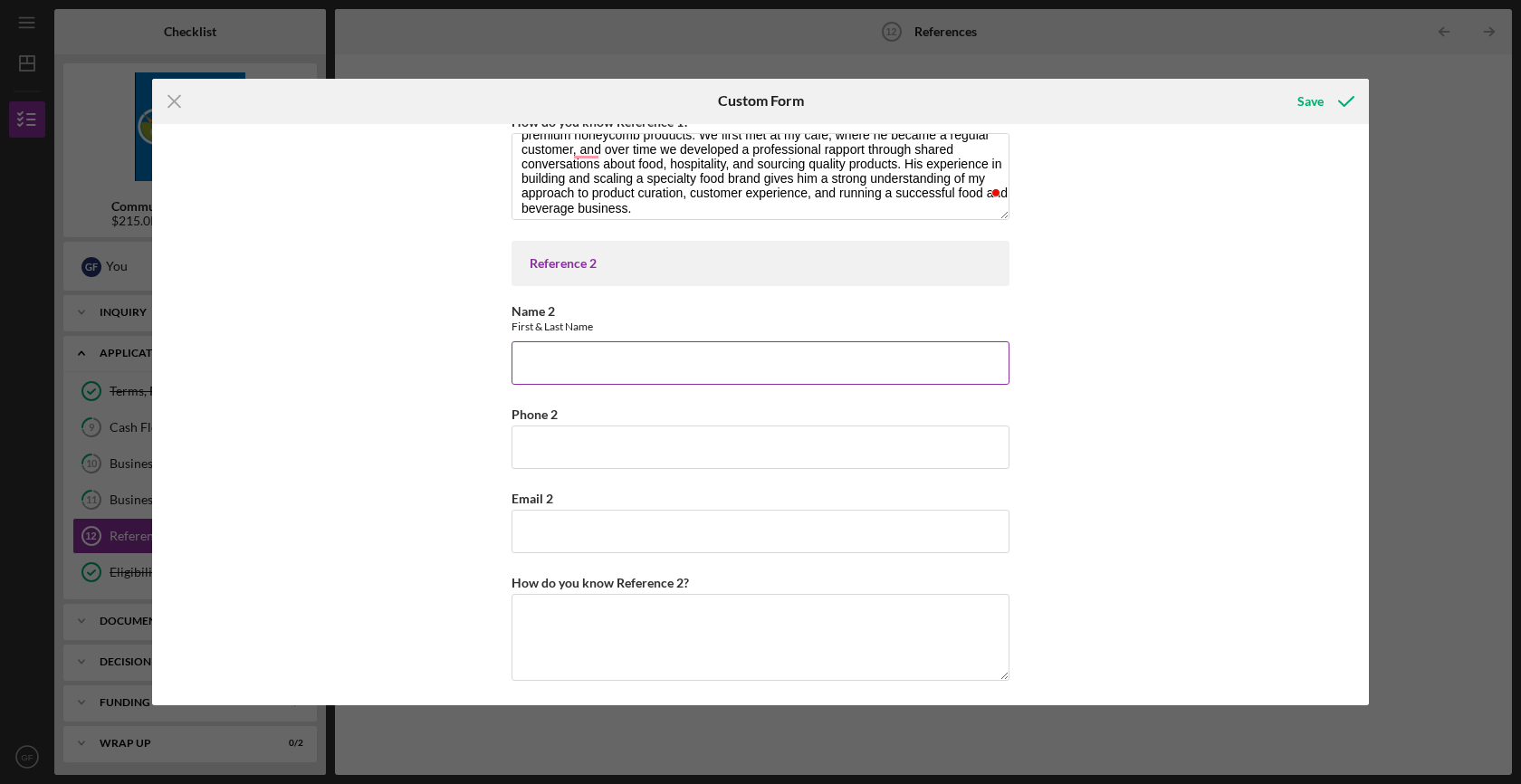
click at [621, 363] on input "Name 2" at bounding box center [760, 363] width 498 height 43
click at [567, 363] on input "Name 2" at bounding box center [760, 363] width 498 height 43
type input "Jonathan Murray"
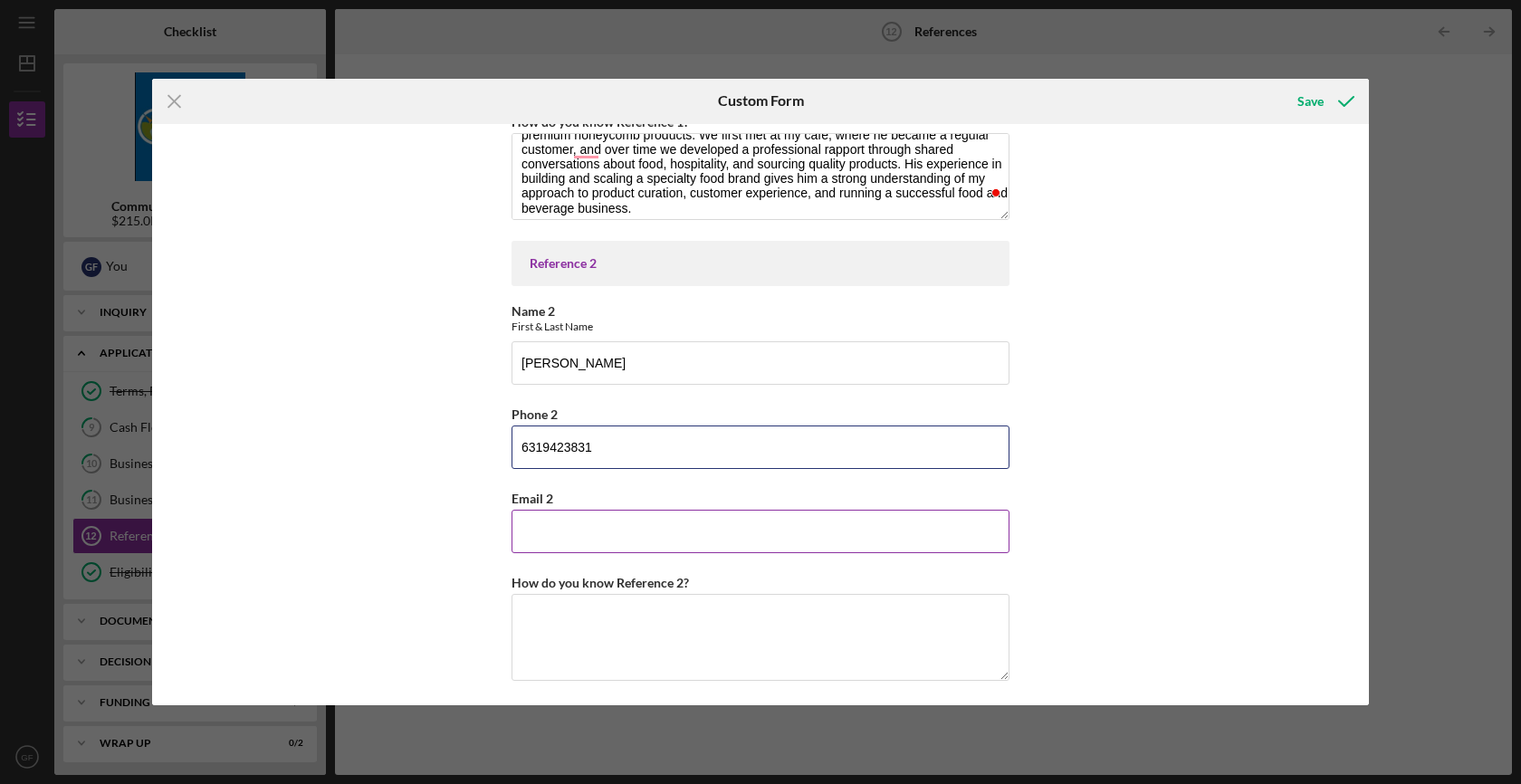
type input "6319423831"
click at [581, 526] on input "Email 2" at bounding box center [760, 531] width 498 height 43
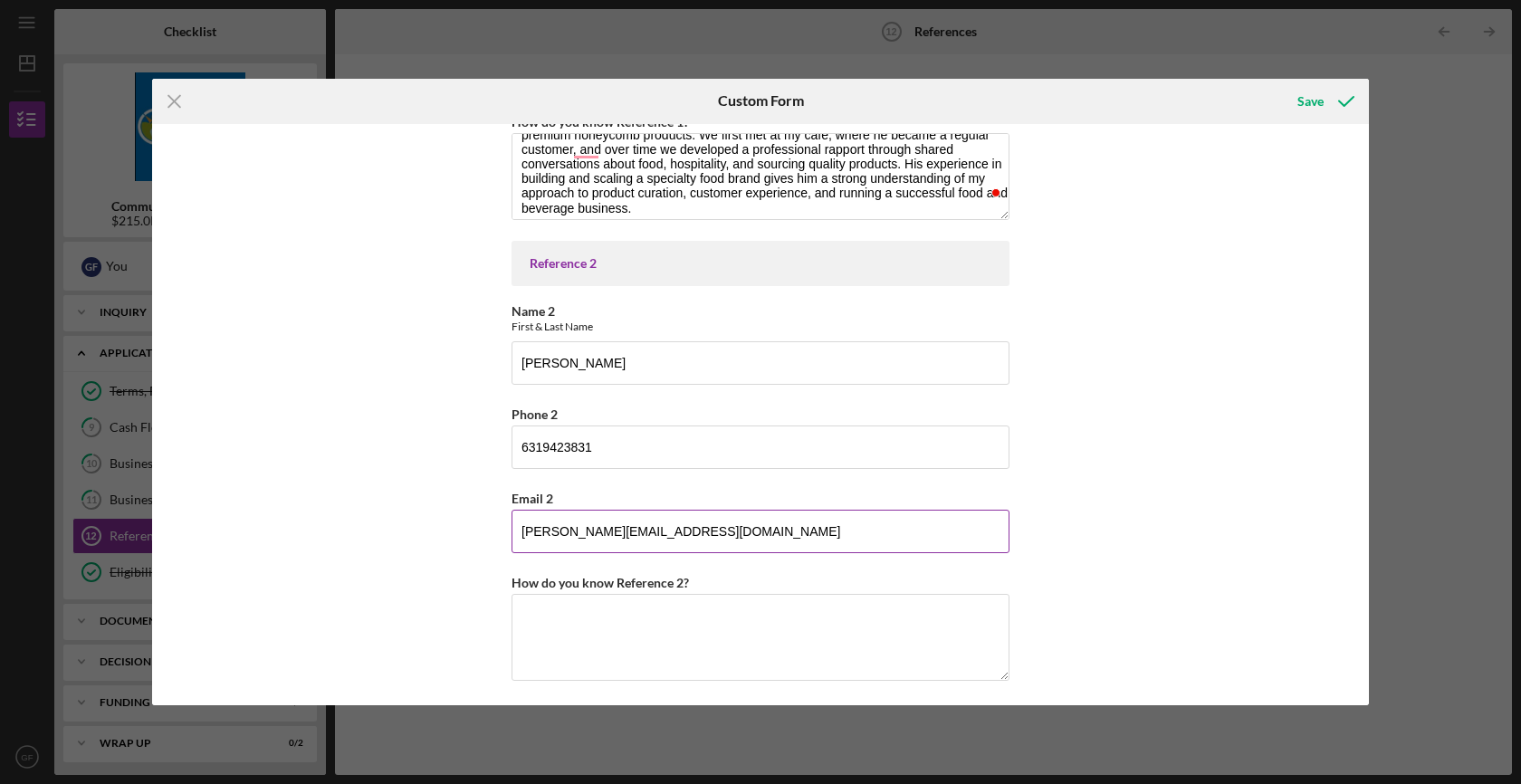
type input "jonathan.murray1@stryker.com"
click at [617, 620] on textarea "How do you know Reference 2?" at bounding box center [760, 636] width 498 height 87
click at [633, 650] on textarea "How do you know Reference 2?" at bounding box center [760, 636] width 498 height 87
paste textarea "Jonathan Murray is a daily customer who works in the medical field and frequent…"
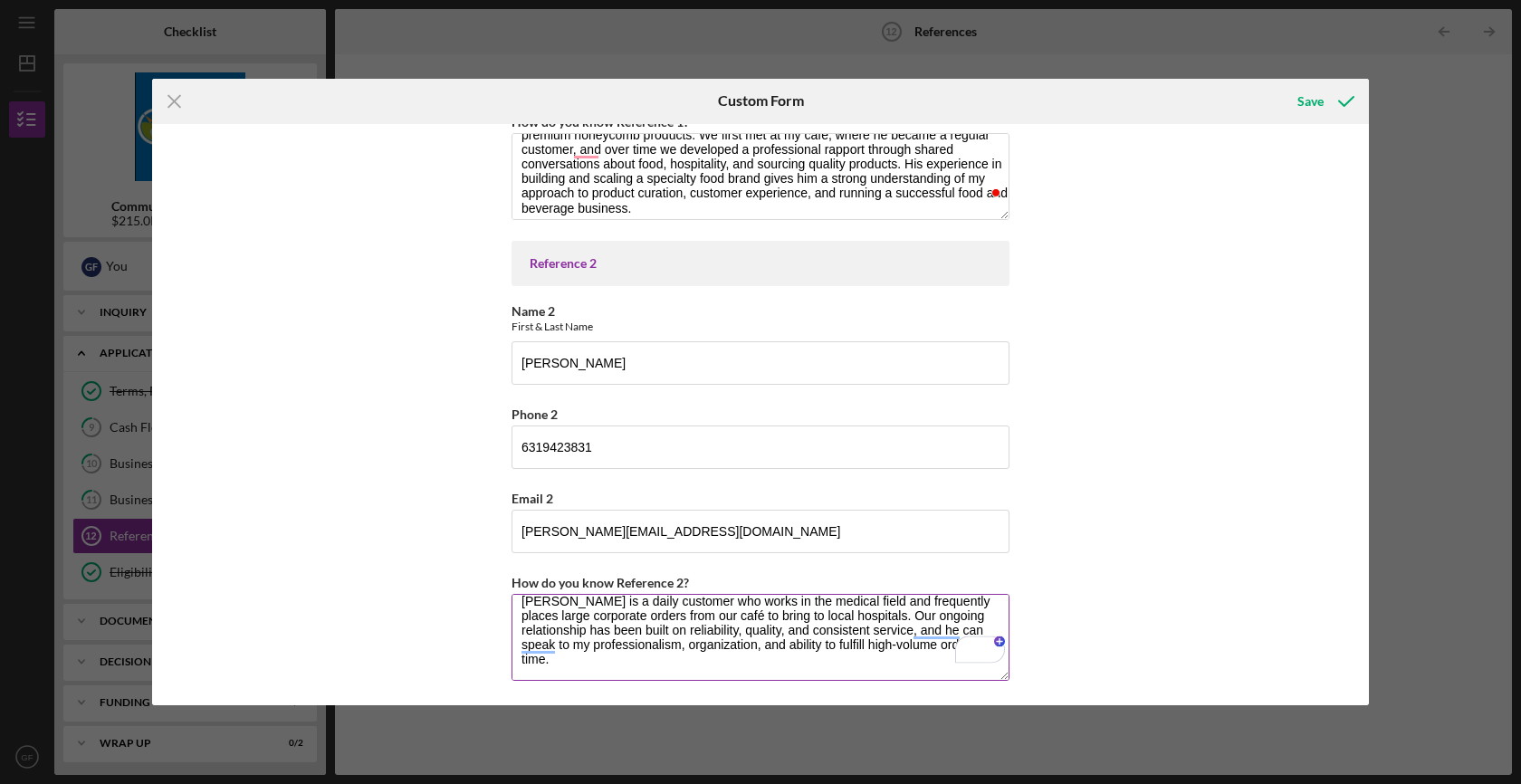
scroll to position [9, 0]
click at [602, 672] on textarea "Jonathan Murray is a daily customer who works in the medical field and frequent…" at bounding box center [760, 636] width 498 height 87
click at [671, 672] on textarea "Jonathan Murray is a daily customer who works in the medical field and frequent…" at bounding box center [760, 636] width 498 height 87
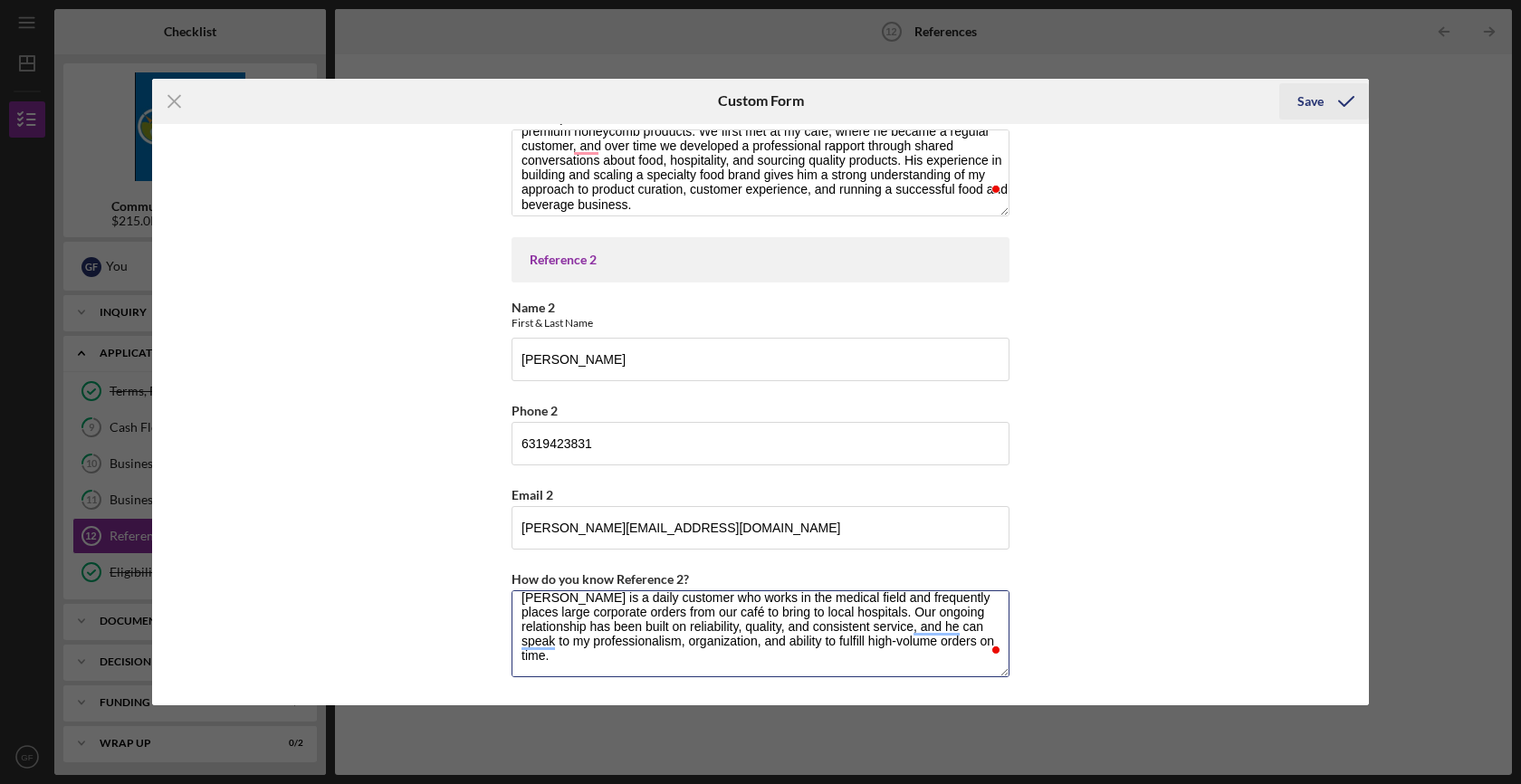
type textarea "Jonathan Murray is a daily customer who works in the medical field and frequent…"
click at [1338, 99] on icon "submit" at bounding box center [1346, 101] width 45 height 45
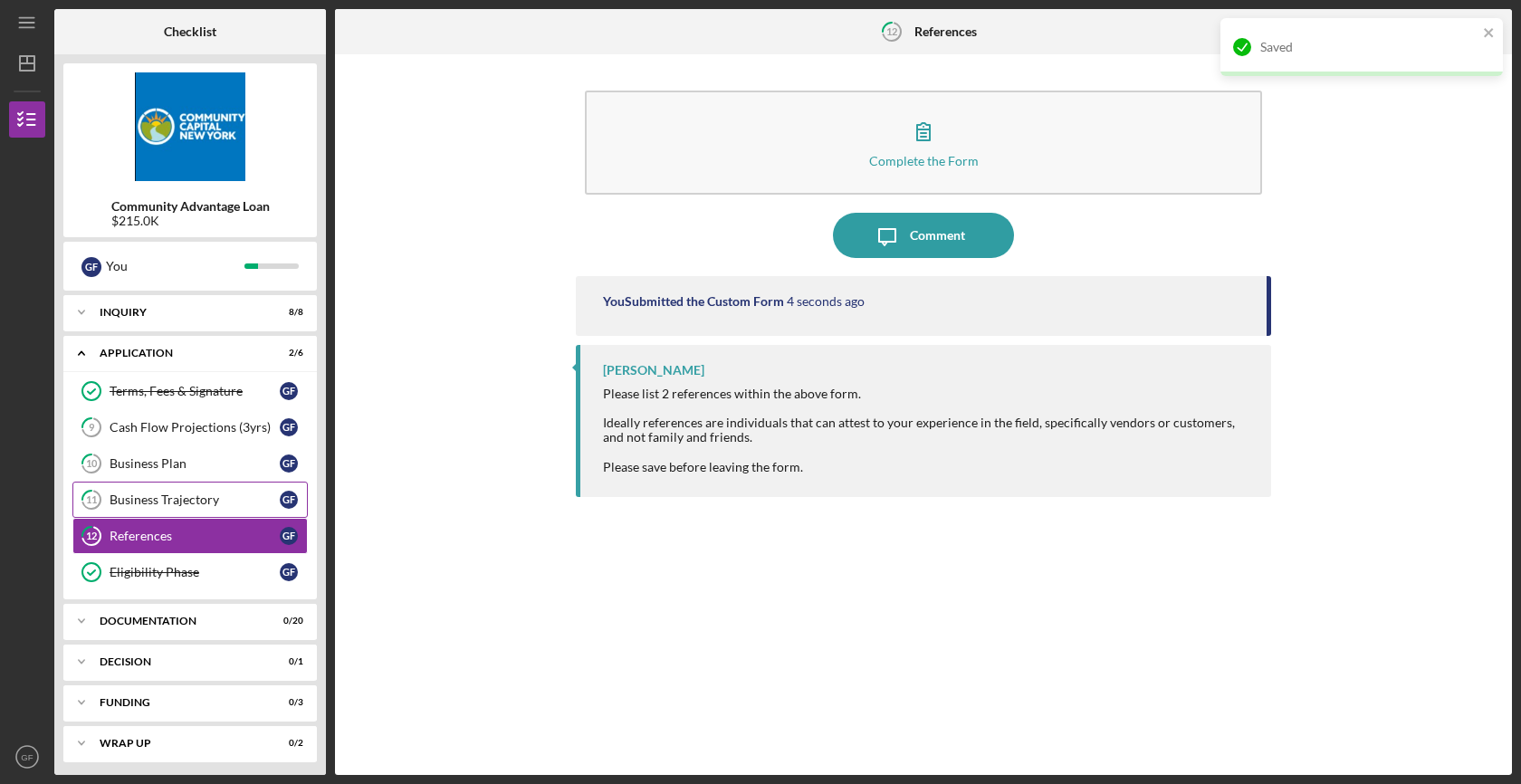
scroll to position [6, 0]
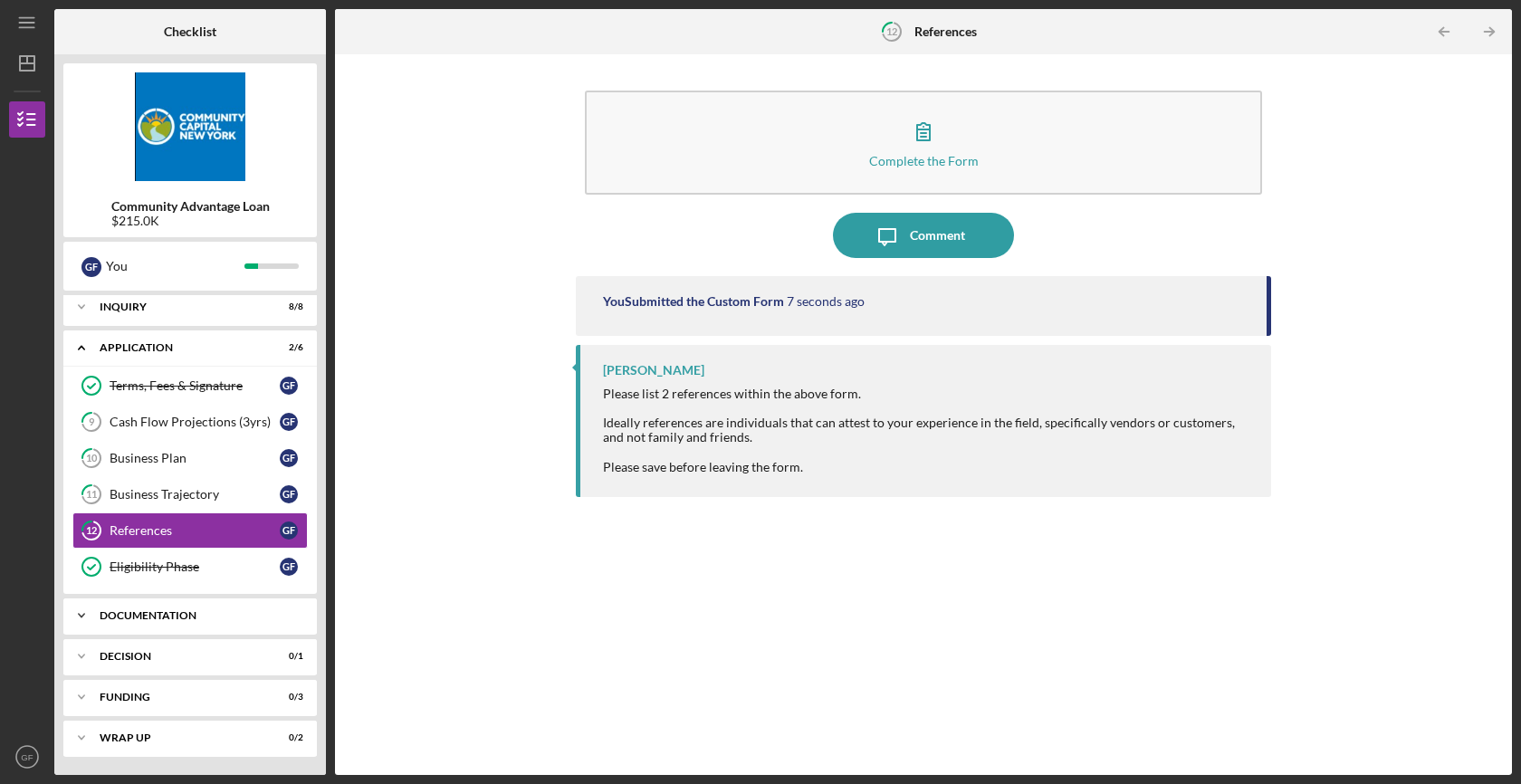
click at [208, 617] on div "Documentation" at bounding box center [197, 616] width 194 height 11
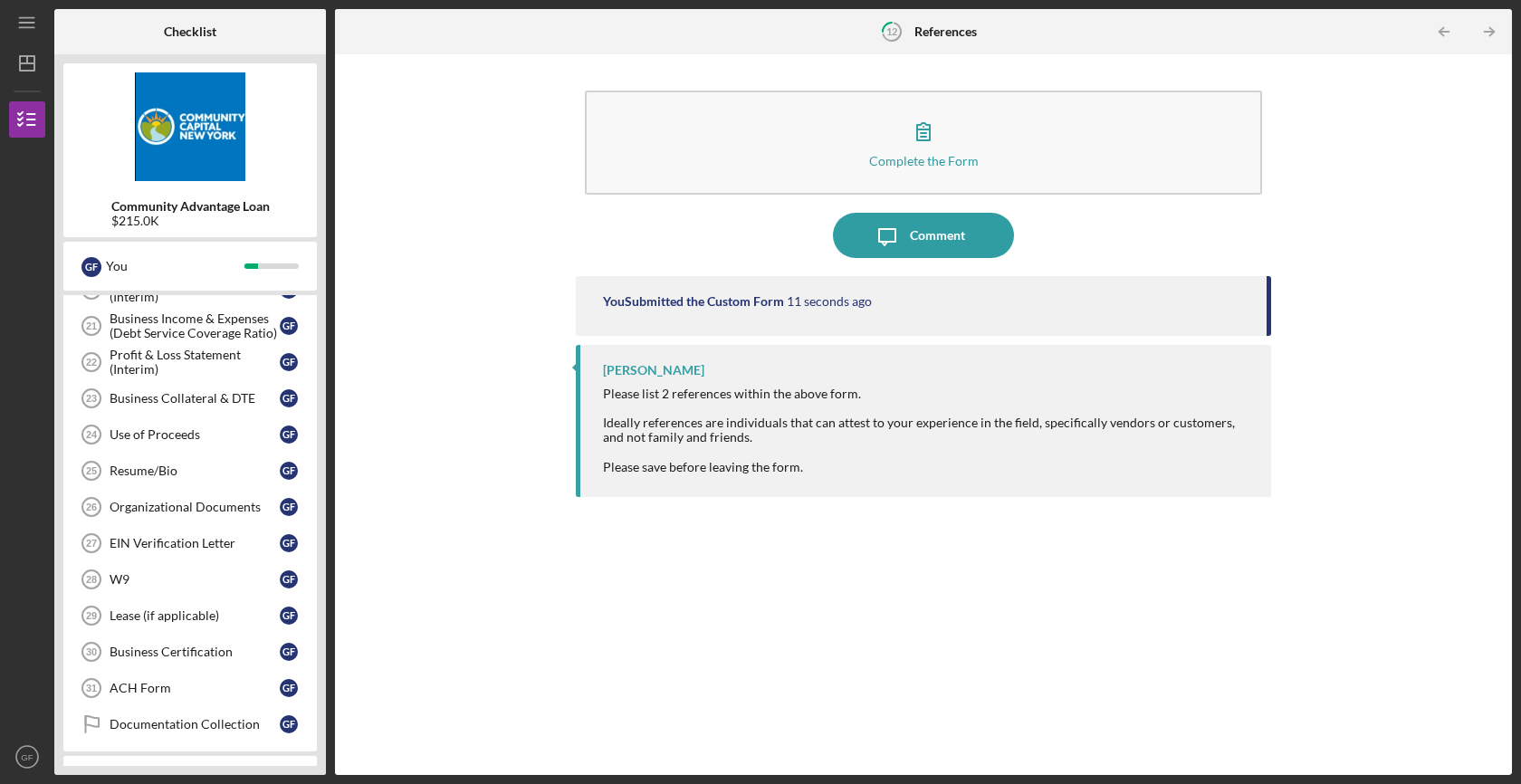
scroll to position [739, 0]
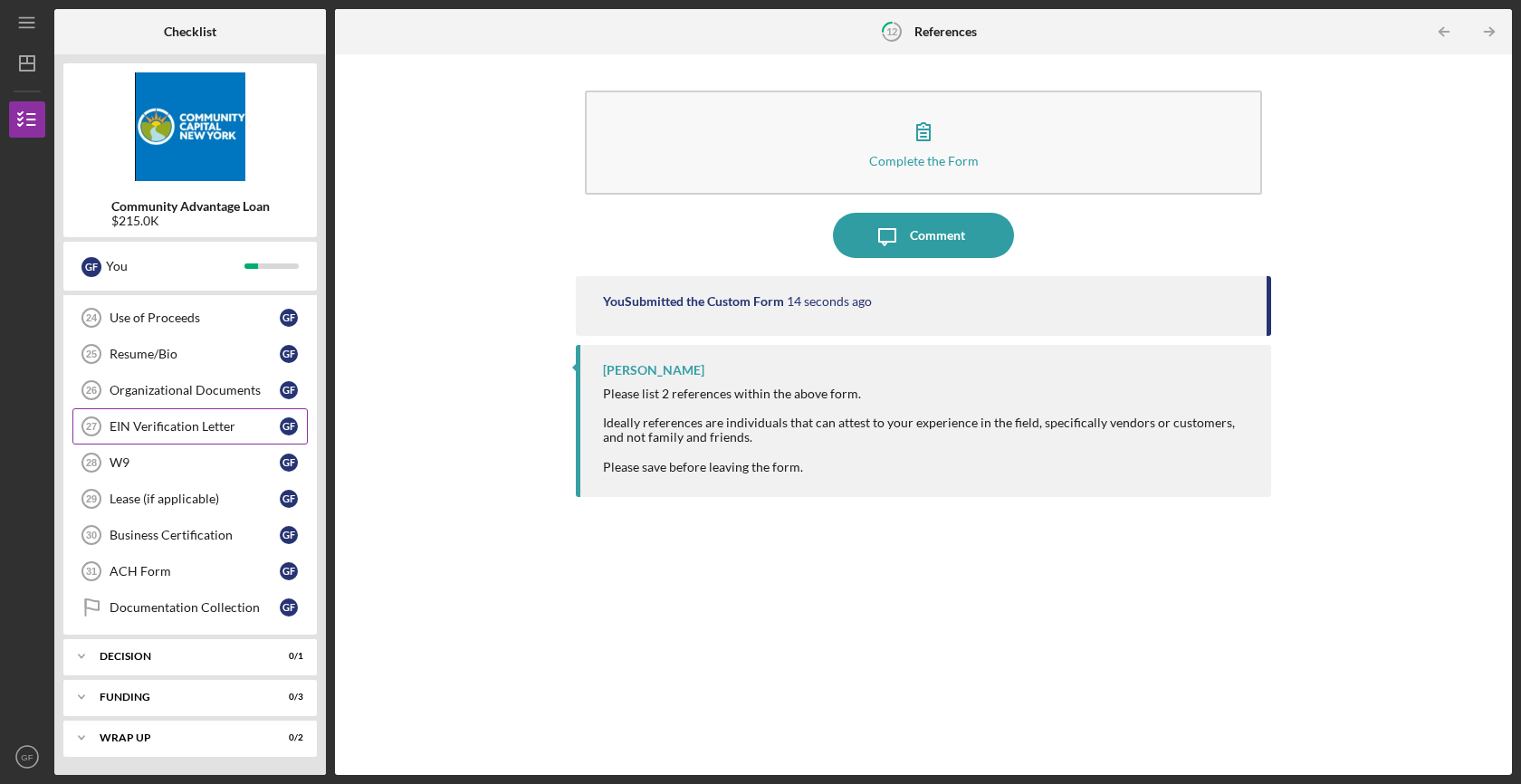
click at [210, 433] on div "EIN Verification Letter" at bounding box center [194, 425] width 170 height 14
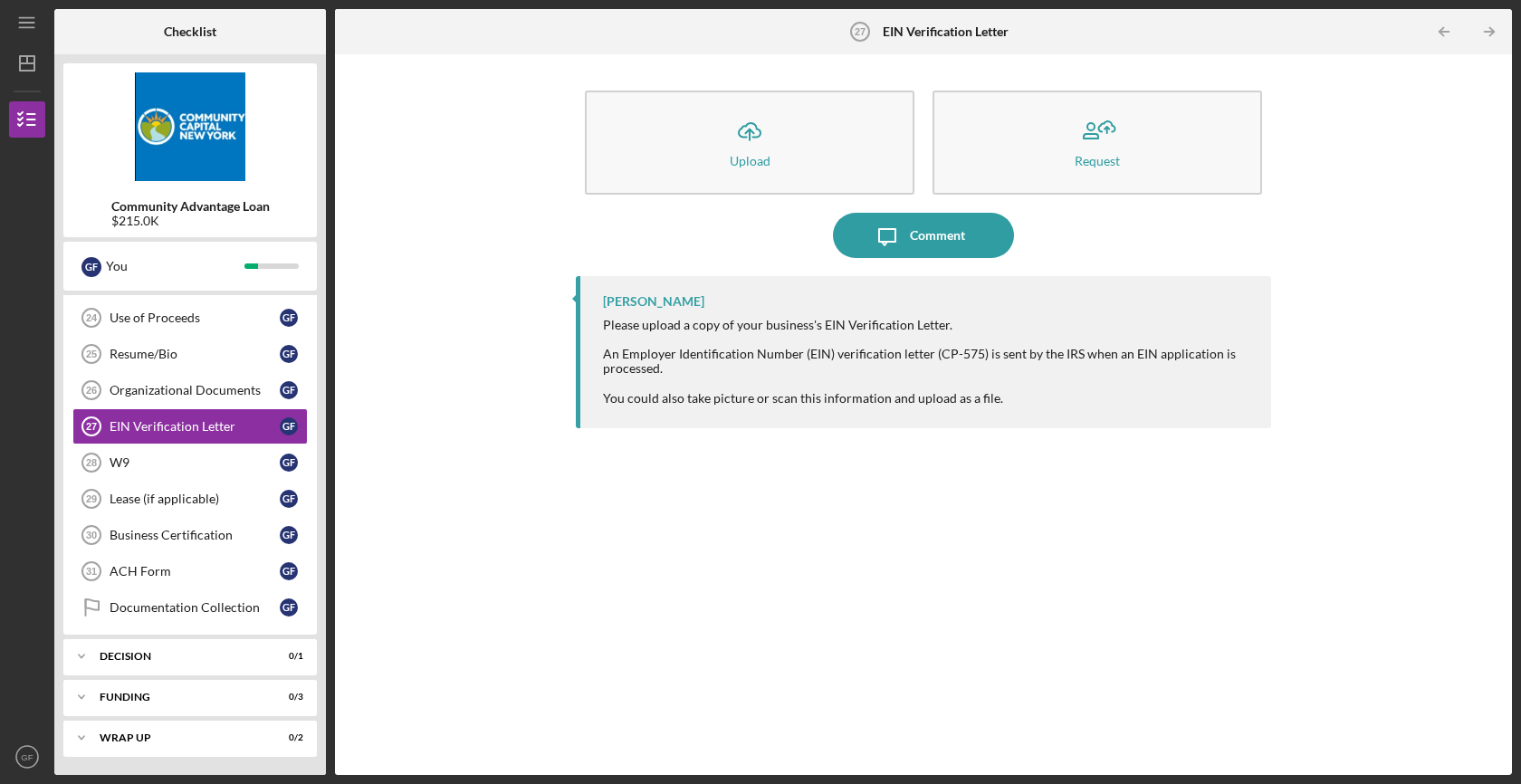
click at [667, 641] on div "Lisbel Rosario Please upload a copy of your business's EIN Verification Letter.…" at bounding box center [924, 511] width 696 height 472
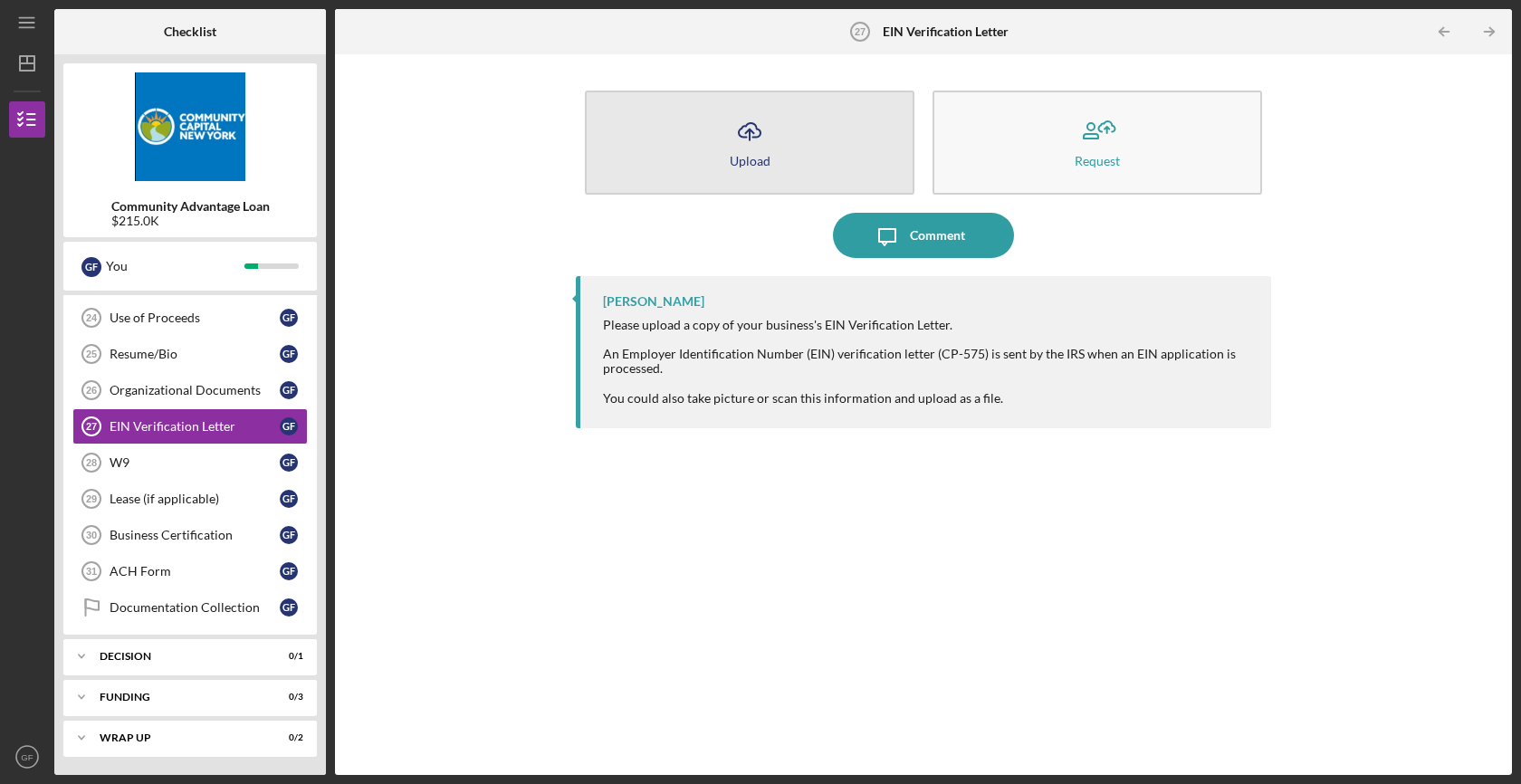
click at [776, 138] on button "Icon/Upload Upload" at bounding box center [750, 142] width 329 height 104
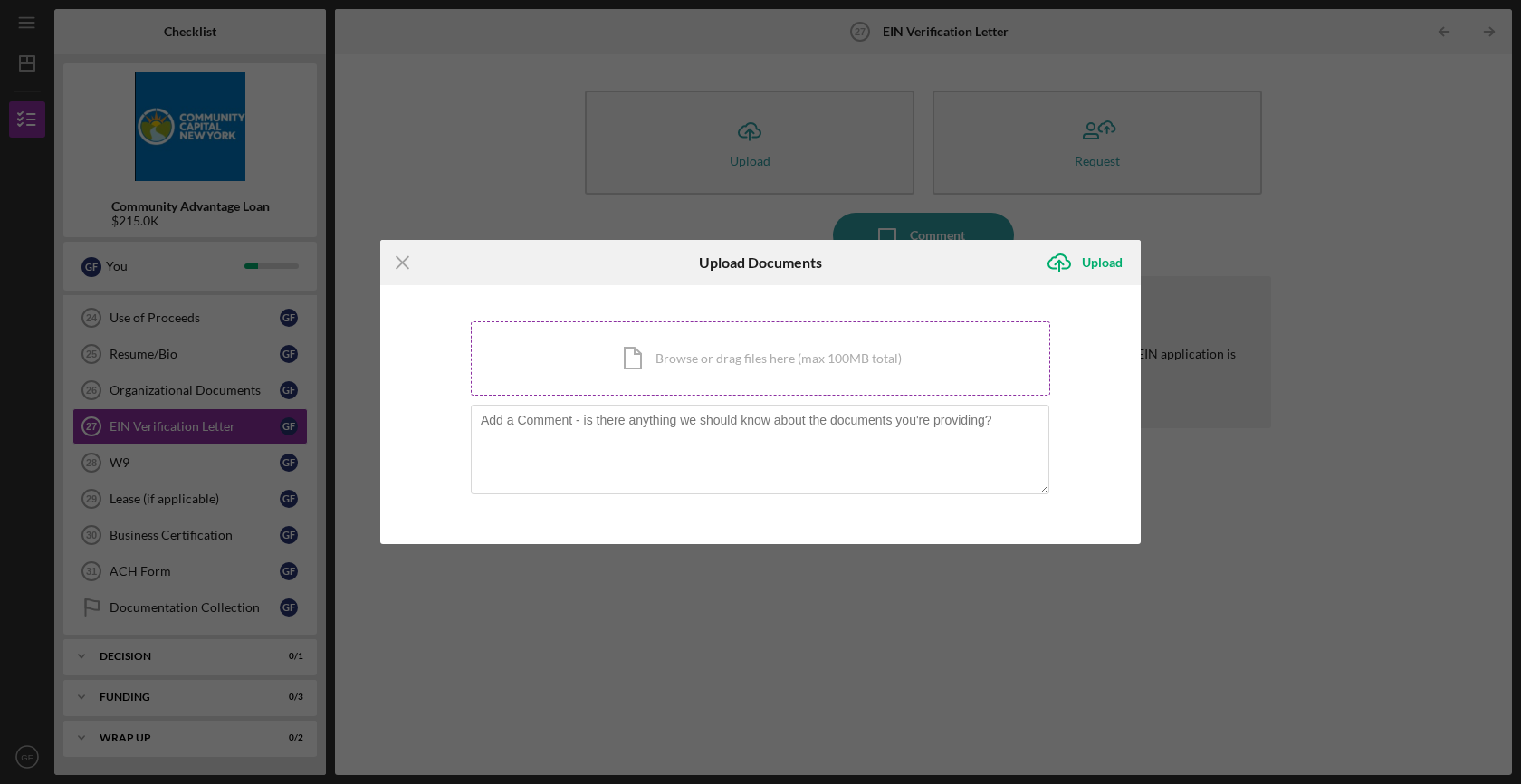
click at [572, 336] on div "Icon/Document Browse or drag files here (max 100MB total) Tap to choose files o…" at bounding box center [761, 358] width 580 height 74
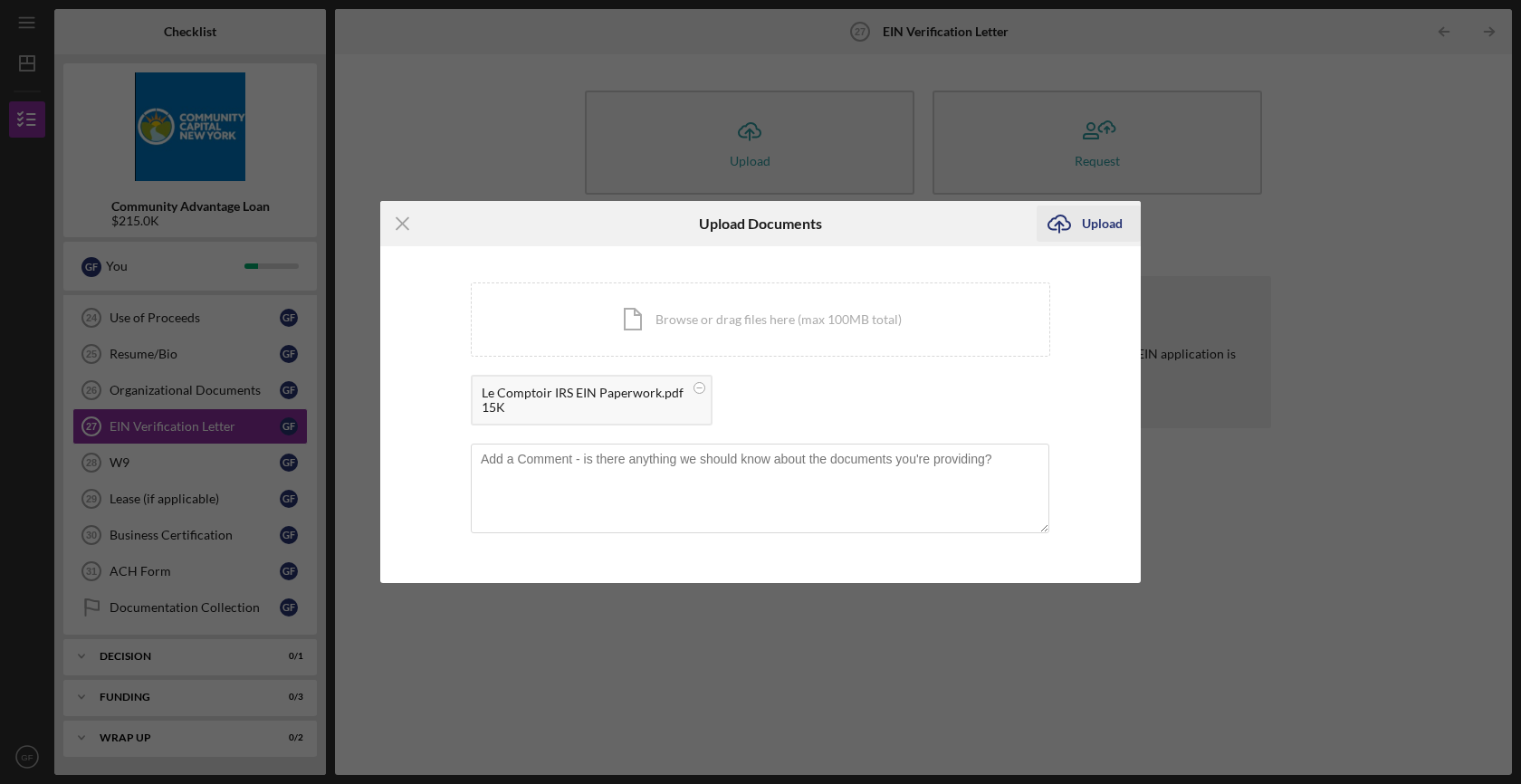
click at [1100, 220] on div "Upload" at bounding box center [1102, 223] width 41 height 36
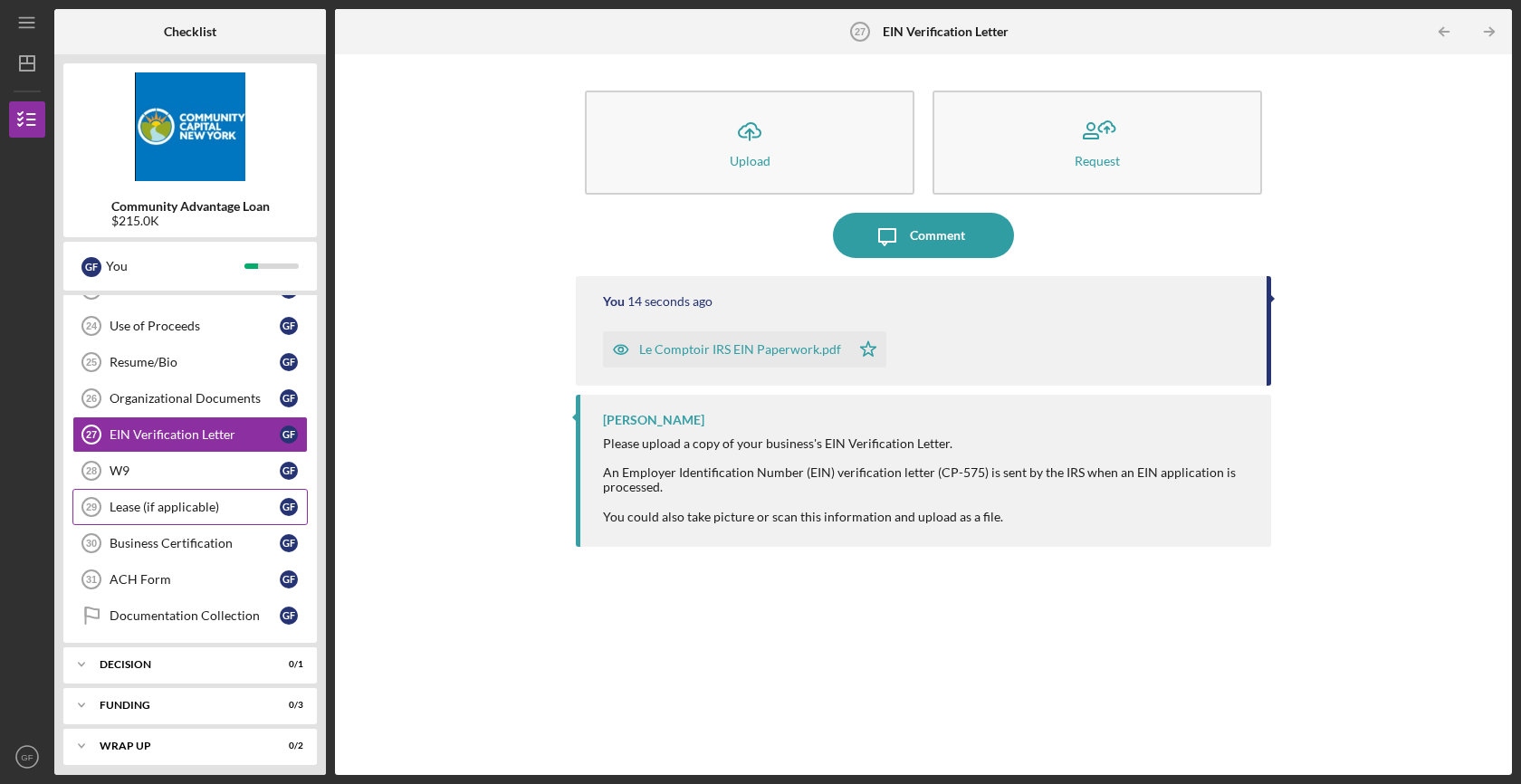
scroll to position [739, 0]
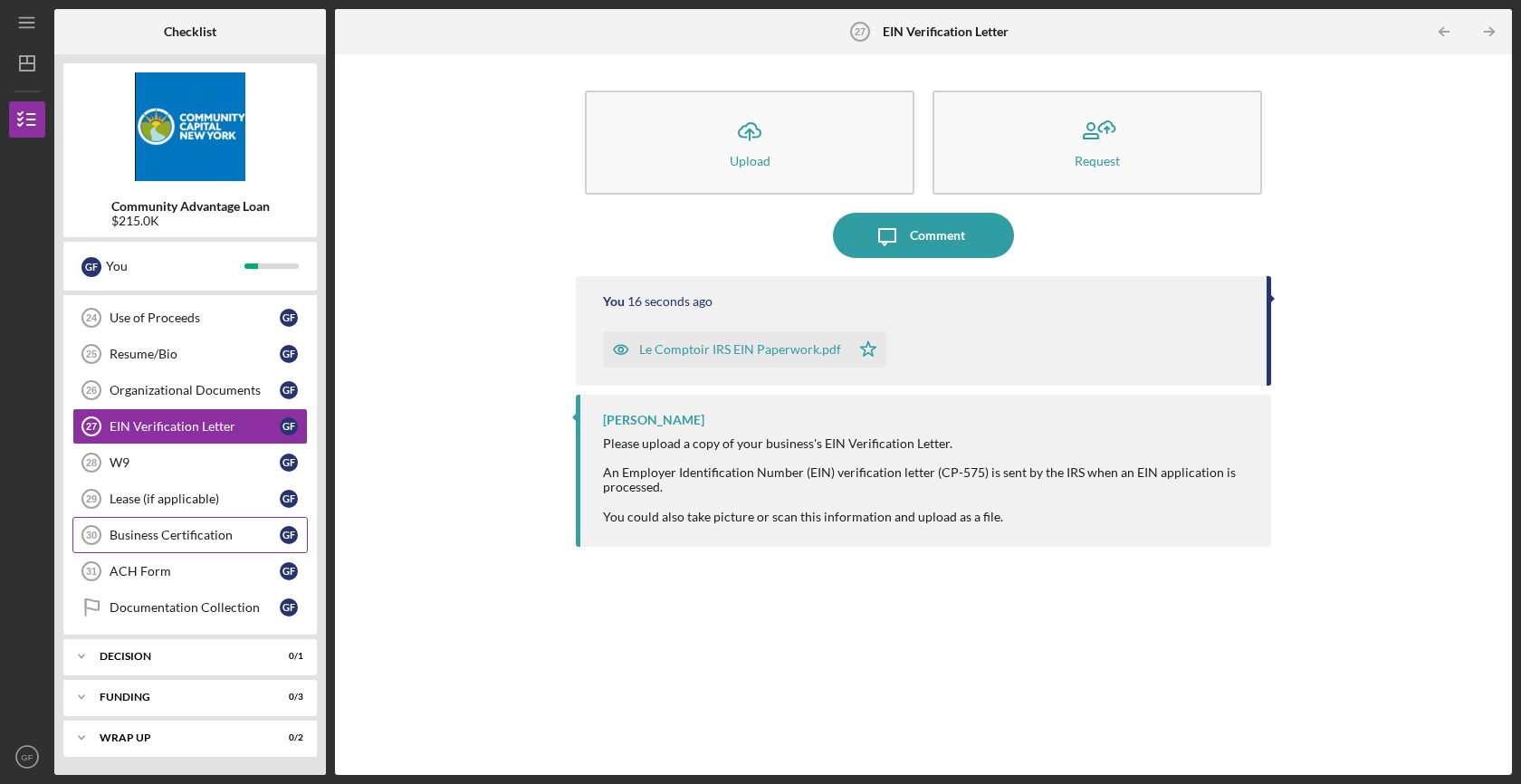
click at [174, 535] on div "Business Certification" at bounding box center [194, 535] width 170 height 14
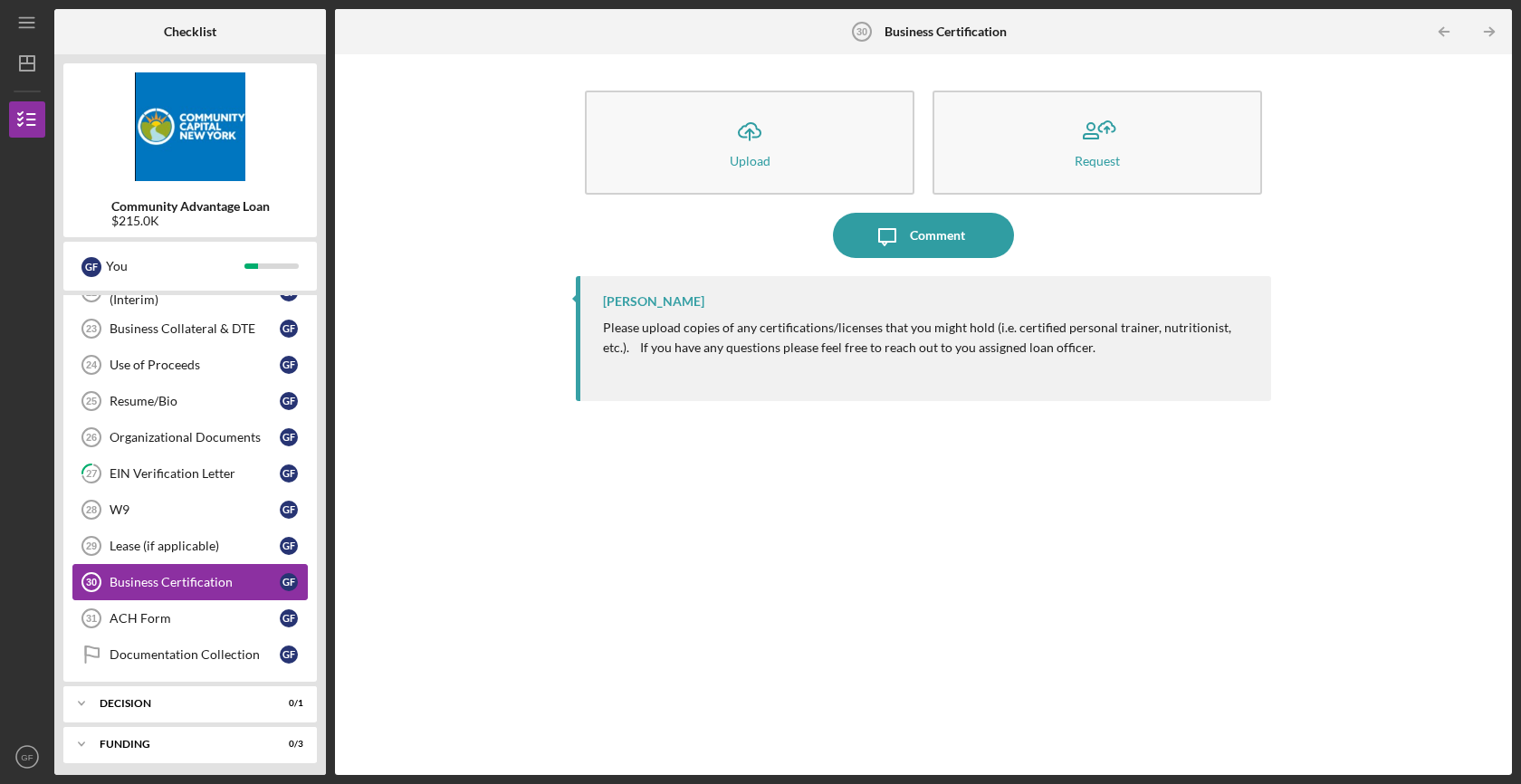
scroll to position [693, 0]
click at [173, 506] on div "W9" at bounding box center [194, 507] width 170 height 14
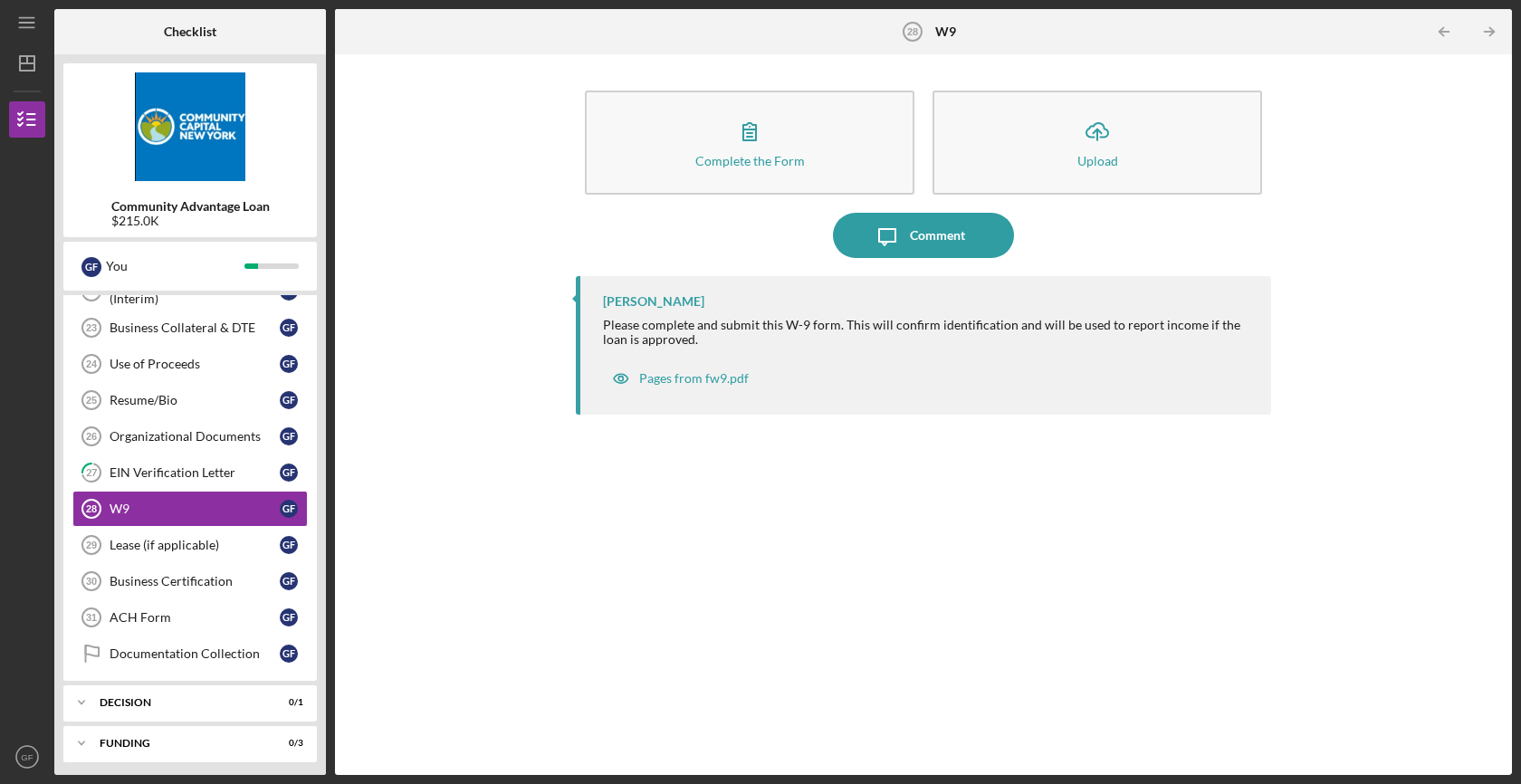
click at [554, 416] on div "Complete the Form Form Icon/Upload Upload Icon/Message Comment Lisbel Rosario P…" at bounding box center [923, 414] width 1158 height 702
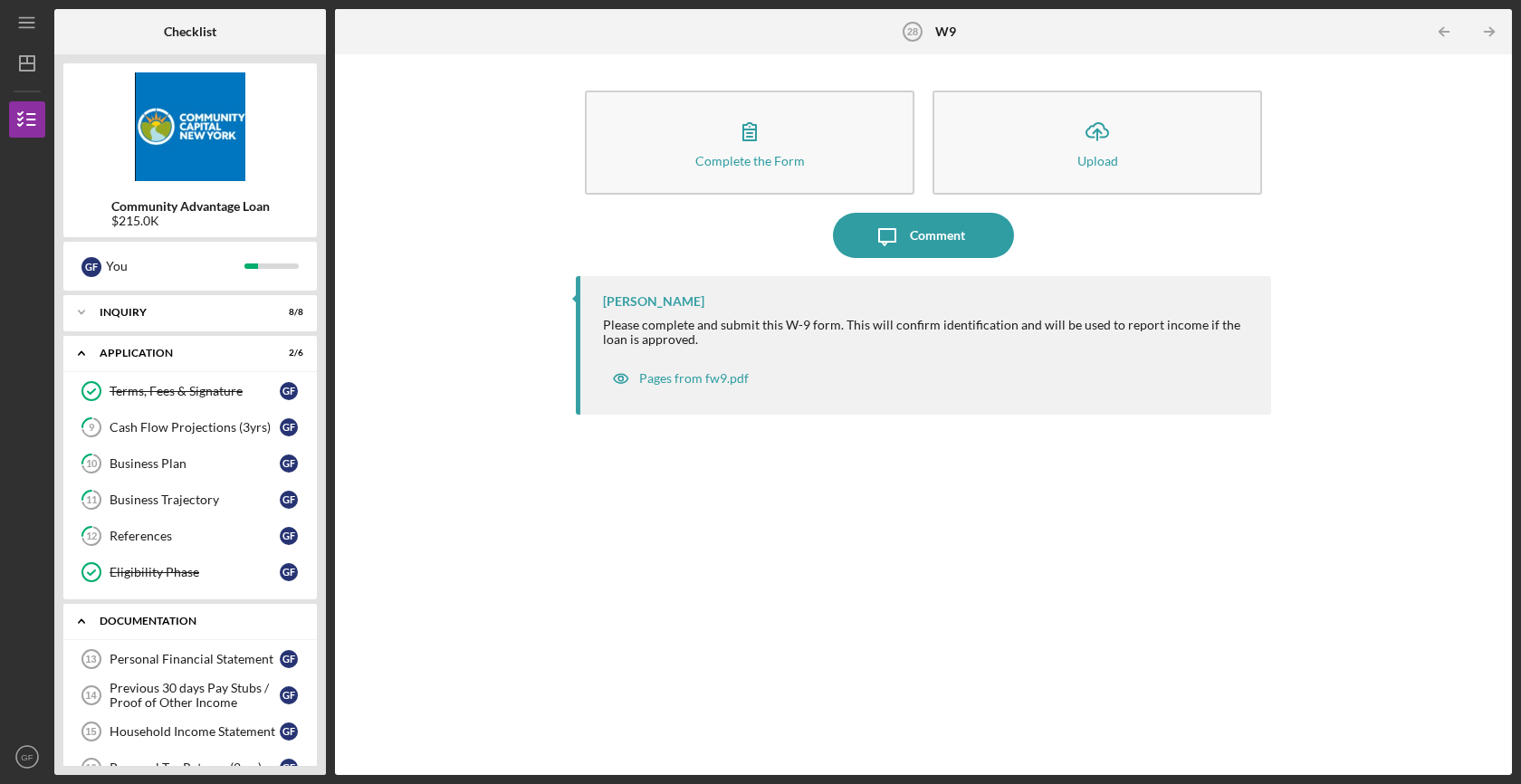
scroll to position [1, 0]
click at [170, 304] on div "Icon/Expander Inquiry 8 / 8" at bounding box center [190, 311] width 253 height 36
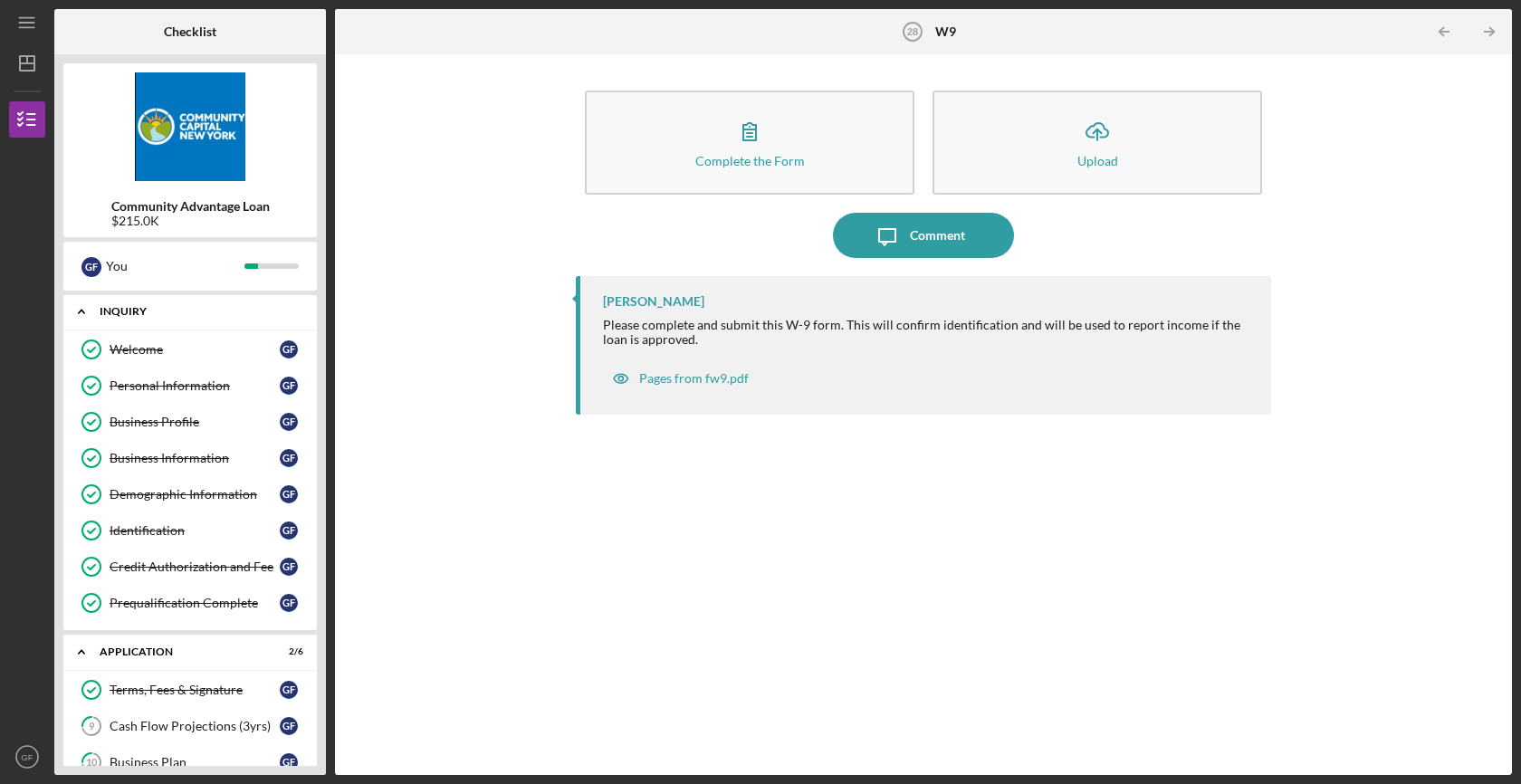
click at [170, 304] on div "Icon/Expander Inquiry 8 / 8" at bounding box center [190, 312] width 253 height 37
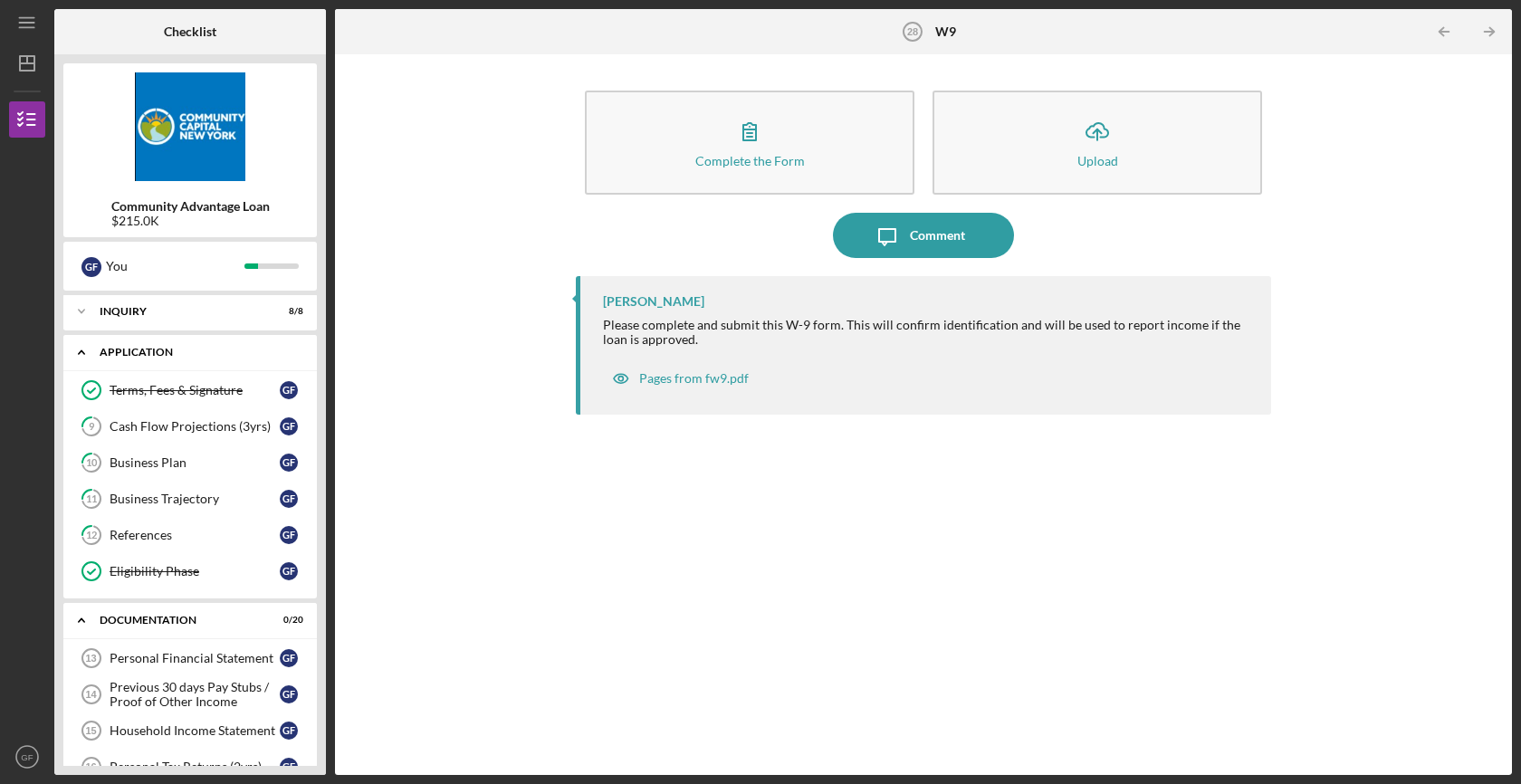
click at [144, 350] on div "Application" at bounding box center [197, 352] width 194 height 11
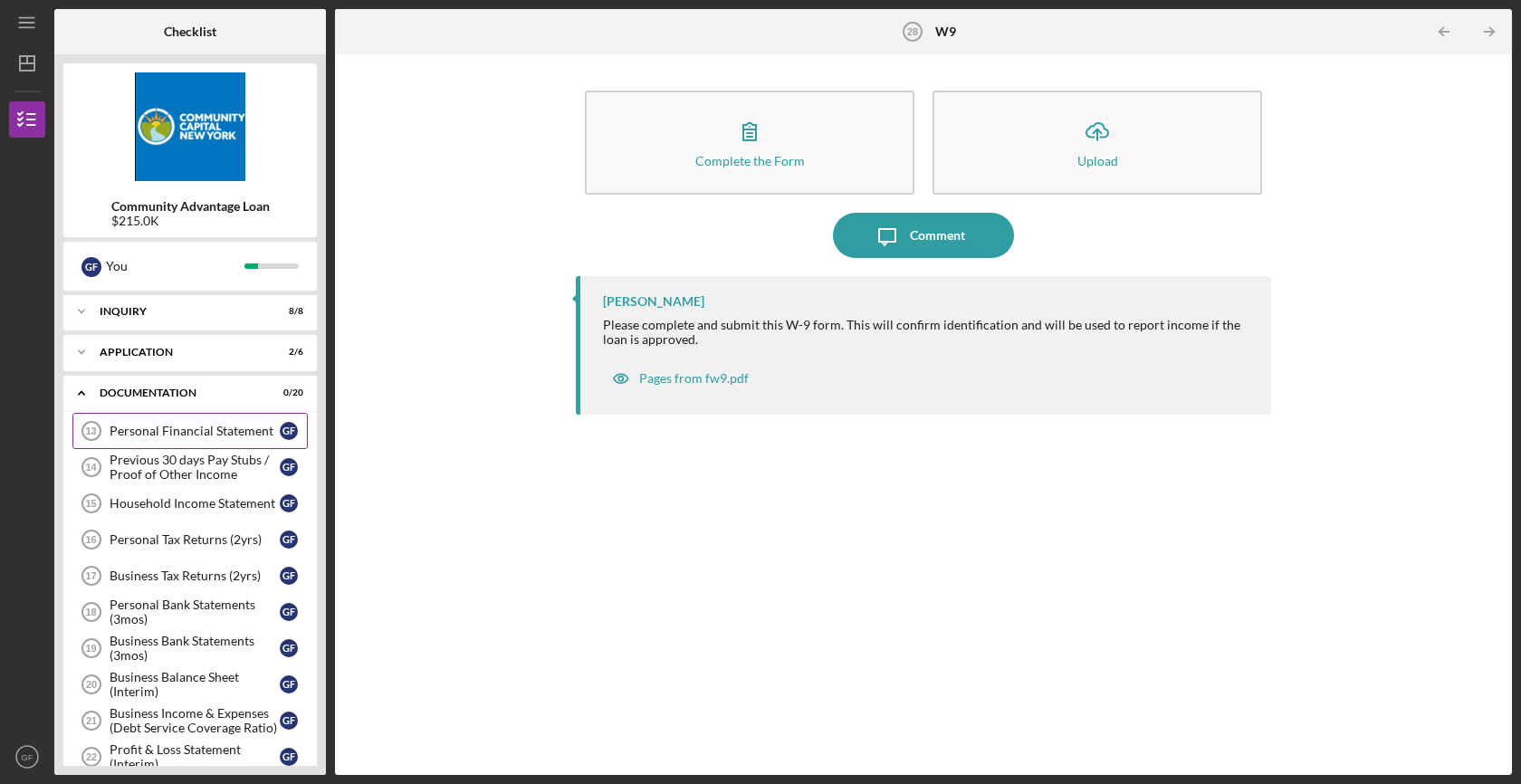
click at [162, 430] on div "Personal Financial Statement" at bounding box center [194, 430] width 170 height 14
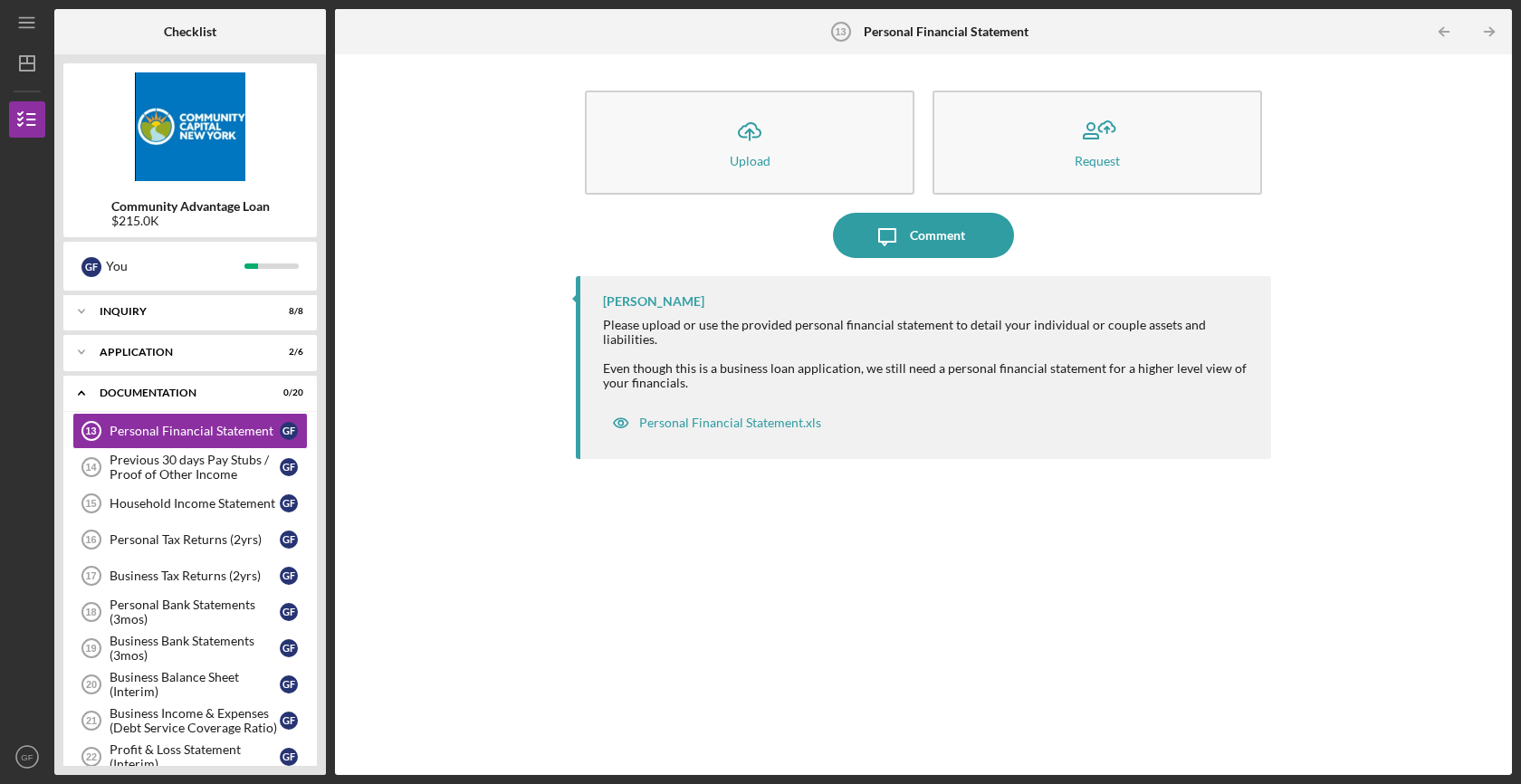
click at [714, 315] on div "Lisbel Rosario Please upload or use the provided personal financial statement t…" at bounding box center [924, 367] width 696 height 183
click at [709, 415] on div "Personal Financial Statement.xls" at bounding box center [730, 421] width 182 height 14
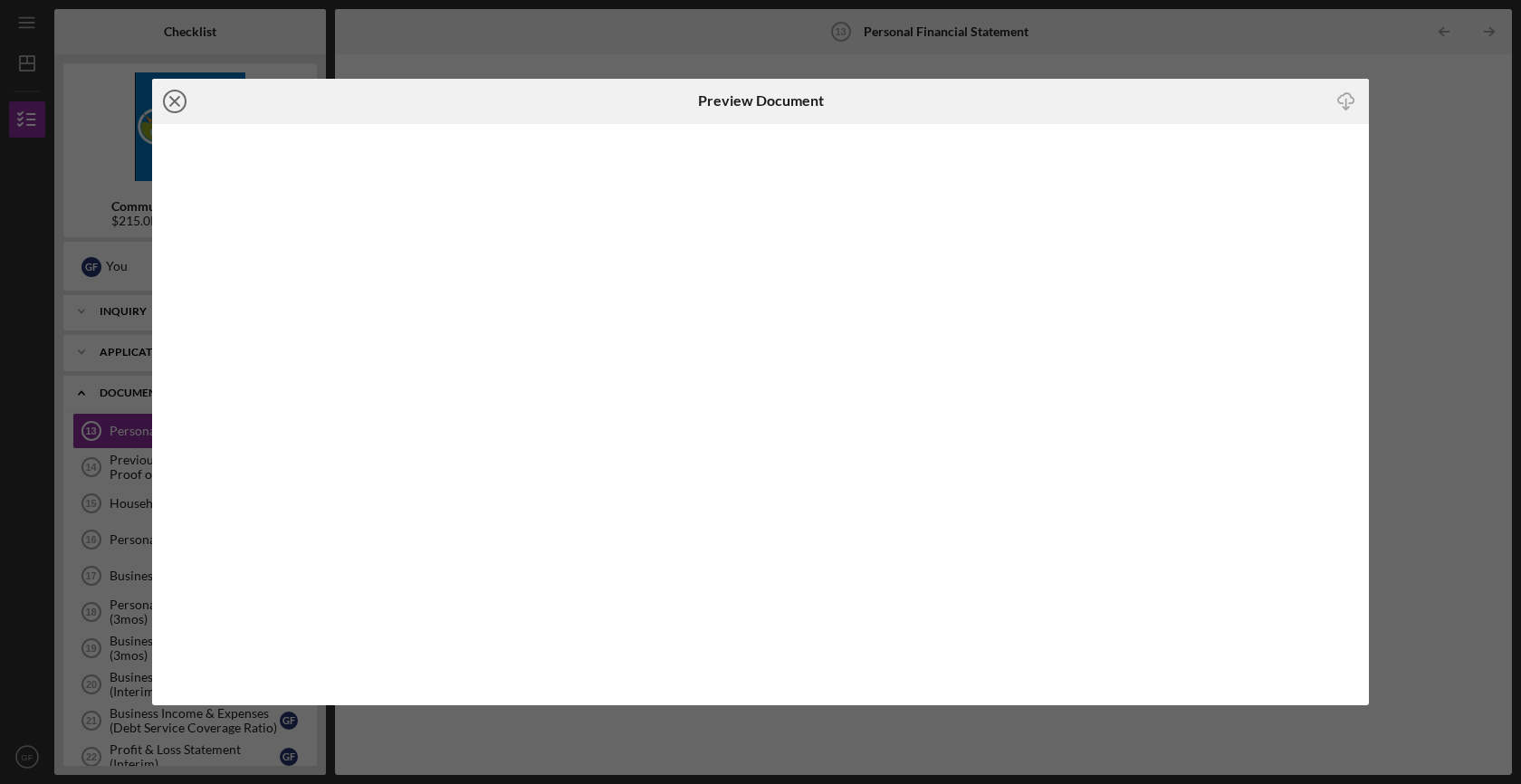
click at [185, 100] on circle at bounding box center [174, 101] width 22 height 21
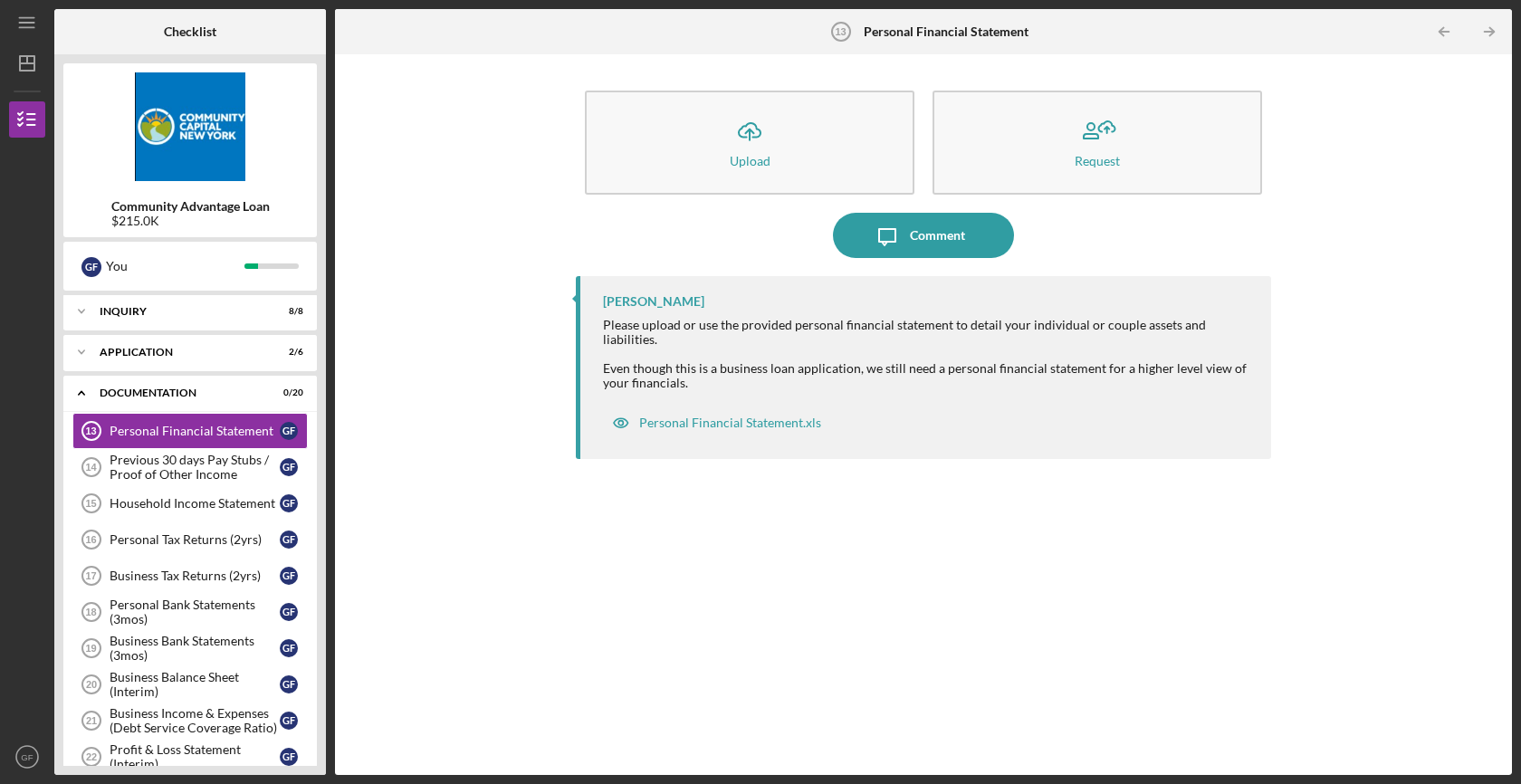
click at [501, 481] on div "Icon/Upload Upload Request Icon/Message Comment Lisbel Rosario Please upload or…" at bounding box center [923, 414] width 1158 height 702
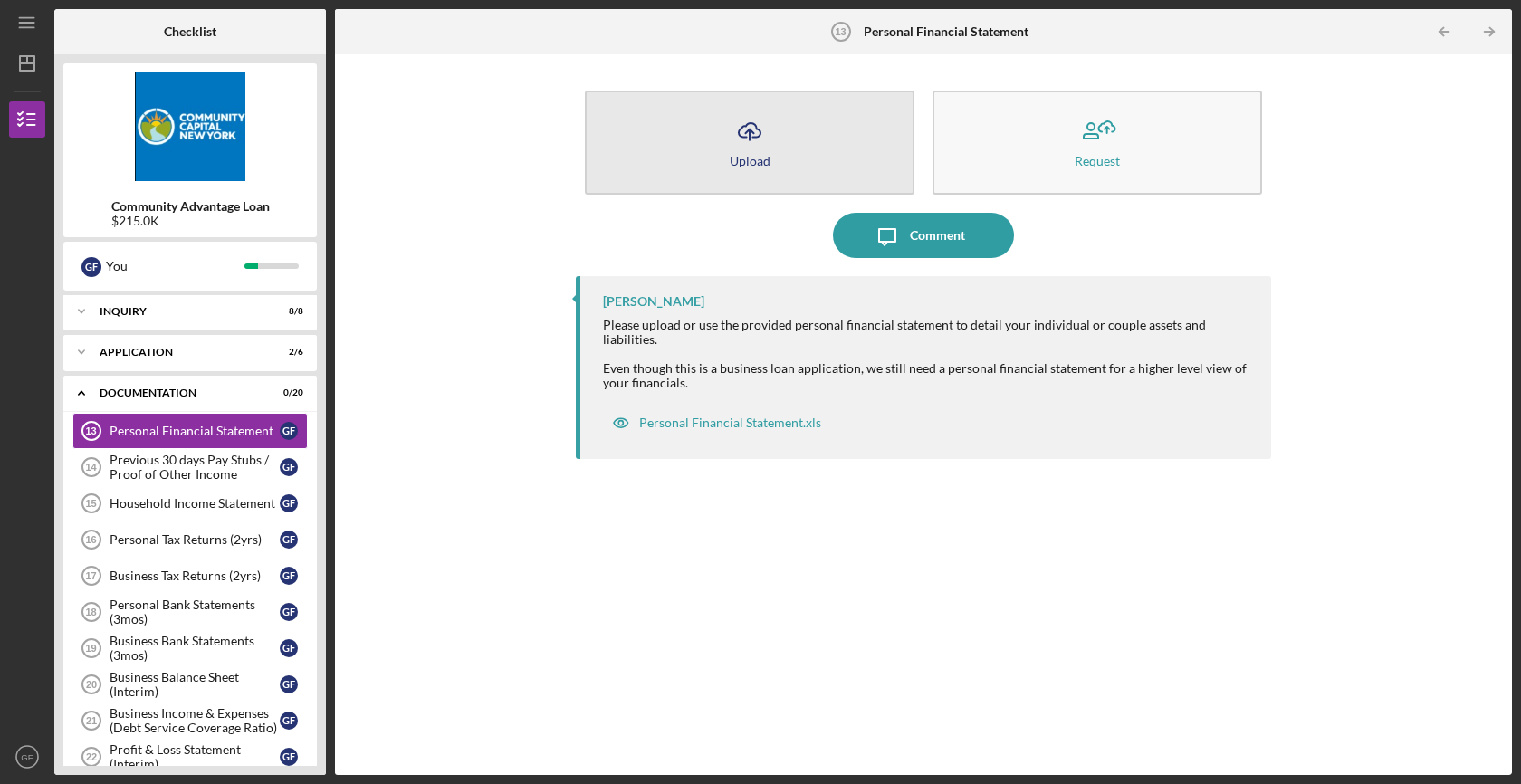
click at [710, 152] on button "Icon/Upload Upload" at bounding box center [750, 142] width 329 height 104
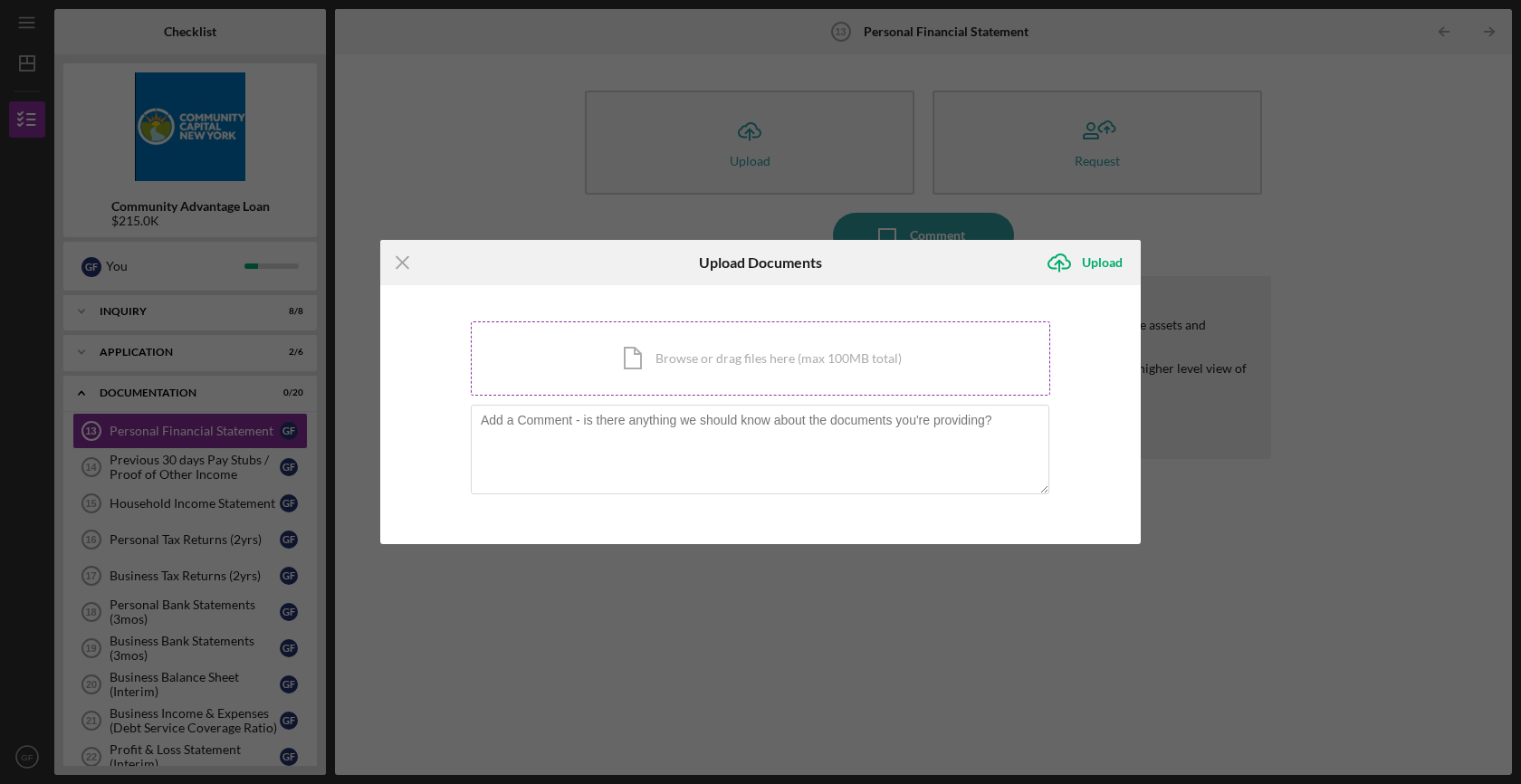
click at [643, 352] on div "Icon/Document Browse or drag files here (max 100MB total) Tap to choose files o…" at bounding box center [761, 358] width 580 height 74
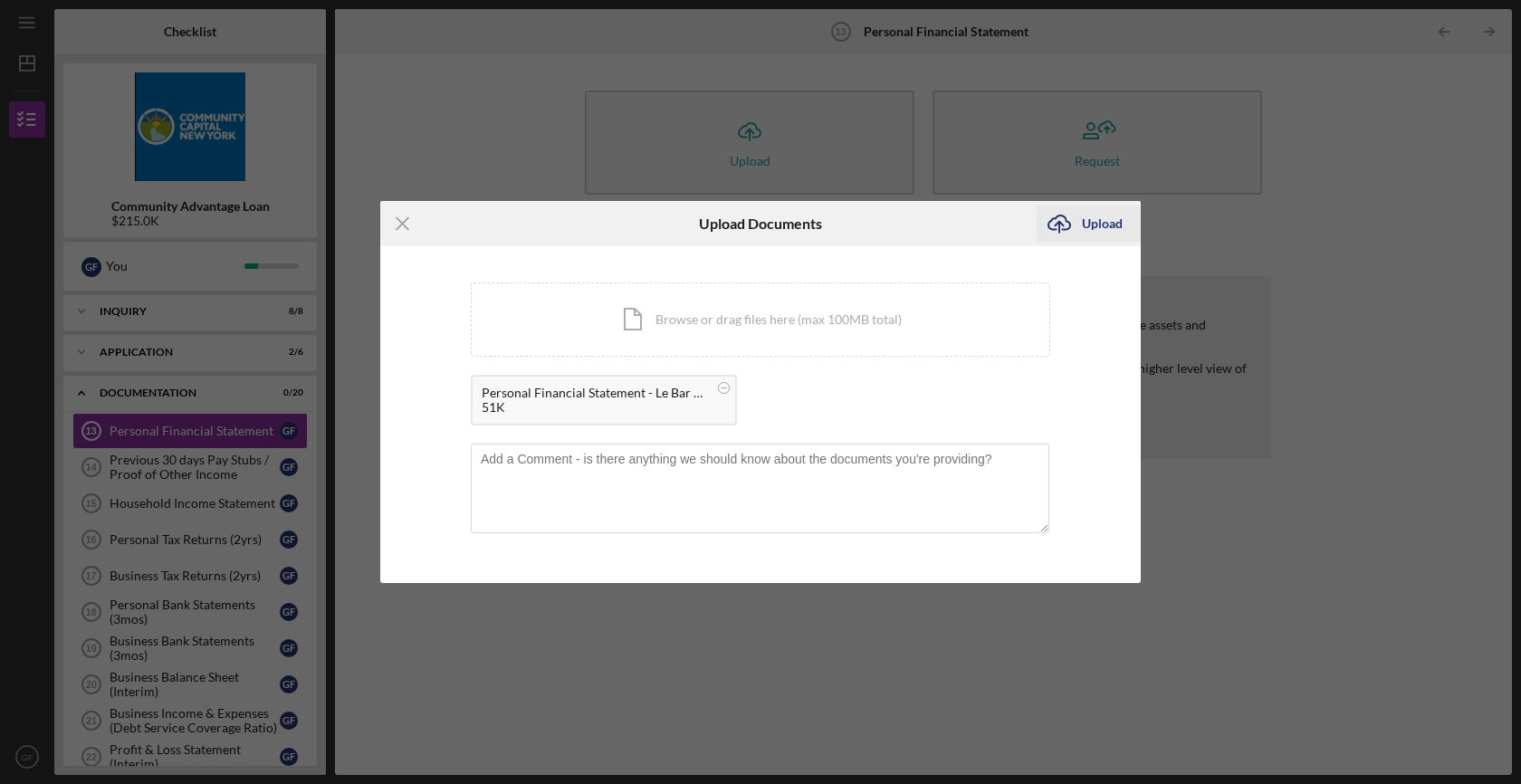
click at [1082, 228] on div "Upload" at bounding box center [1102, 223] width 41 height 36
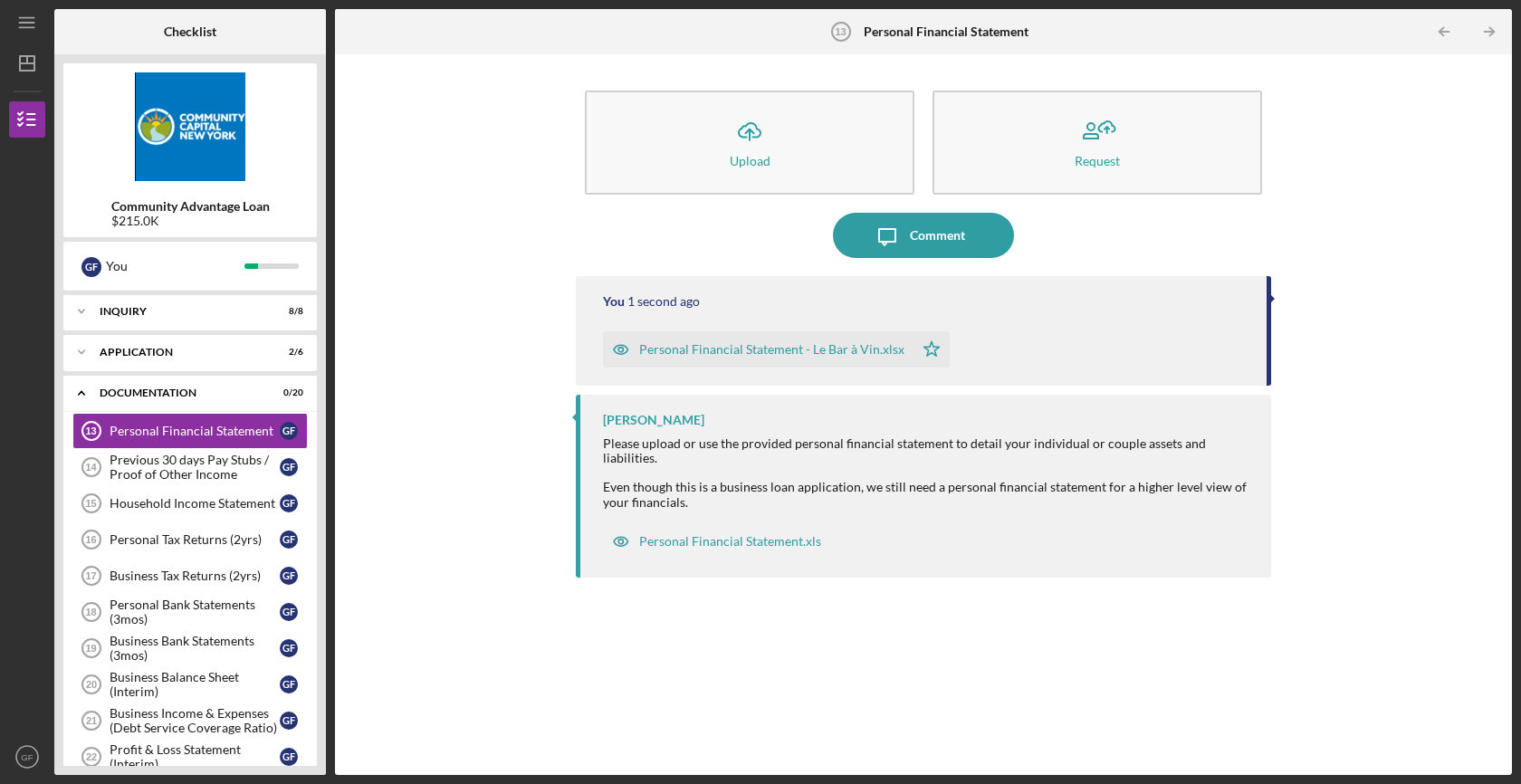
click at [914, 626] on div "You 1 second ago Personal Financial Statement - Le Bar à Vin.xlsx Icon/Star Li…" at bounding box center [924, 511] width 696 height 472
click at [175, 476] on div "Previous 30 days Pay Stubs / Proof of Other Income" at bounding box center [194, 466] width 170 height 29
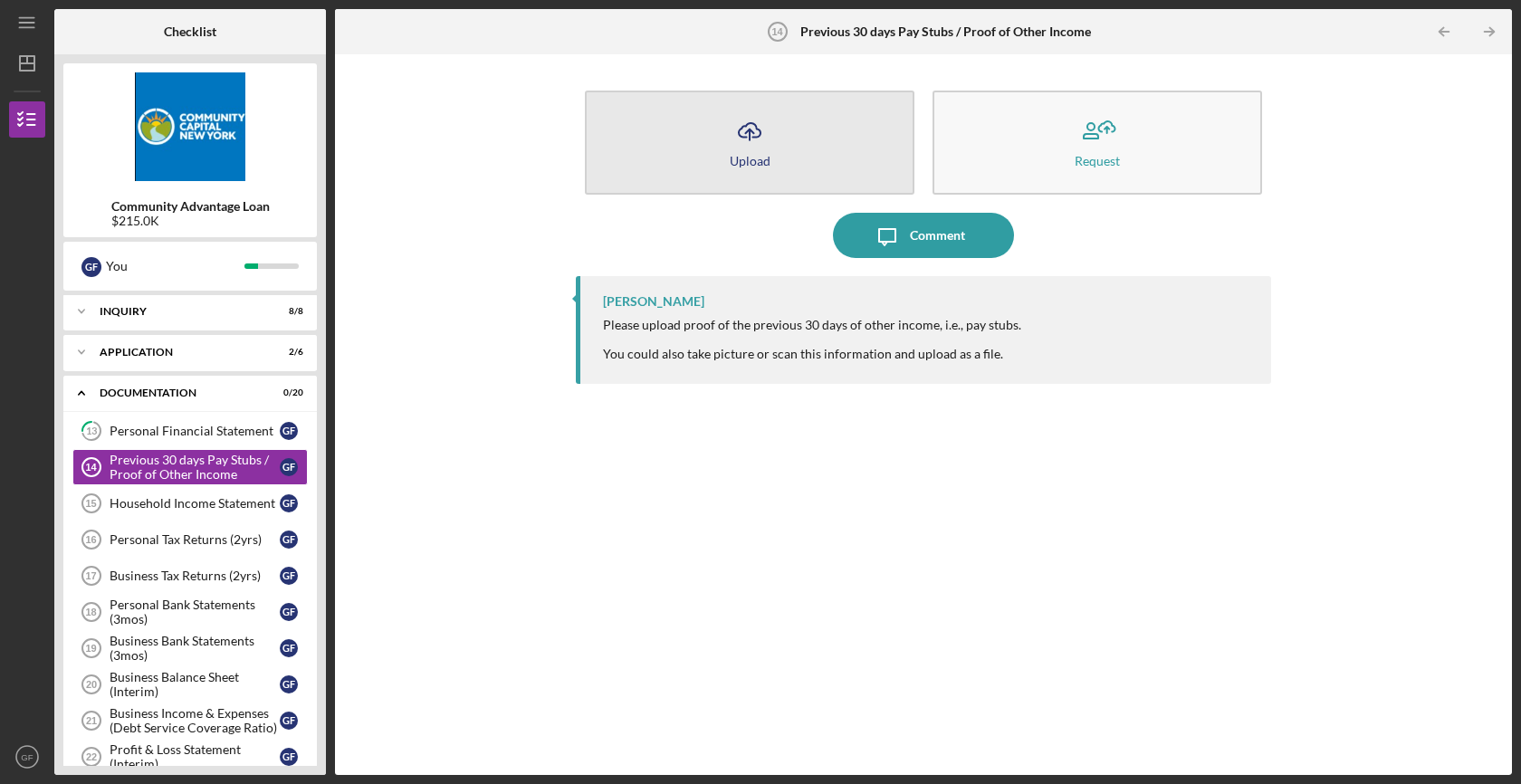
click at [757, 157] on div "Upload" at bounding box center [750, 161] width 41 height 14
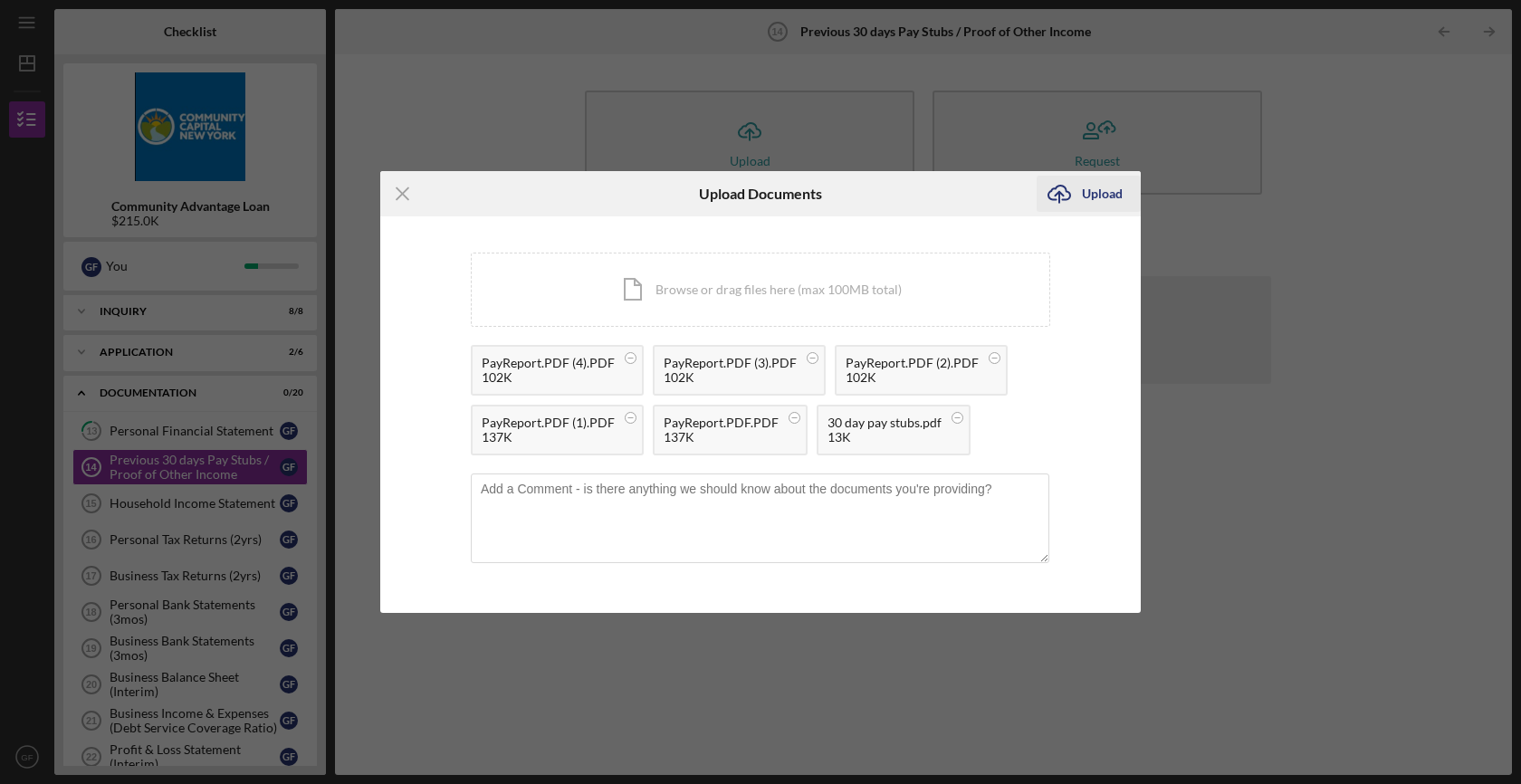
click at [1107, 194] on div "Upload" at bounding box center [1102, 193] width 41 height 36
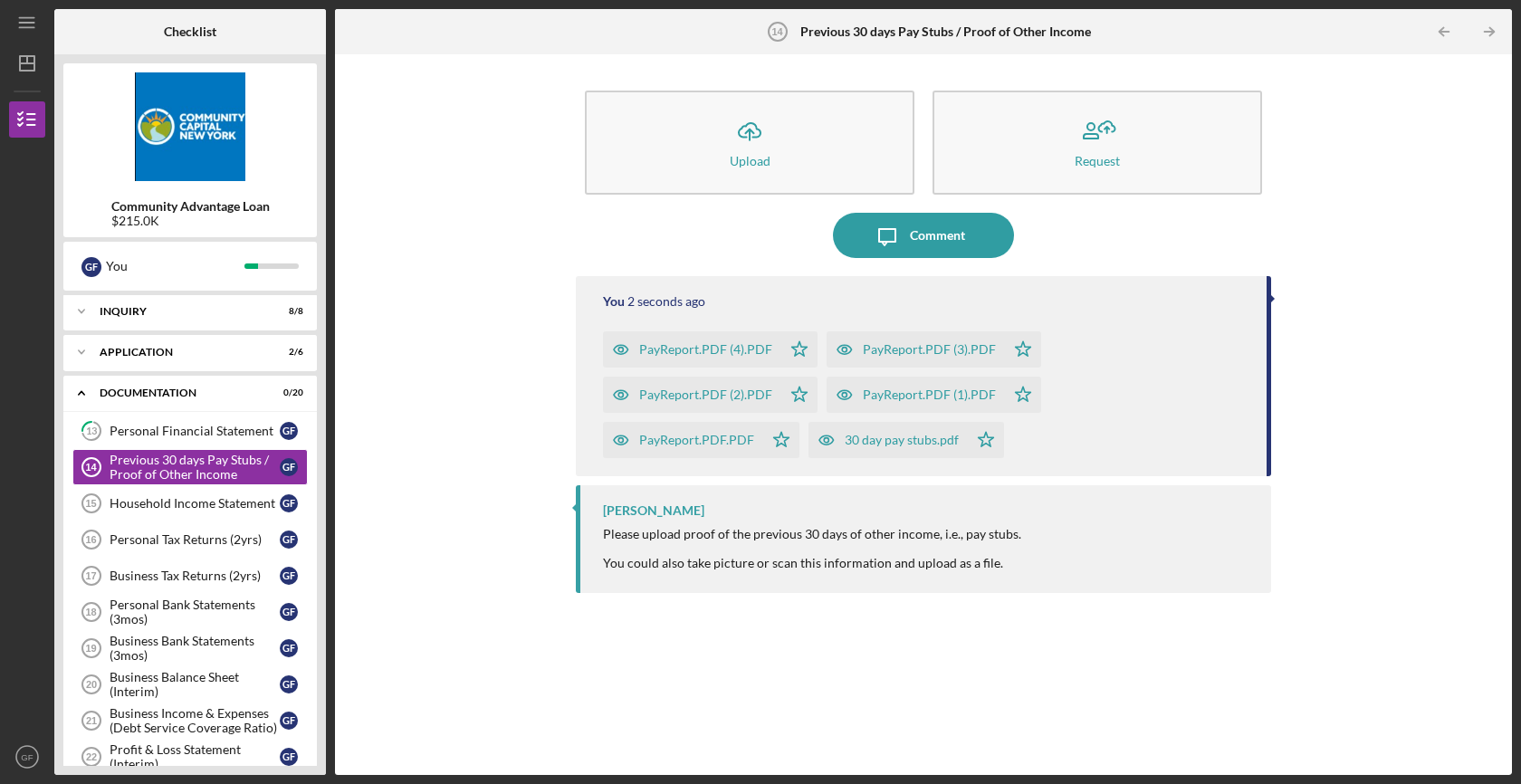
click at [445, 578] on div "Icon/Upload Upload Request Icon/Message Comment You 2 seconds ago PayReport.PDF…" at bounding box center [923, 414] width 1158 height 702
click at [157, 508] on div "Household Income Statement" at bounding box center [194, 503] width 170 height 14
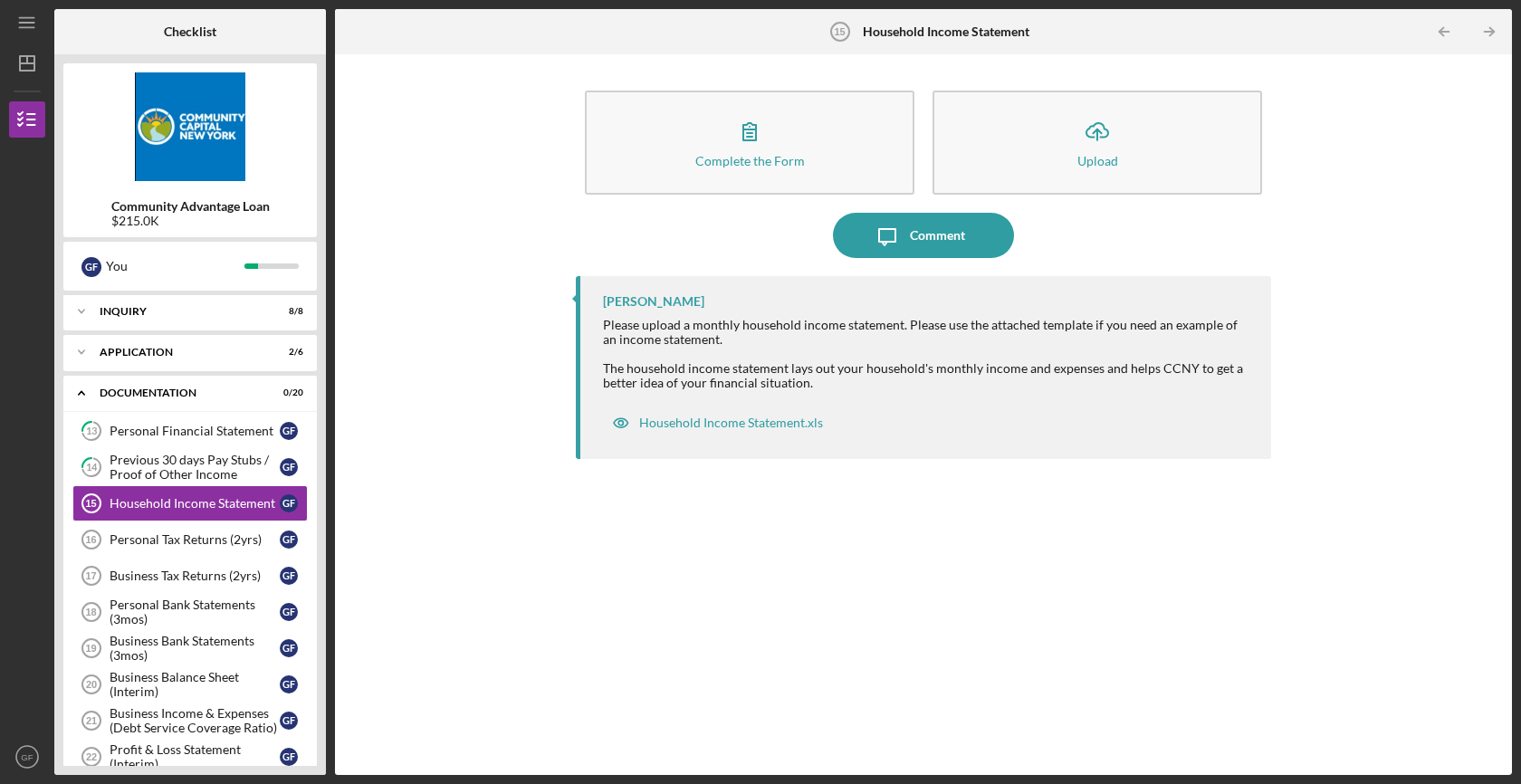
click at [733, 332] on div "Please upload a monthly household income statement. Please use the attached tem…" at bounding box center [927, 353] width 650 height 72
click at [460, 313] on div "Complete the Form Form Icon/Upload Upload Icon/Message Comment Lisbel Rosario P…" at bounding box center [923, 414] width 1158 height 702
click at [750, 431] on div "Household Income Statement.xls" at bounding box center [717, 422] width 229 height 36
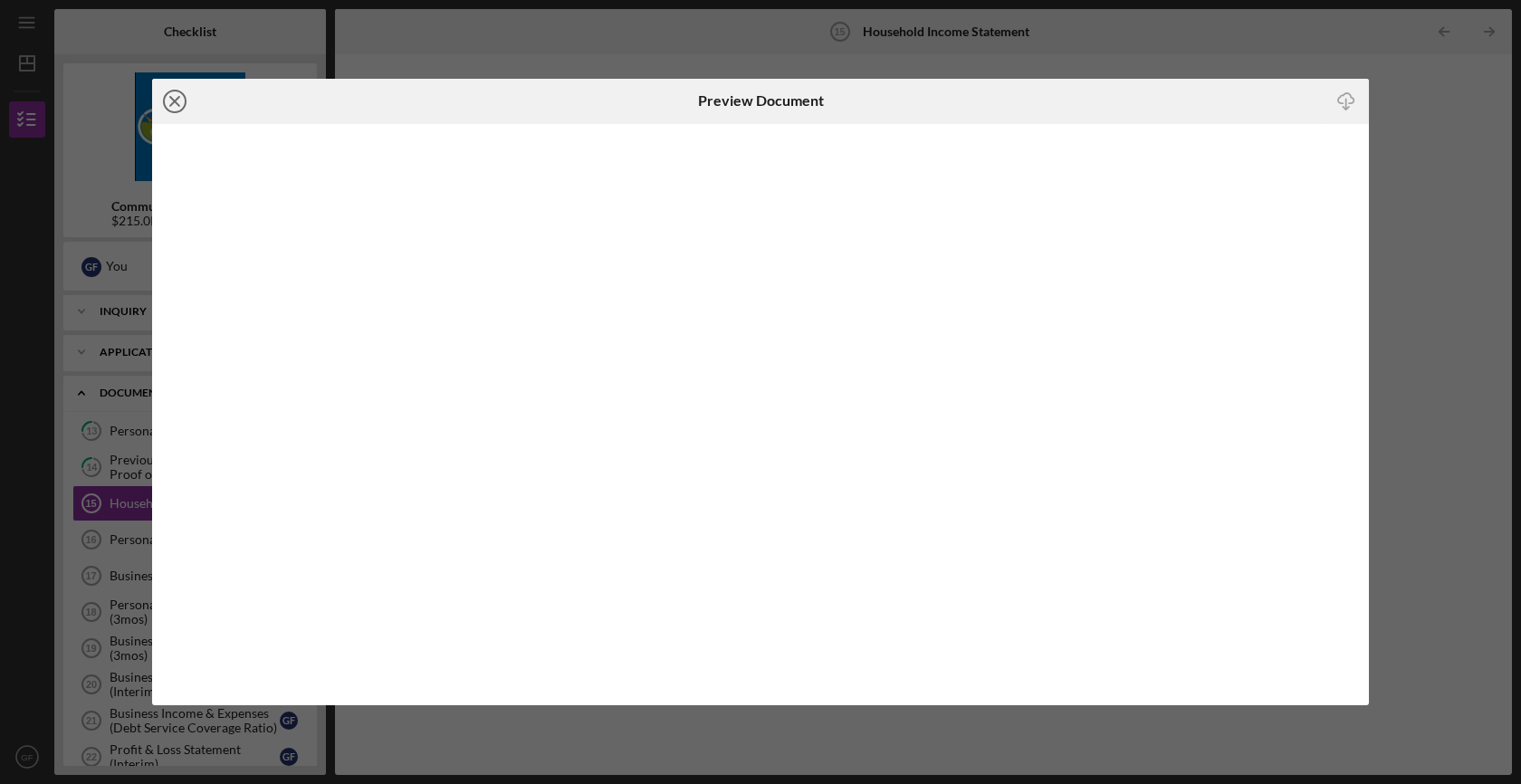
click at [173, 100] on g at bounding box center [174, 101] width 22 height 21
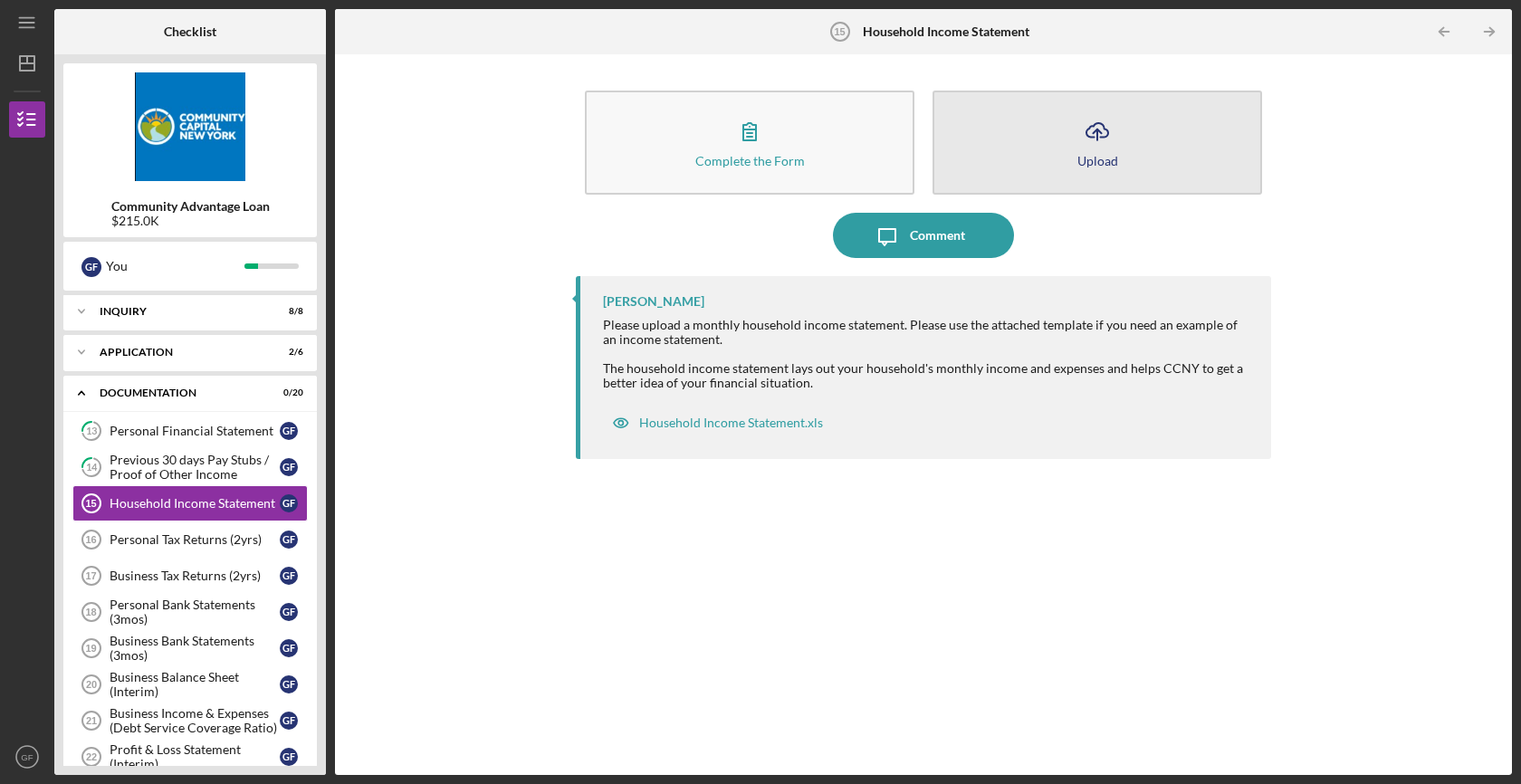
click at [1069, 150] on button "Icon/Upload Upload" at bounding box center [1097, 142] width 329 height 104
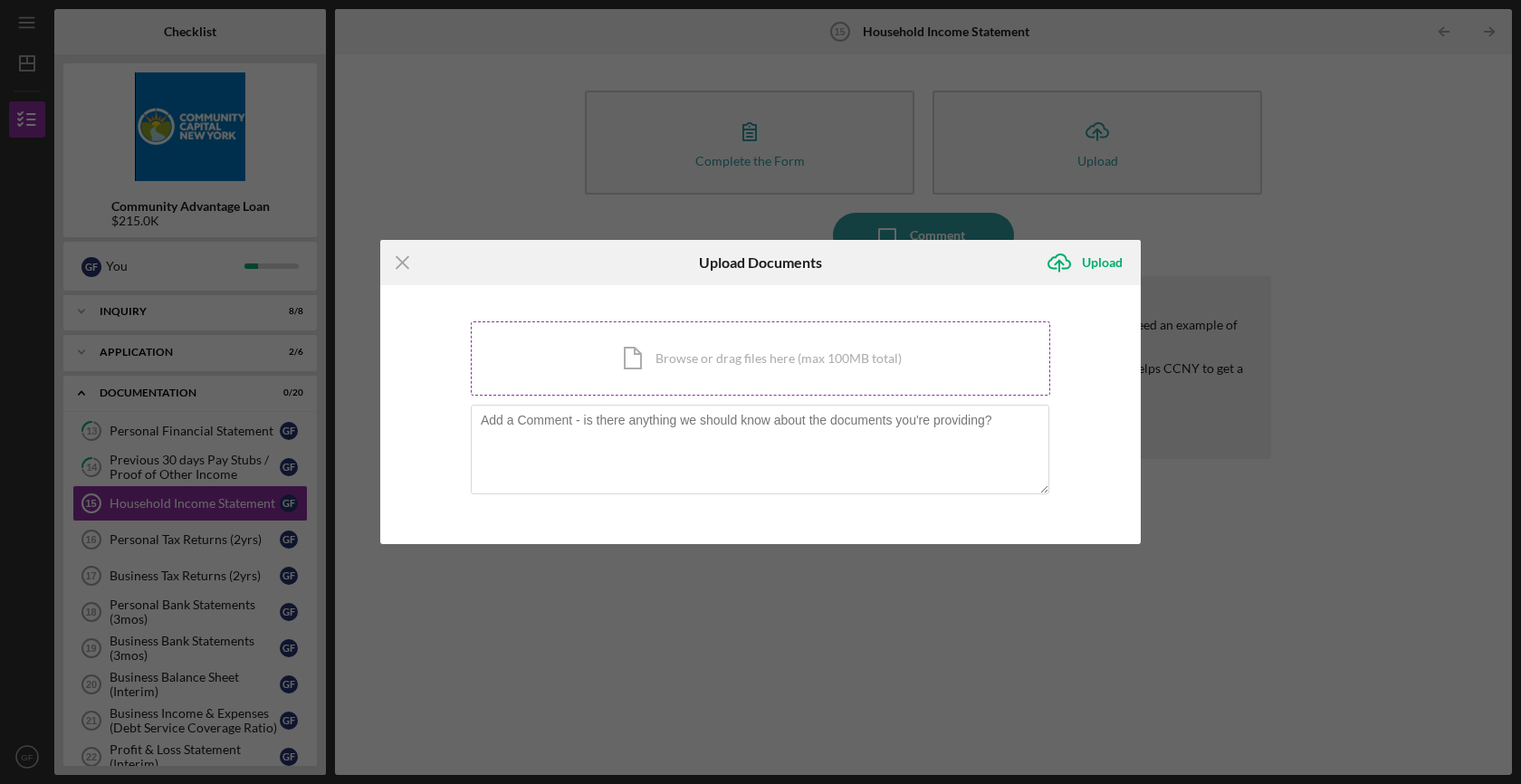
click at [636, 360] on div "Icon/Document Browse or drag files here (max 100MB total) Tap to choose files o…" at bounding box center [761, 358] width 580 height 74
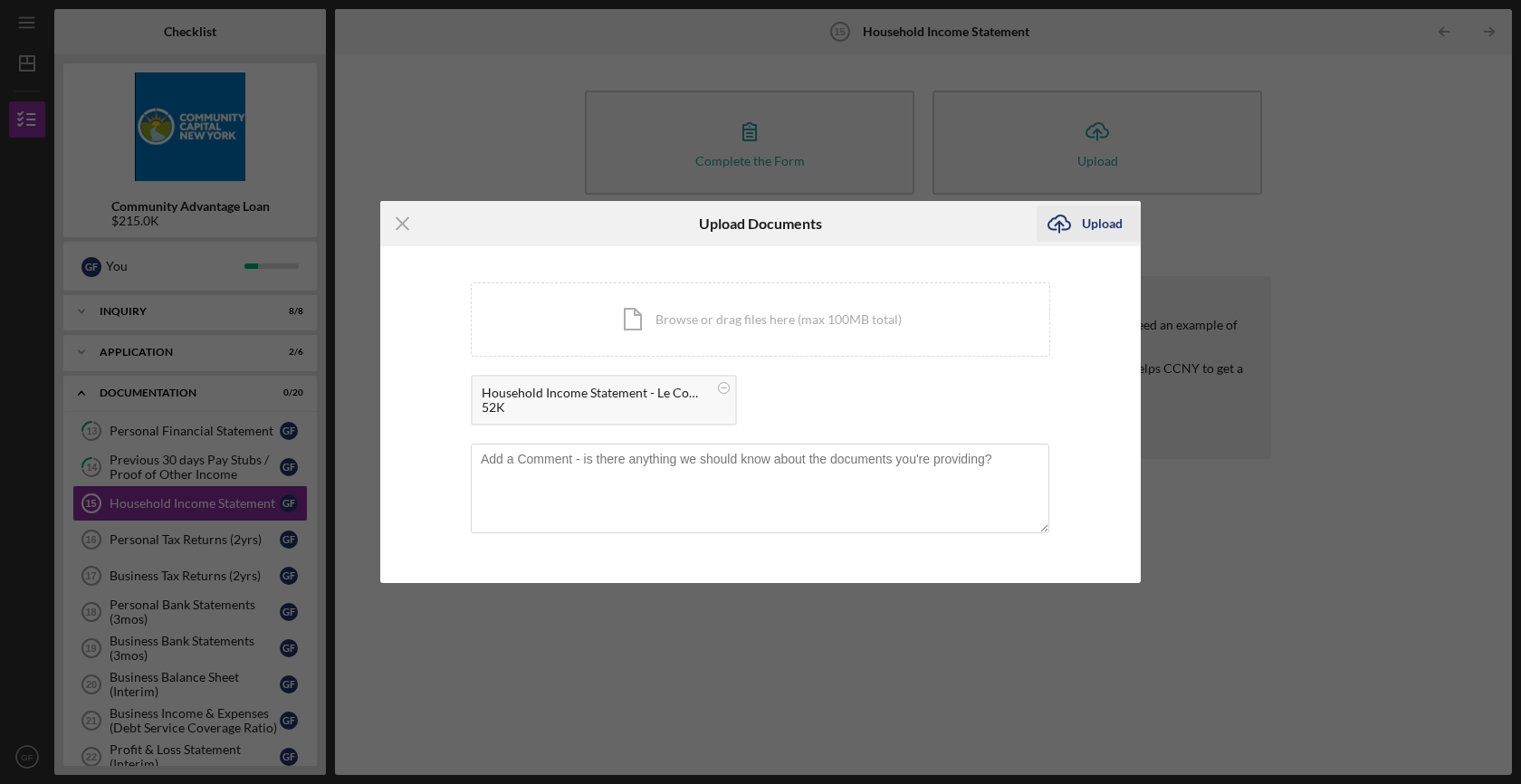
click at [1105, 229] on div "Upload" at bounding box center [1102, 223] width 41 height 36
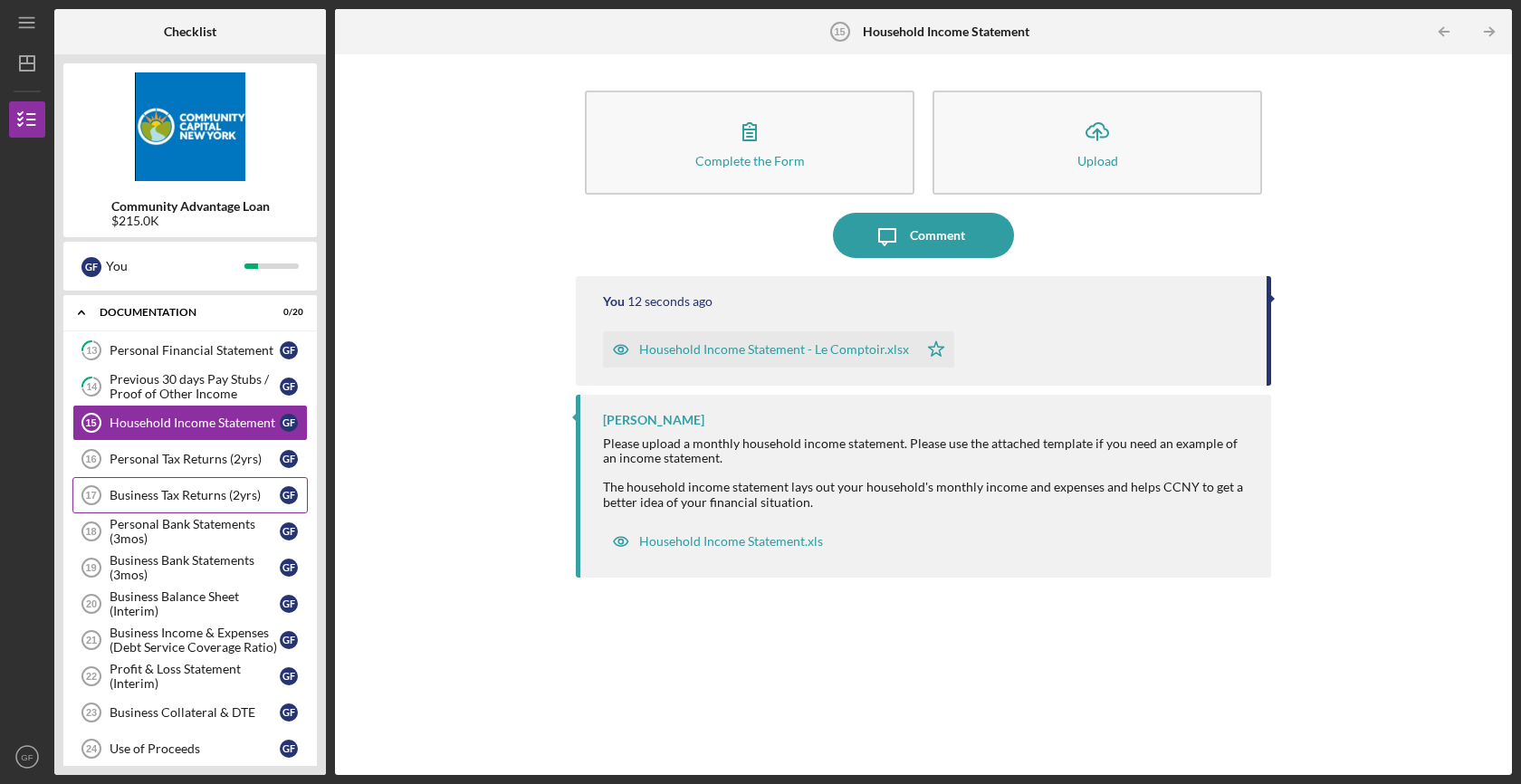
scroll to position [82, 0]
click at [395, 463] on div "Complete the Form Form Icon/Upload Upload Icon/Message Comment You 12 minutes a…" at bounding box center [923, 414] width 1158 height 702
click at [542, 649] on div "Complete the Form Form Icon/Upload Upload Icon/Message Comment You 12 minutes a…" at bounding box center [923, 414] width 1158 height 702
click at [187, 463] on div "Personal Tax Returns (2yrs)" at bounding box center [194, 457] width 170 height 14
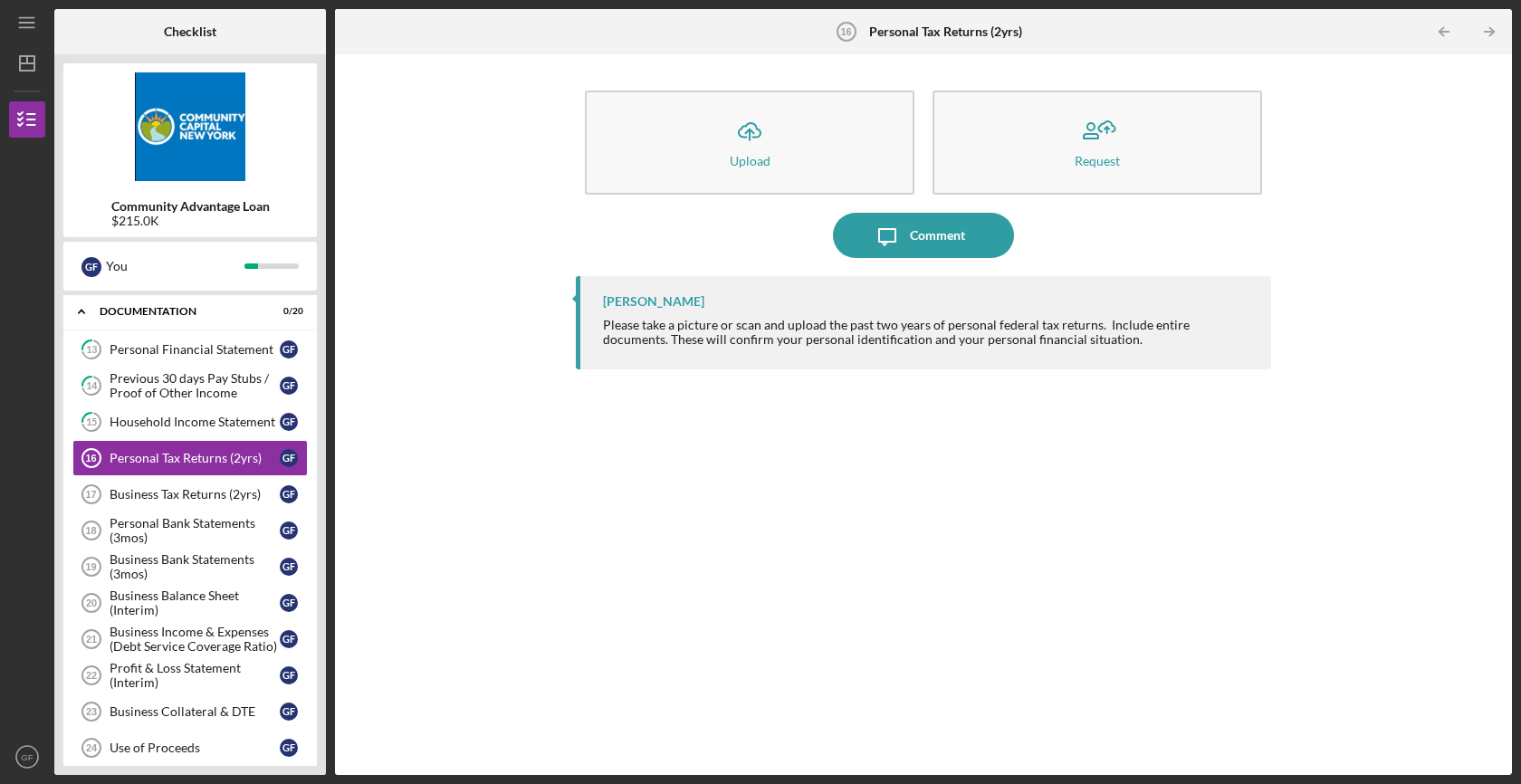
click at [458, 447] on div "Icon/Upload Upload Request Icon/Message Comment Lisbel Rosario Please take a pi…" at bounding box center [923, 414] width 1158 height 702
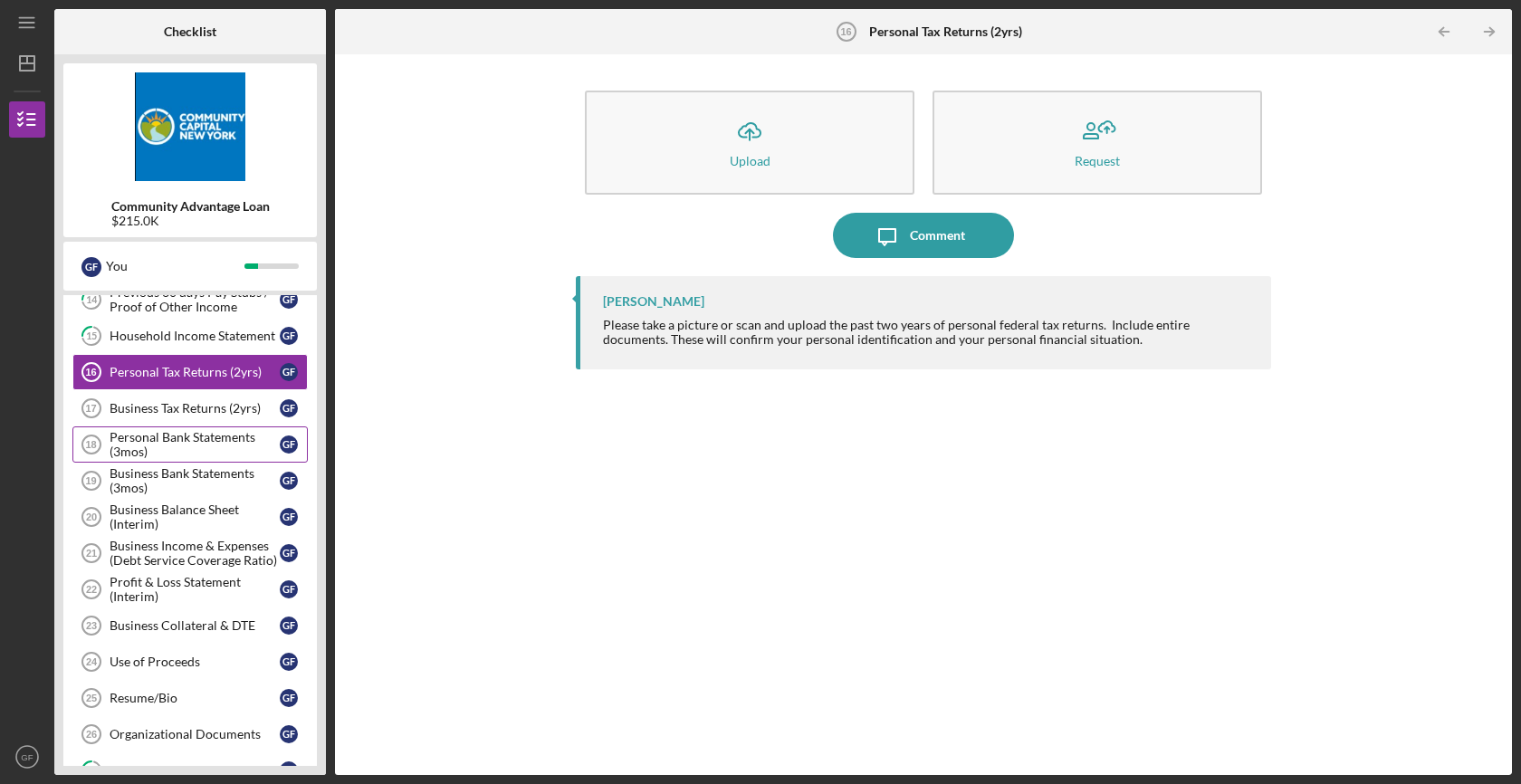
scroll to position [169, 0]
click at [208, 555] on div "Business Income & Expenses (Debt Service Coverage Ratio)" at bounding box center [194, 551] width 170 height 29
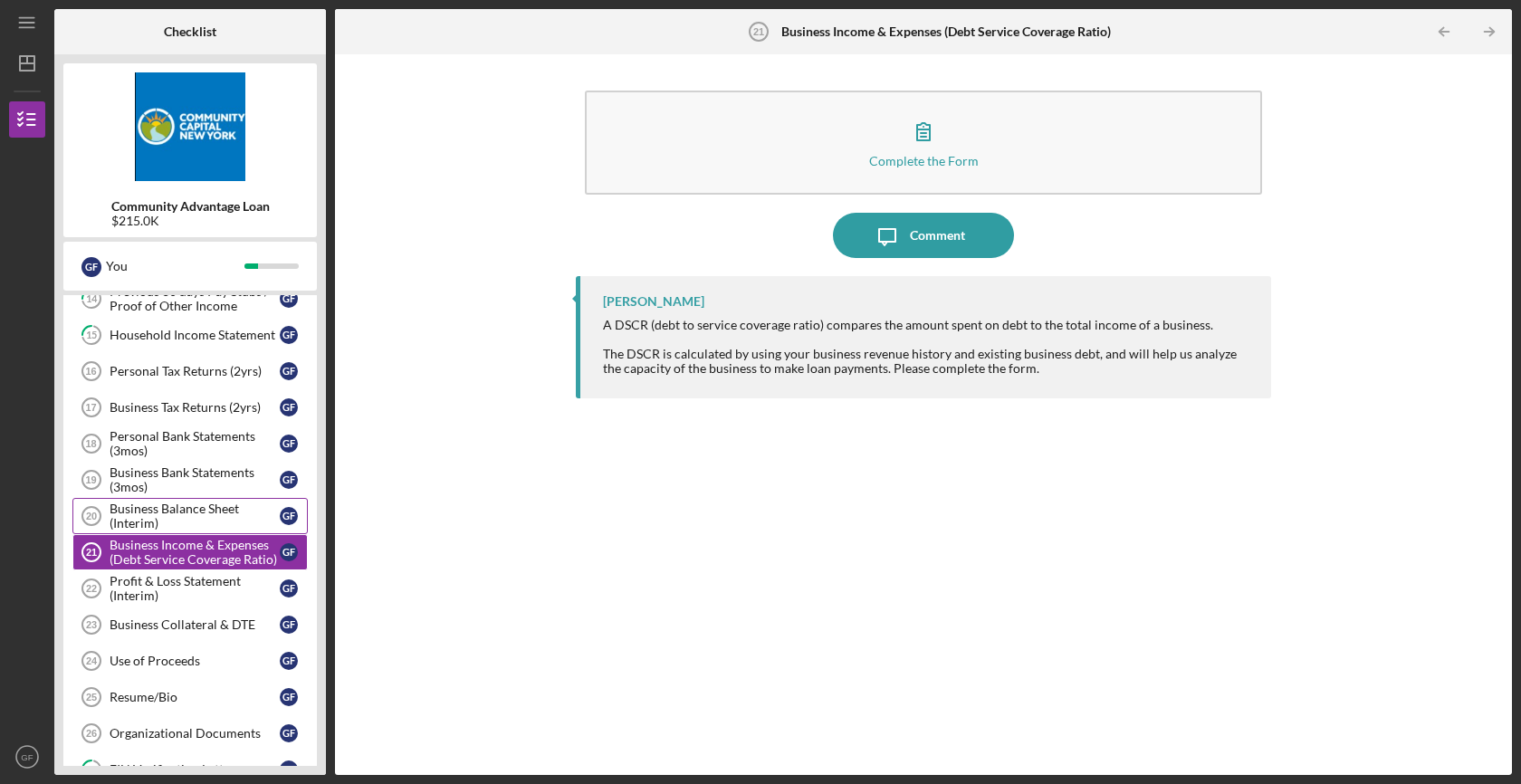
click at [204, 520] on div "Business Balance Sheet (Interim)" at bounding box center [194, 515] width 170 height 29
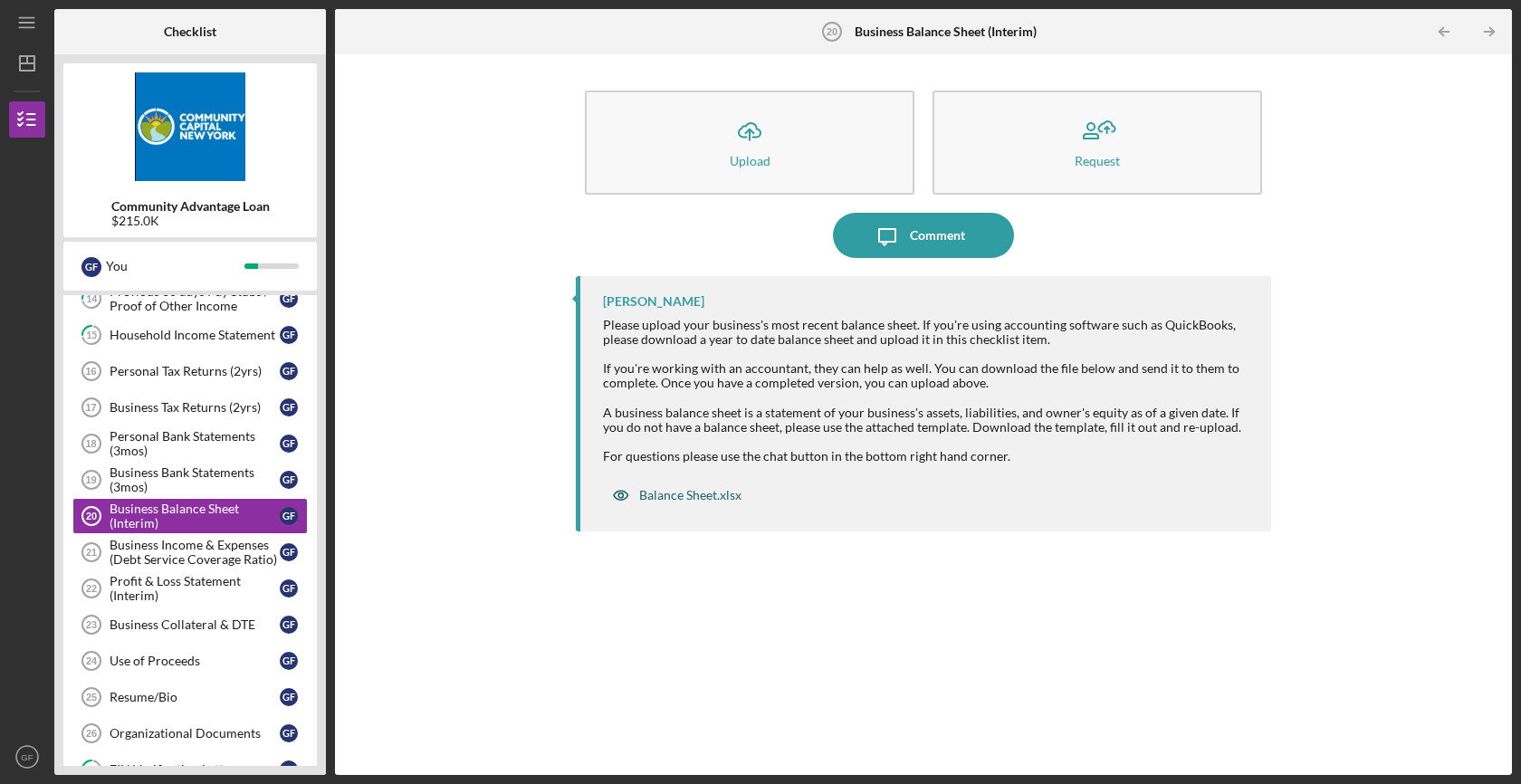
click at [652, 498] on div "Balance Sheet.xlsx" at bounding box center [690, 494] width 102 height 14
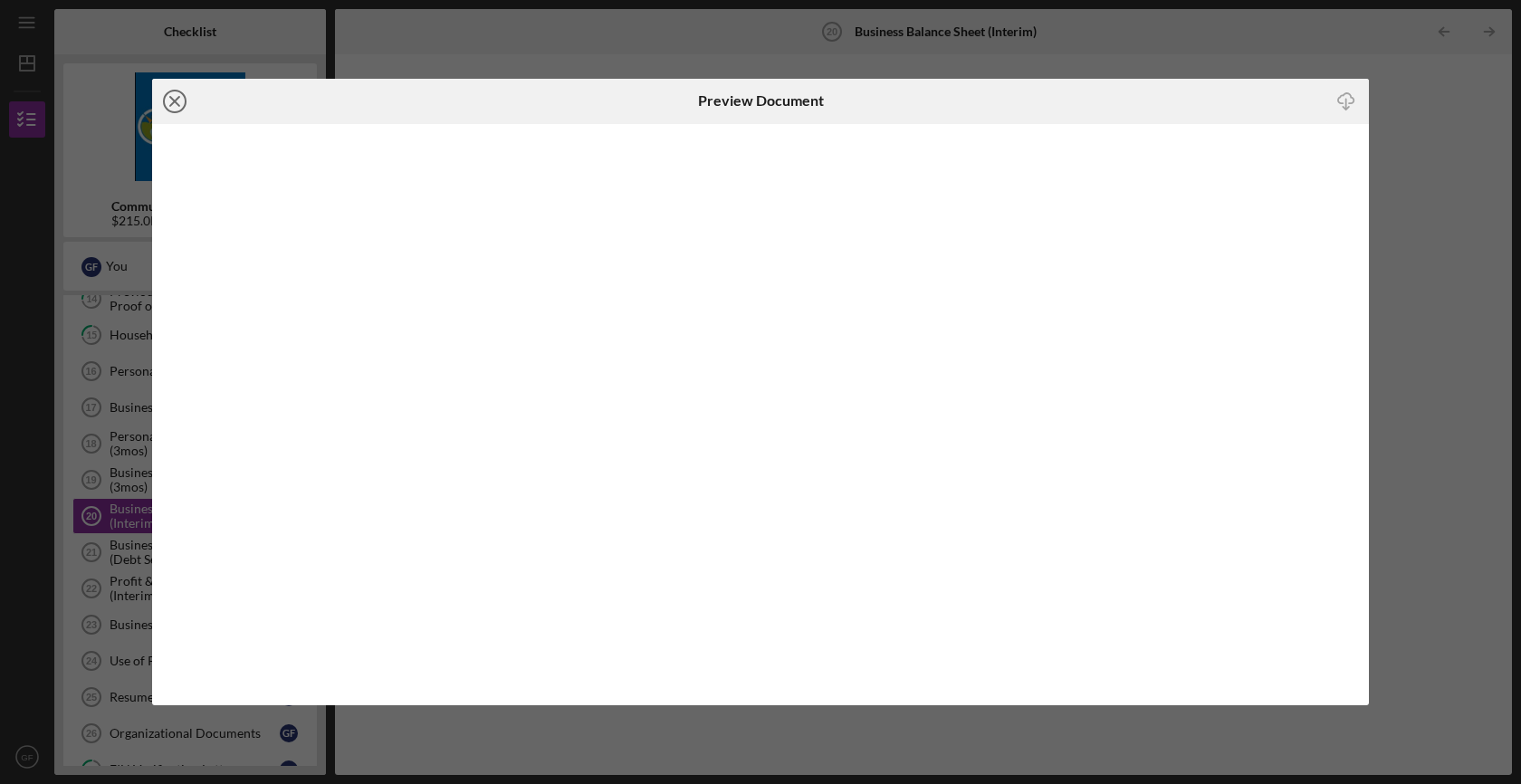
click at [173, 93] on icon "Icon/Close" at bounding box center [175, 101] width 45 height 45
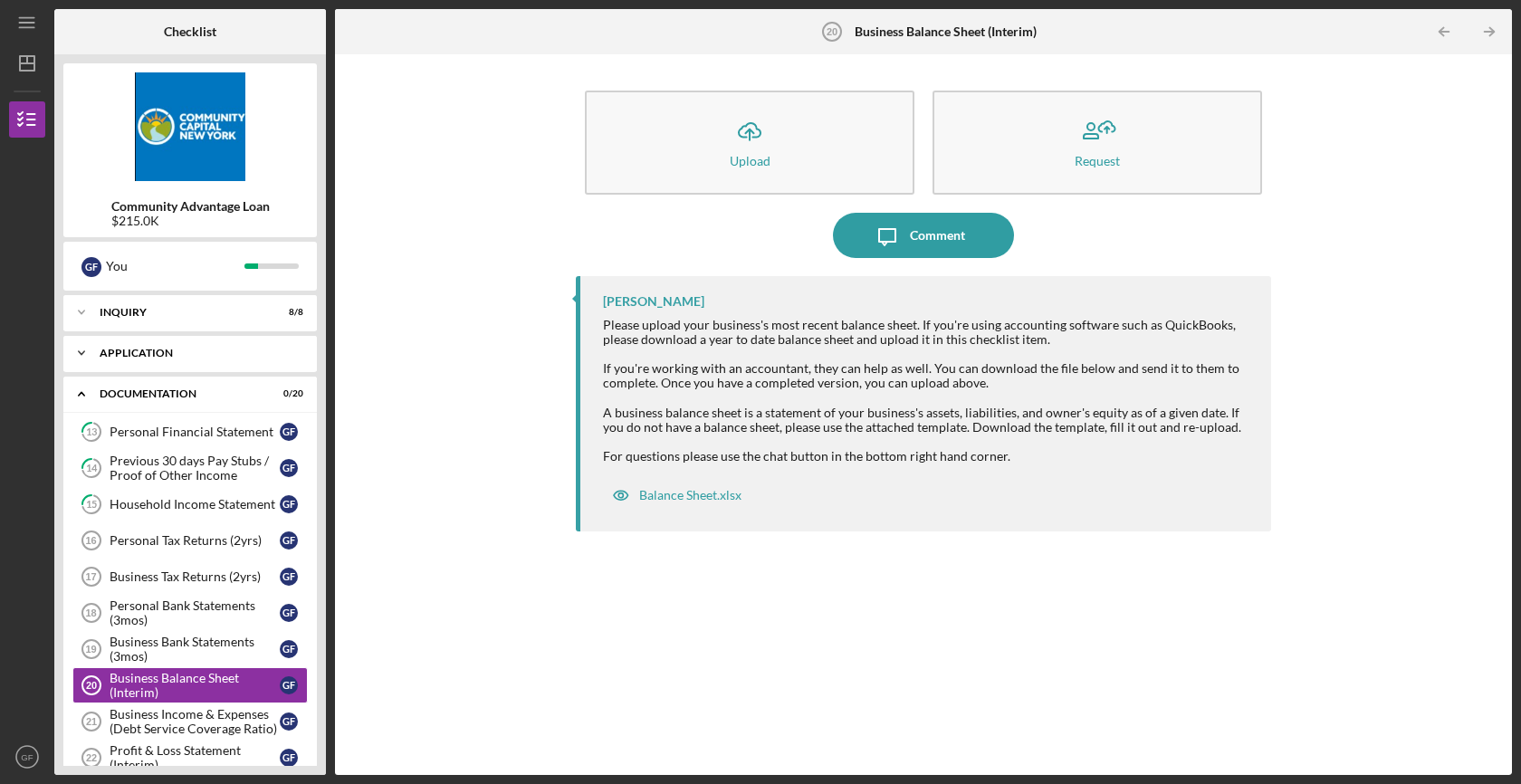
click at [228, 354] on div "Application" at bounding box center [197, 353] width 194 height 11
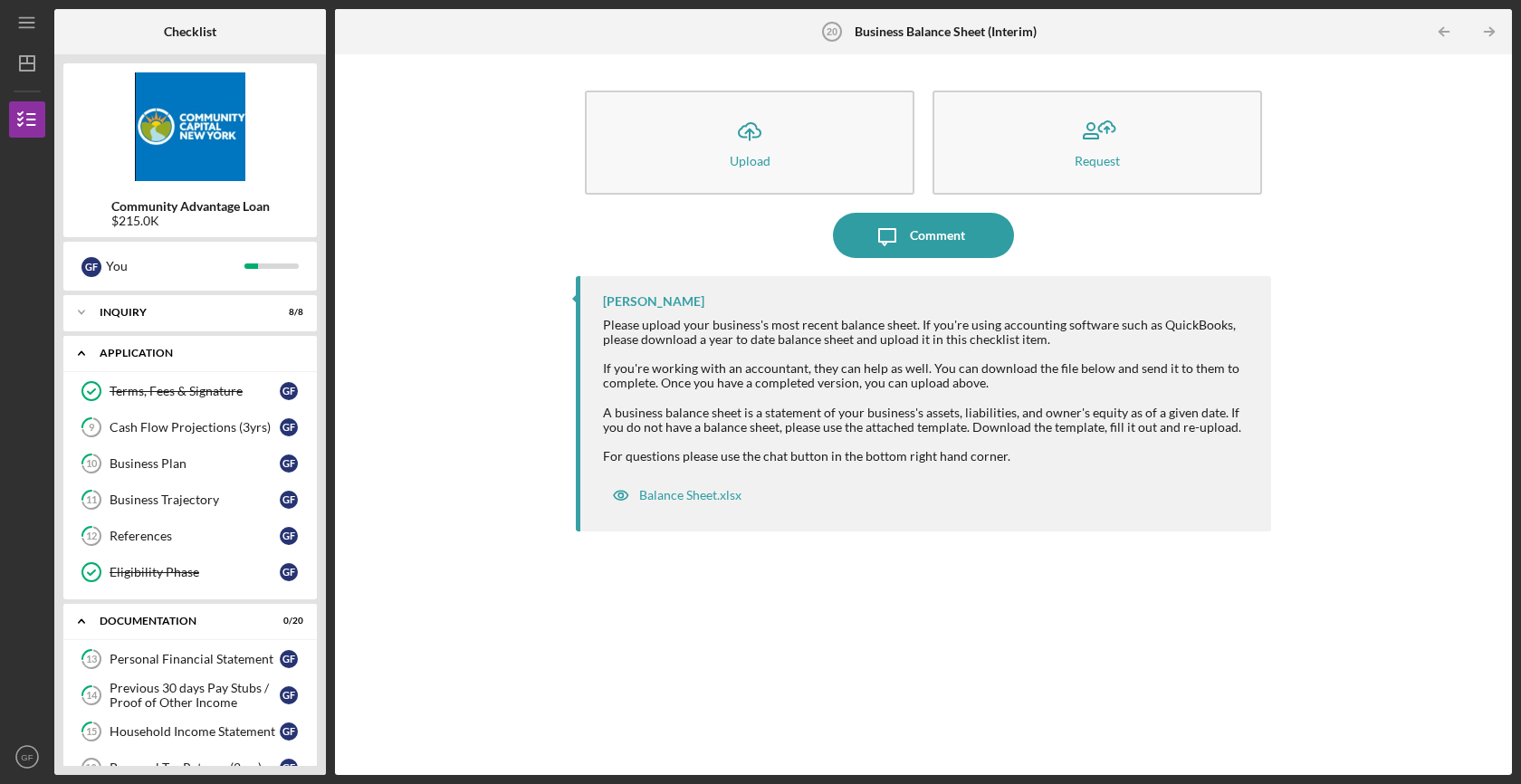
click at [228, 354] on div "Application" at bounding box center [197, 353] width 194 height 11
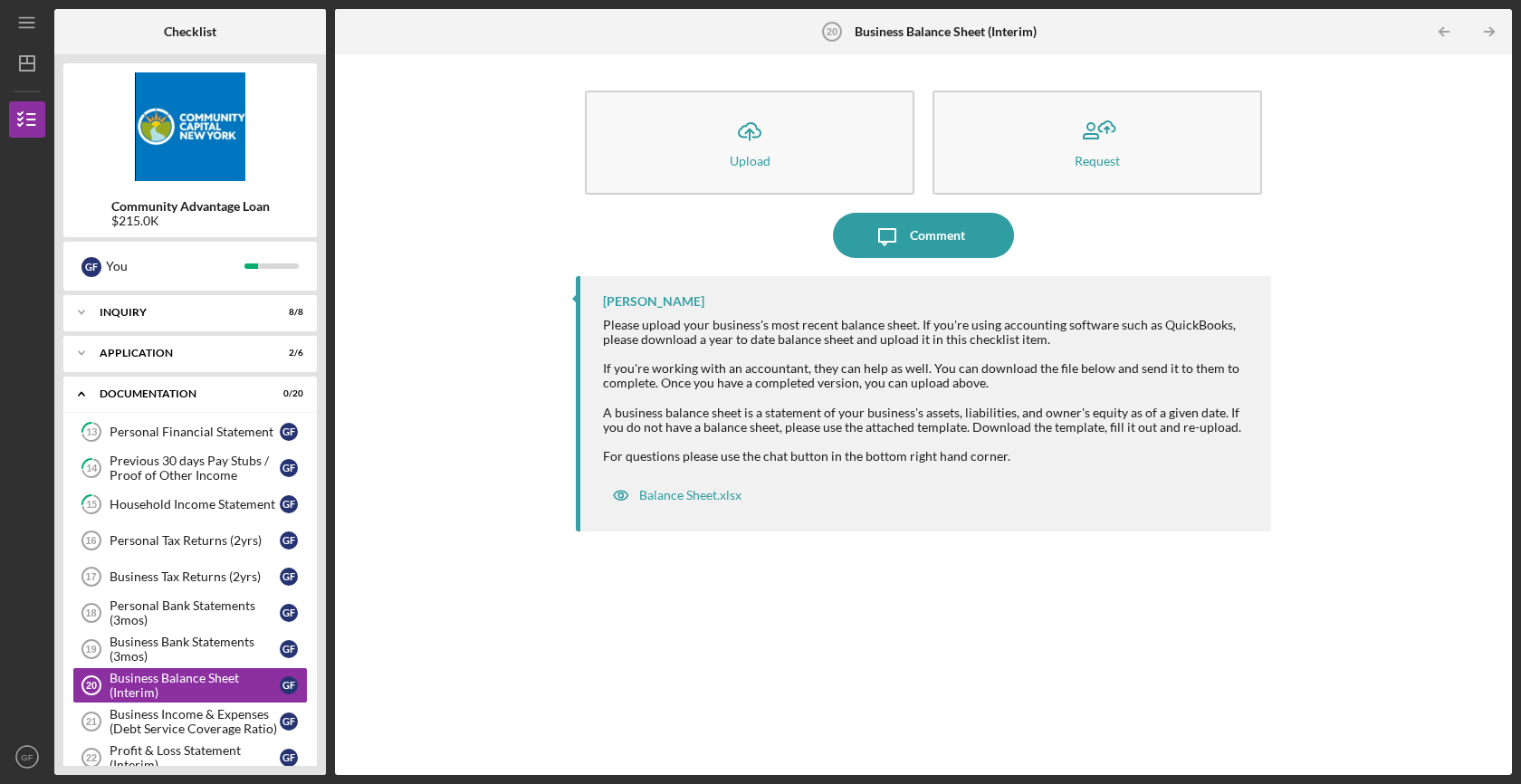
click at [468, 454] on div "Icon/Upload Upload Request Icon/Message Comment Lisbel Rosario Please upload yo…" at bounding box center [923, 414] width 1158 height 702
click at [511, 366] on div "Icon/Upload Upload Request Icon/Message Comment Lisbel Rosario Please upload yo…" at bounding box center [923, 414] width 1158 height 702
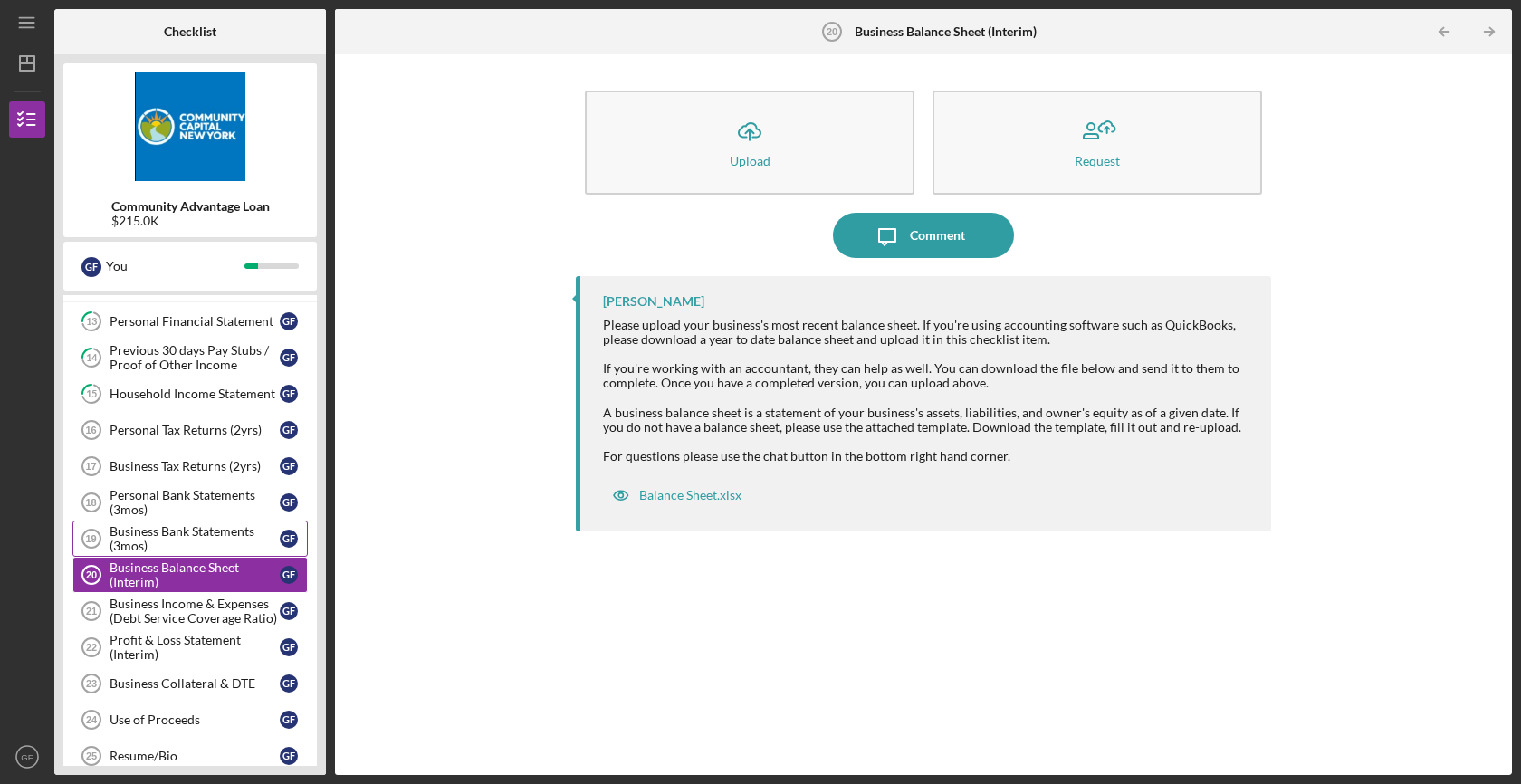
scroll to position [111, 0]
click at [204, 537] on div "Business Bank Statements (3mos)" at bounding box center [194, 537] width 170 height 29
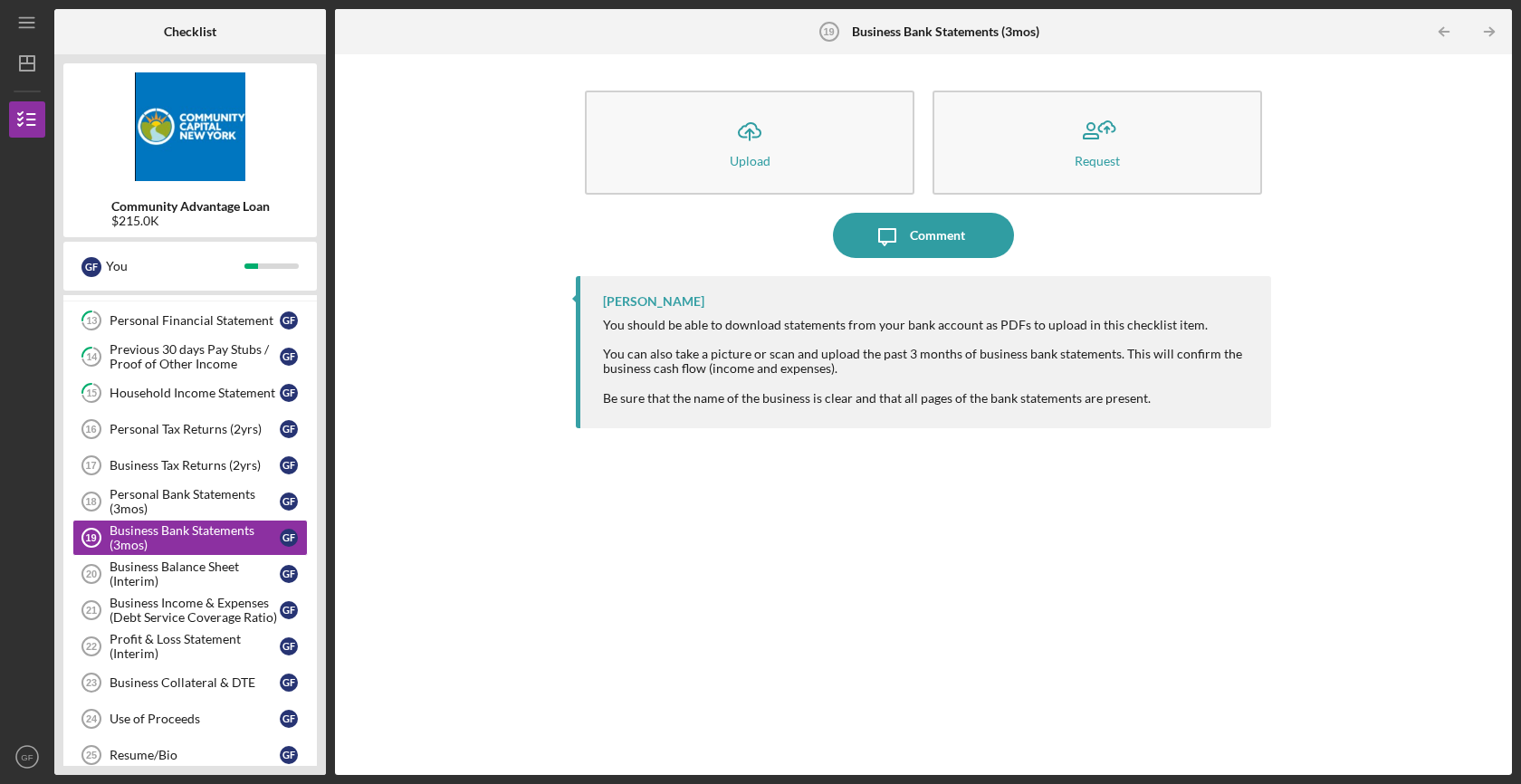
click at [561, 443] on div "Icon/Upload Upload Request Icon/Message Comment Lisbel Rosario You should be ab…" at bounding box center [923, 414] width 1158 height 702
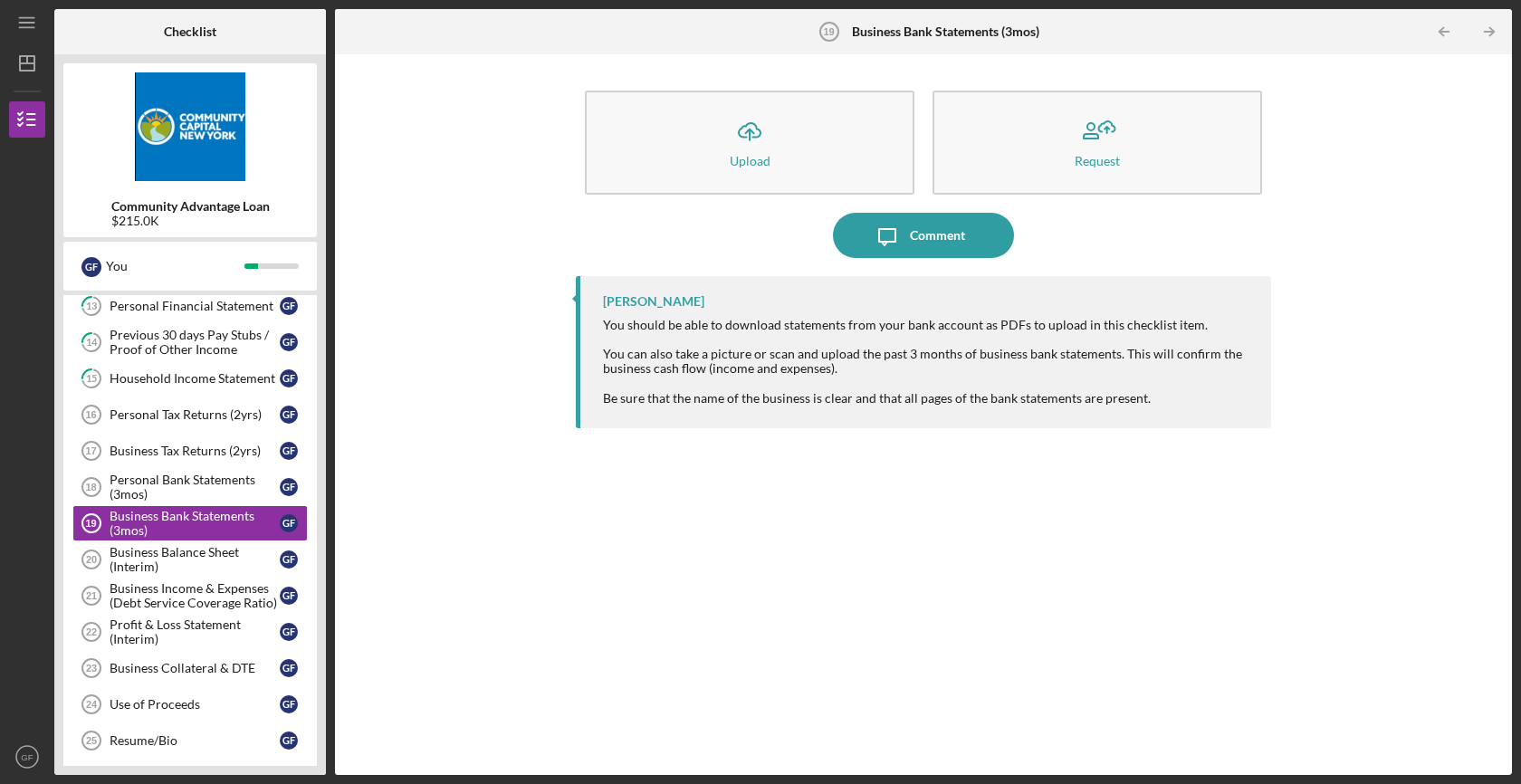
scroll to position [129, 0]
